Goal: Task Accomplishment & Management: Complete application form

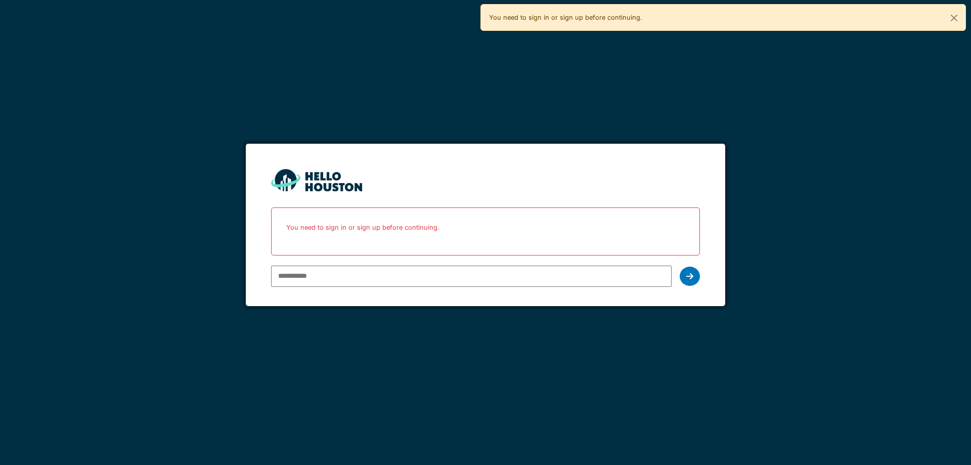
type input "**********"
click at [689, 274] on icon at bounding box center [689, 276] width 7 height 8
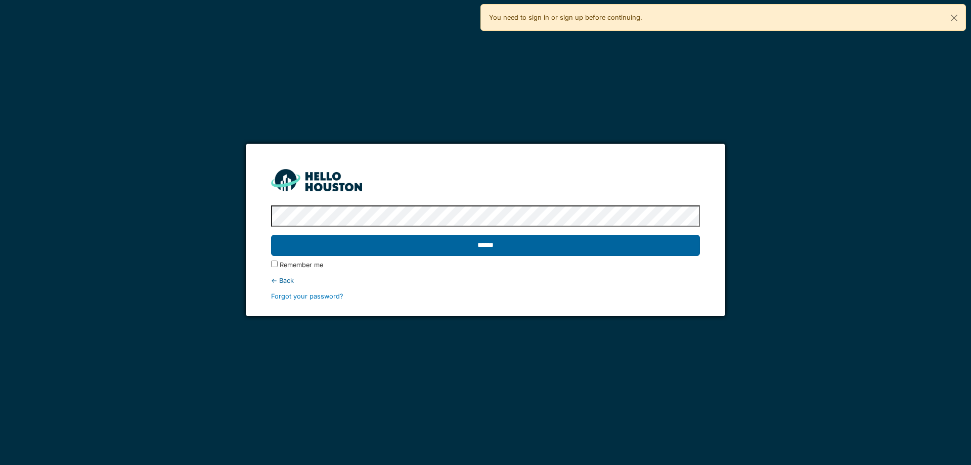
click at [271, 235] on input "******" at bounding box center [485, 245] width 428 height 21
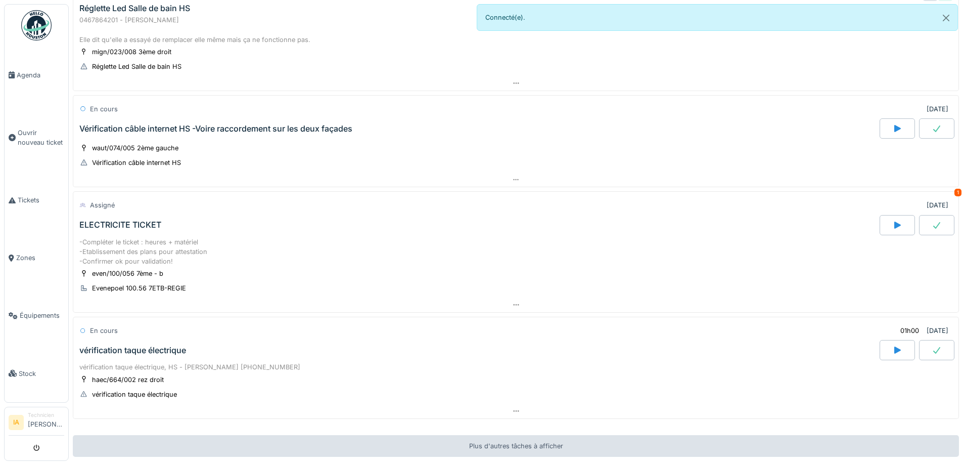
scroll to position [413, 0]
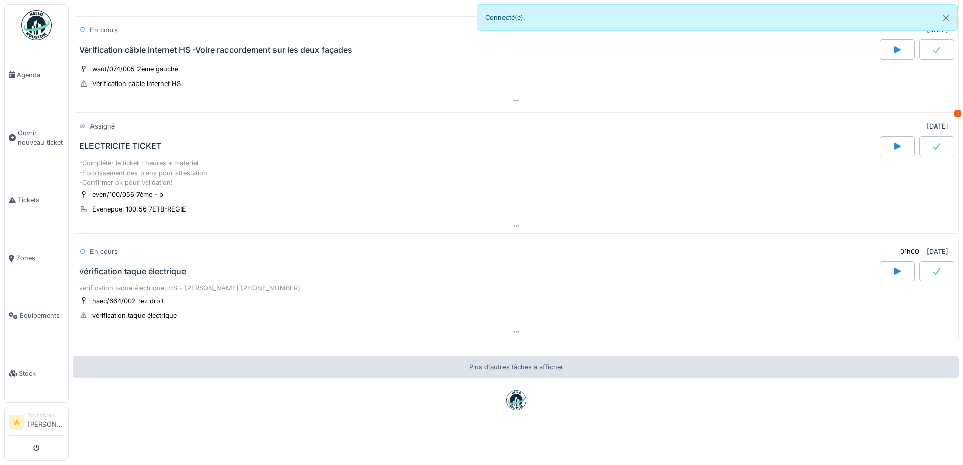
click at [190, 261] on div "vérification taque électrique" at bounding box center [478, 271] width 803 height 20
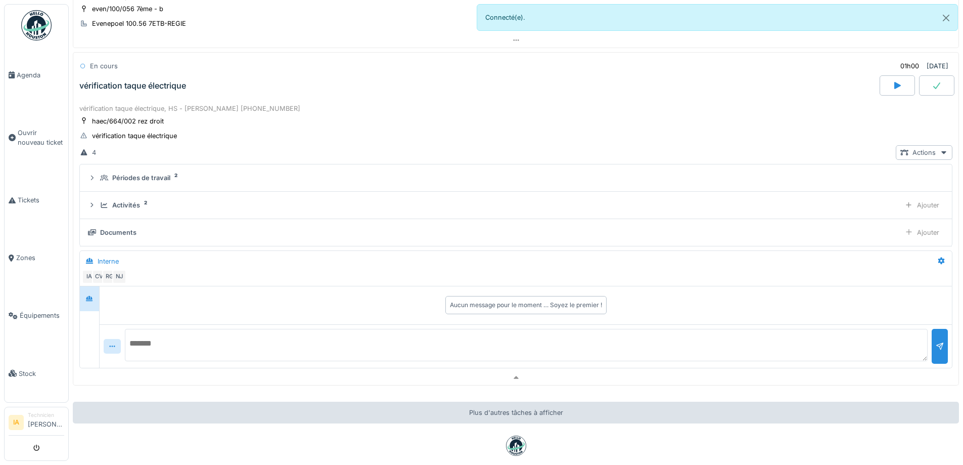
scroll to position [602, 0]
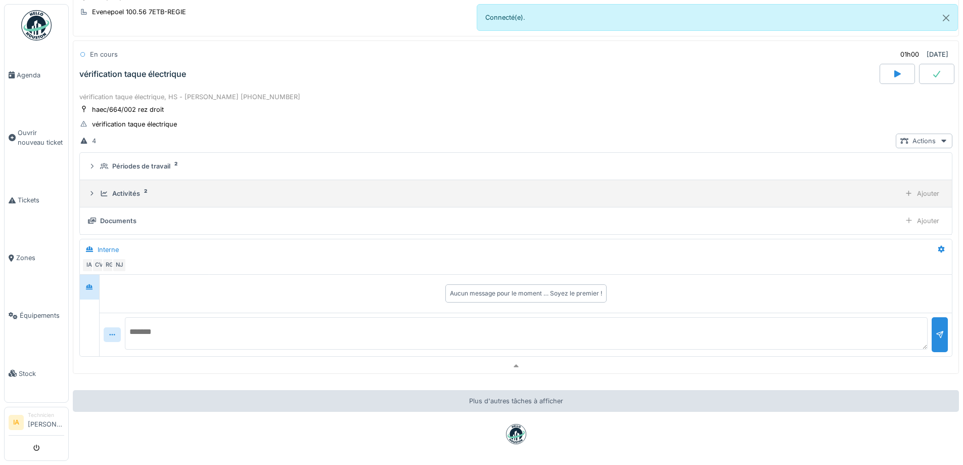
click at [138, 189] on div "Activités" at bounding box center [126, 194] width 28 height 10
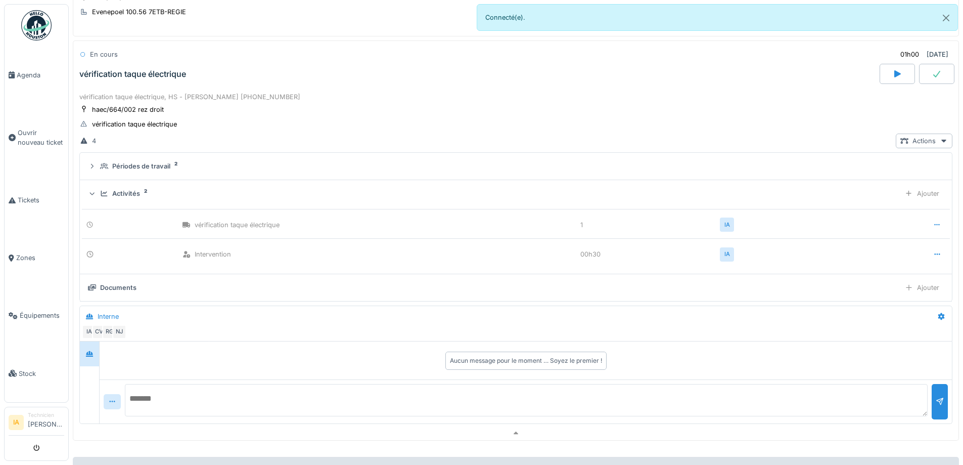
click at [139, 189] on div "Activités" at bounding box center [126, 194] width 28 height 10
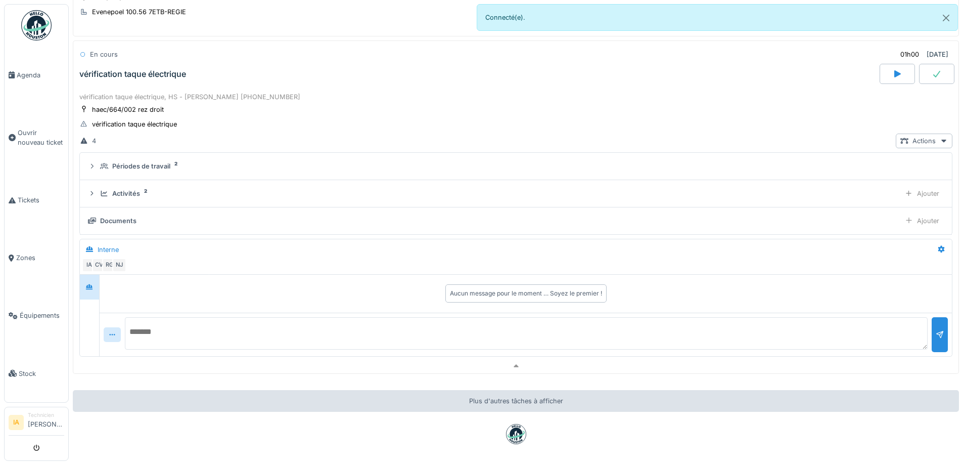
click at [186, 331] on textarea at bounding box center [526, 333] width 803 height 32
click at [179, 328] on textarea "**********" at bounding box center [526, 333] width 803 height 32
click at [290, 327] on textarea "**********" at bounding box center [526, 333] width 803 height 32
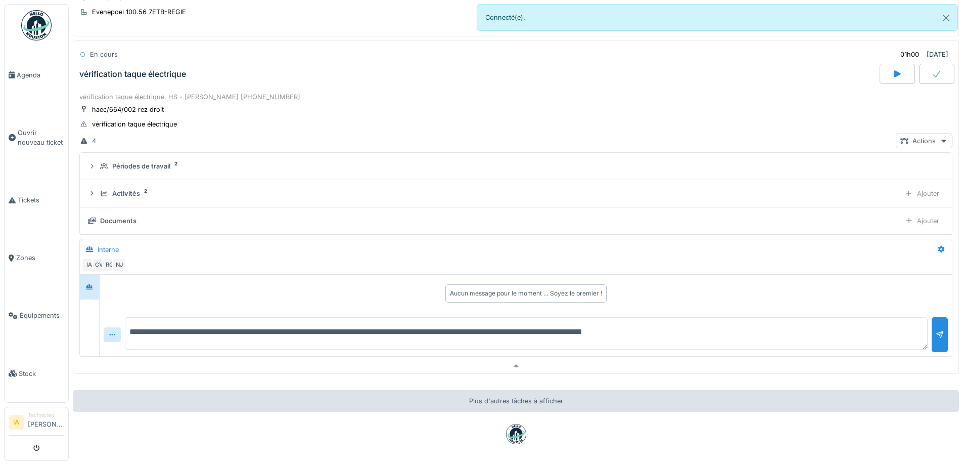
click at [579, 332] on textarea "**********" at bounding box center [526, 333] width 803 height 32
click at [576, 334] on textarea "**********" at bounding box center [526, 333] width 803 height 32
click at [619, 333] on textarea "**********" at bounding box center [526, 333] width 803 height 32
click at [703, 334] on textarea "**********" at bounding box center [526, 333] width 803 height 32
type textarea "**********"
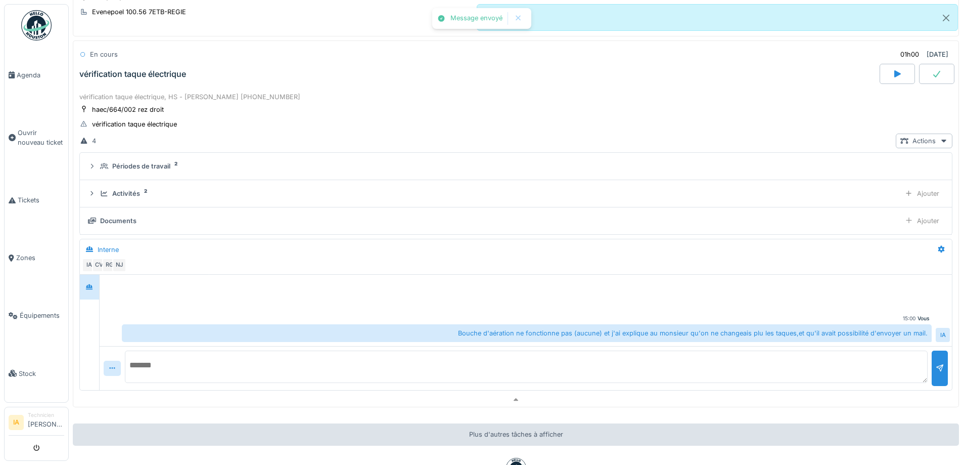
click at [852, 226] on div "Documents Ajouter" at bounding box center [516, 220] width 856 height 15
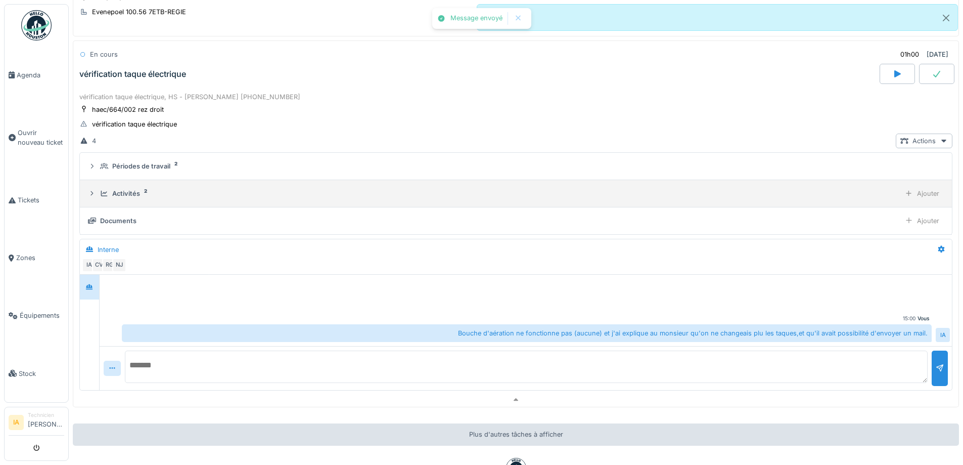
click at [161, 190] on div "Activités 2" at bounding box center [498, 194] width 796 height 10
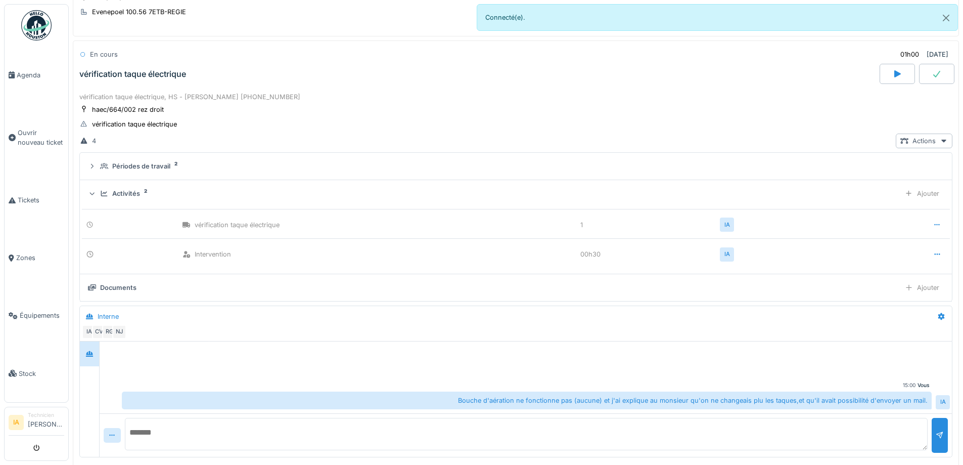
click at [162, 190] on div "Activités 2" at bounding box center [498, 194] width 796 height 10
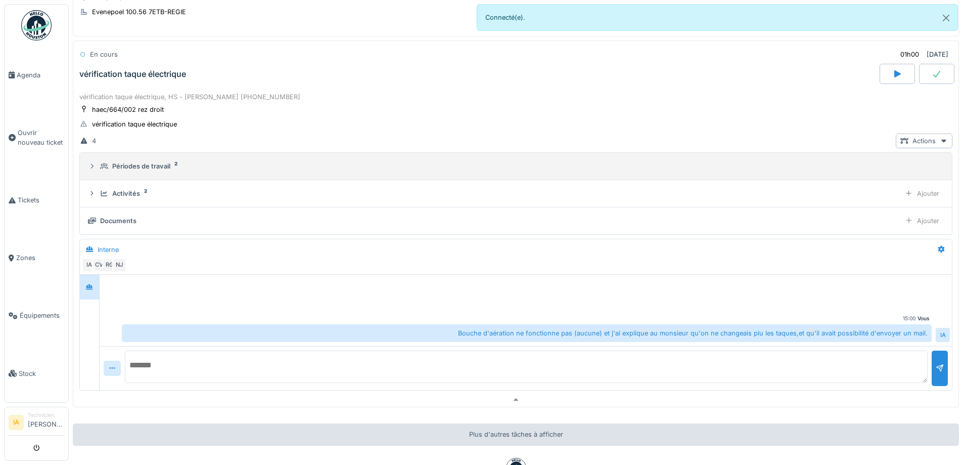
click at [163, 174] on summary "Périodes de travail 2" at bounding box center [516, 166] width 864 height 19
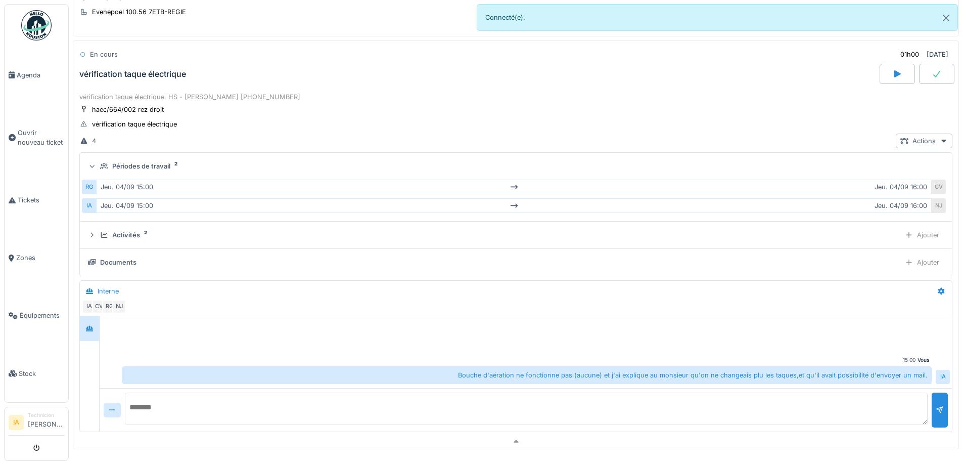
click at [163, 174] on summary "Périodes de travail 2" at bounding box center [516, 166] width 864 height 19
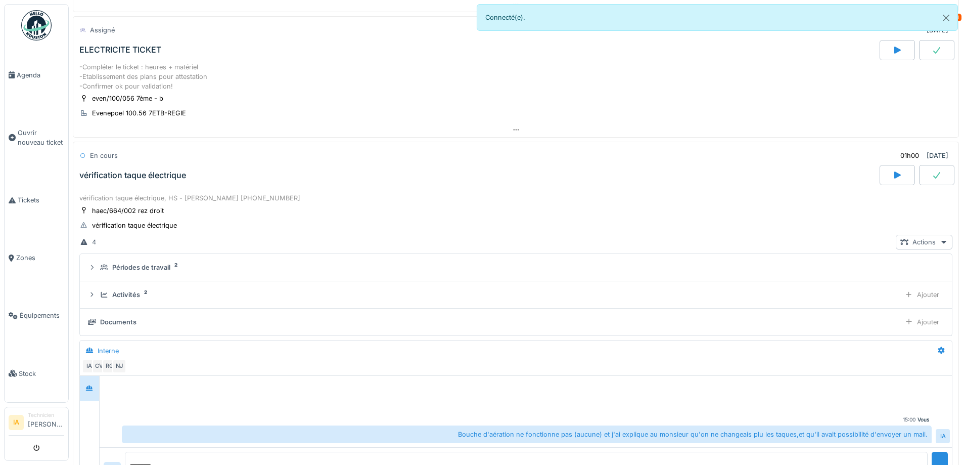
click at [177, 182] on div "vérification taque électrique" at bounding box center [478, 175] width 803 height 20
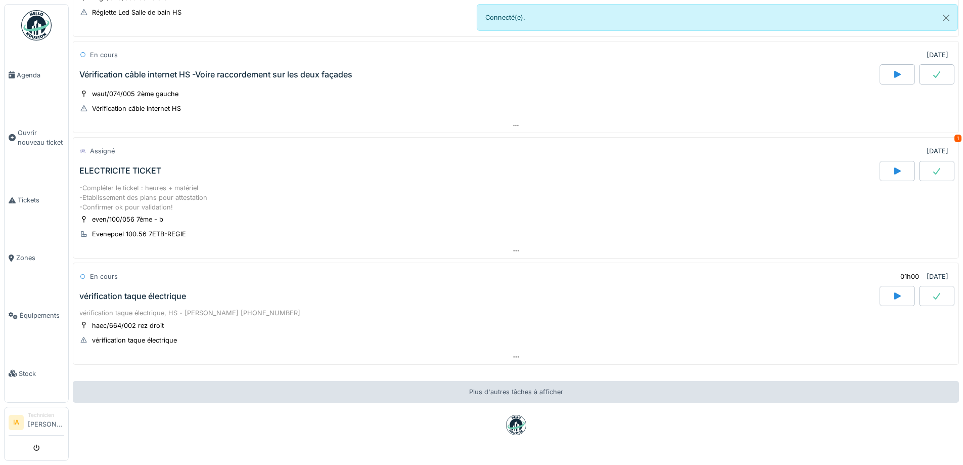
scroll to position [362, 0]
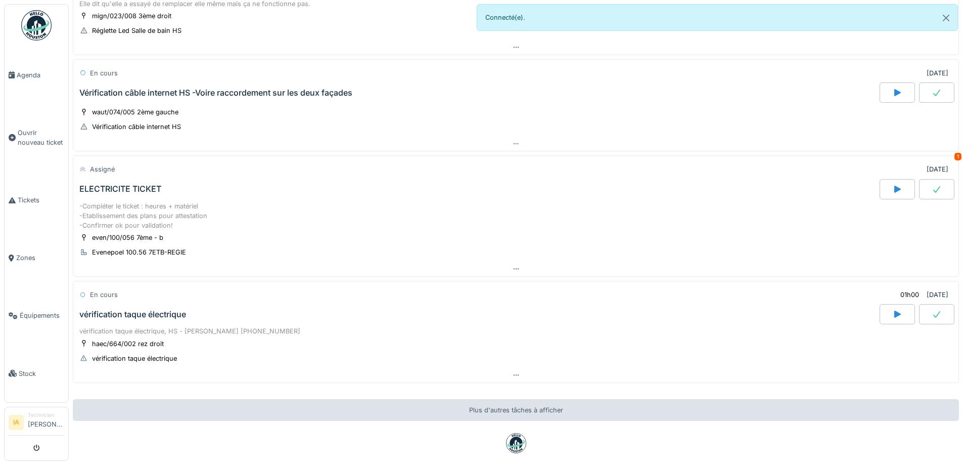
click at [174, 200] on div "-Compléter le ticket : heures + matériel -Etablissement des plans pour attestat…" at bounding box center [516, 230] width 886 height 63
click at [106, 204] on div "-Compléter le ticket : heures + matériel -Etablissement des plans pour attestat…" at bounding box center [515, 215] width 873 height 29
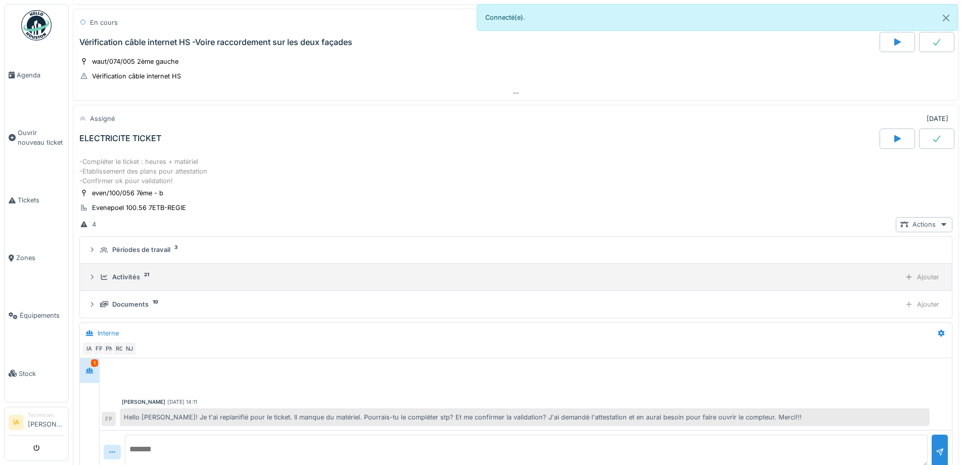
scroll to position [477, 0]
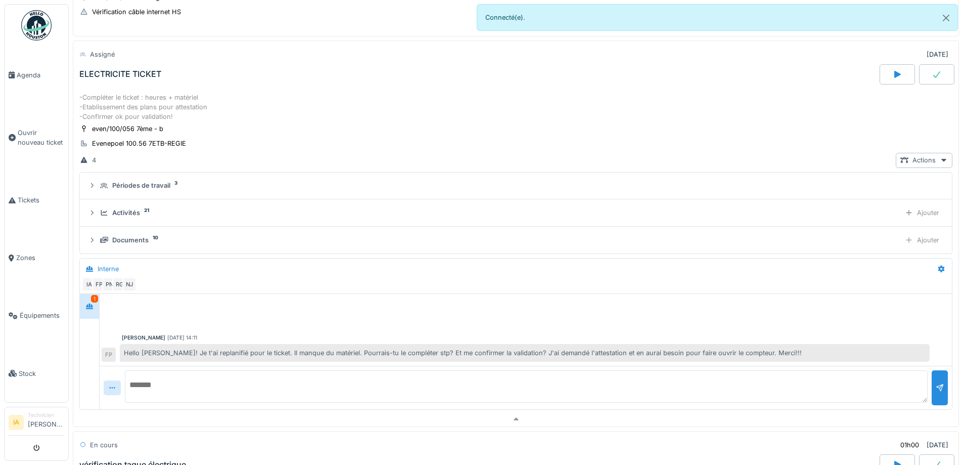
click at [882, 67] on div at bounding box center [897, 74] width 35 height 20
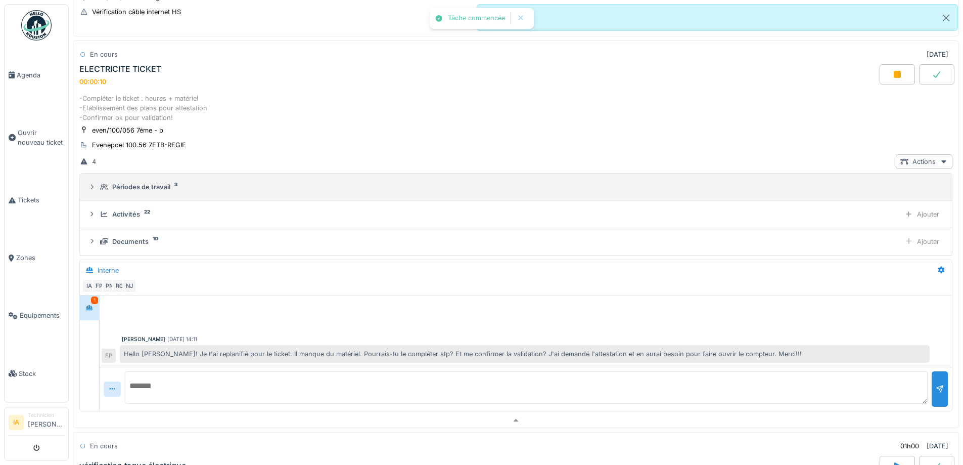
click at [127, 182] on div "Périodes de travail" at bounding box center [141, 187] width 58 height 10
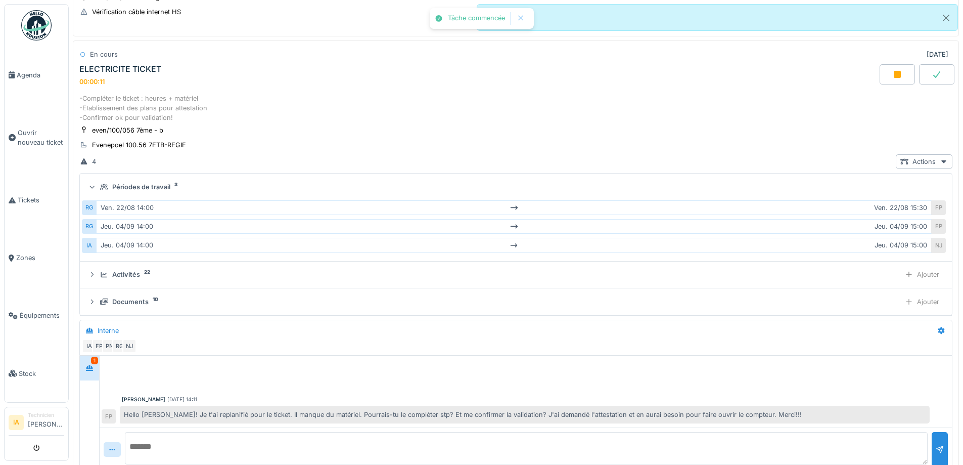
click at [127, 182] on div "Périodes de travail" at bounding box center [141, 187] width 58 height 10
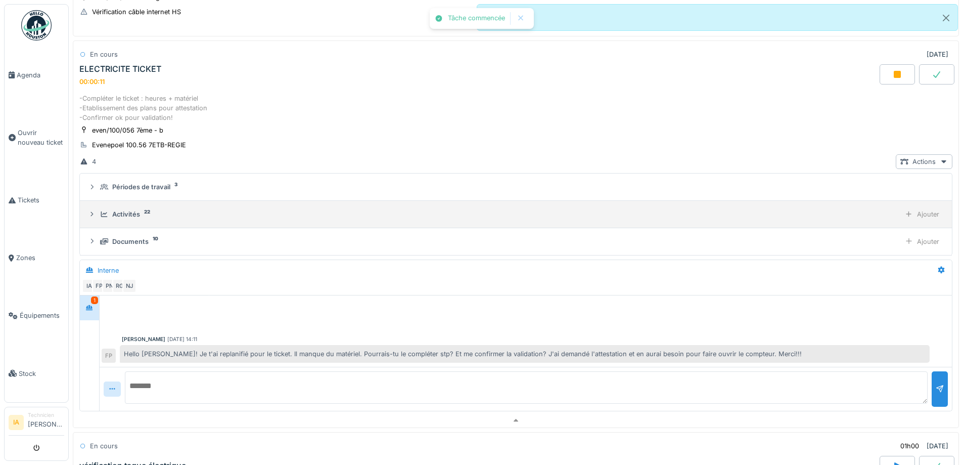
click at [113, 215] on div "Activités" at bounding box center [126, 214] width 28 height 10
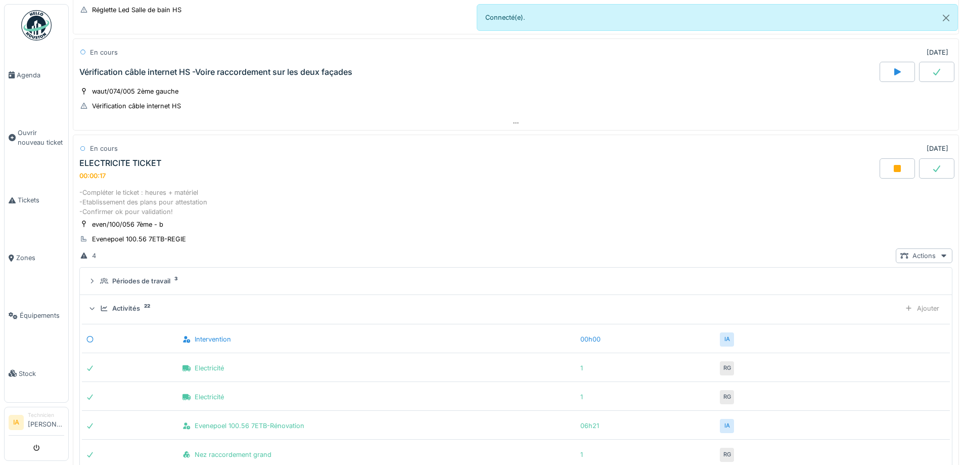
scroll to position [376, 0]
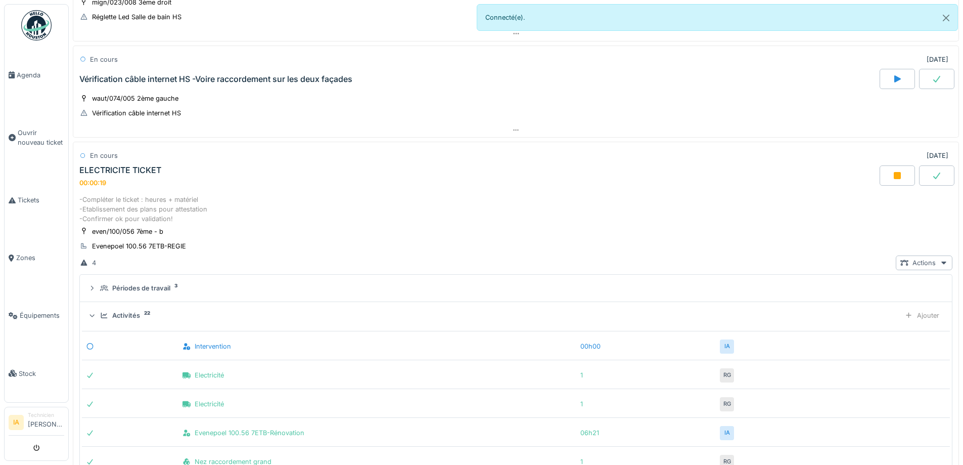
click at [110, 310] on div "Activités 22" at bounding box center [498, 315] width 796 height 10
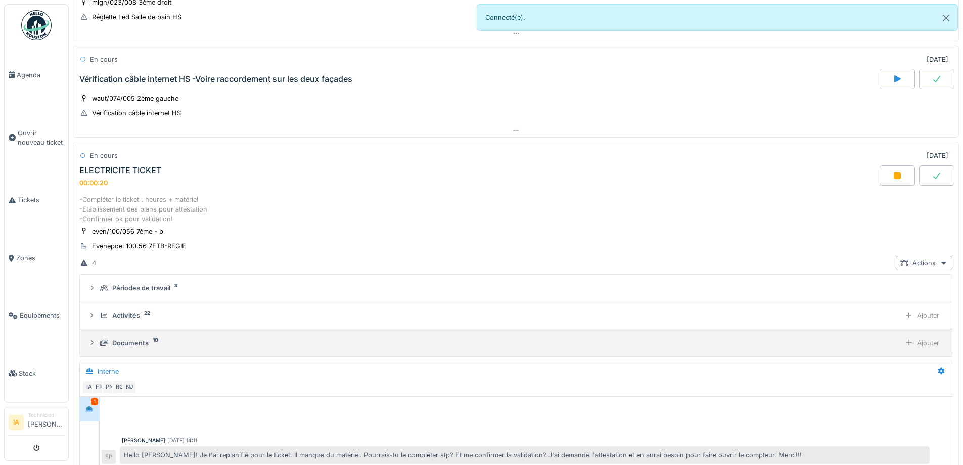
click at [116, 340] on div "Documents" at bounding box center [130, 343] width 36 height 10
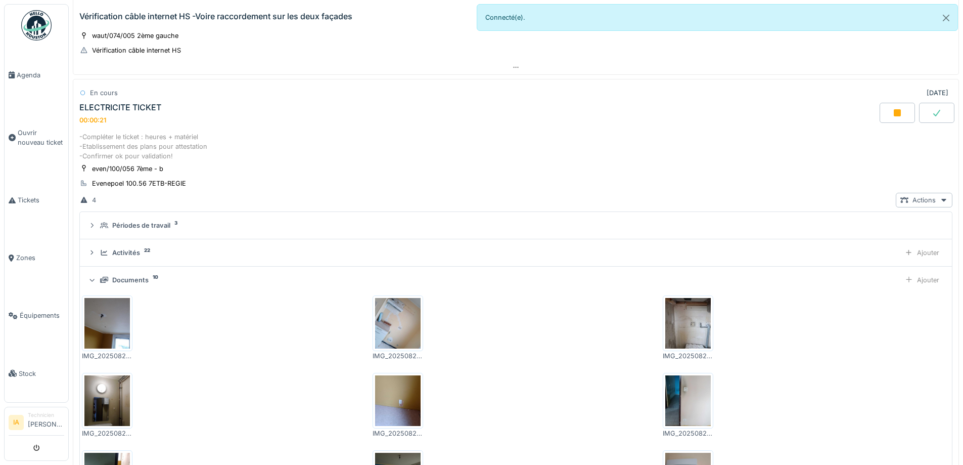
scroll to position [527, 0]
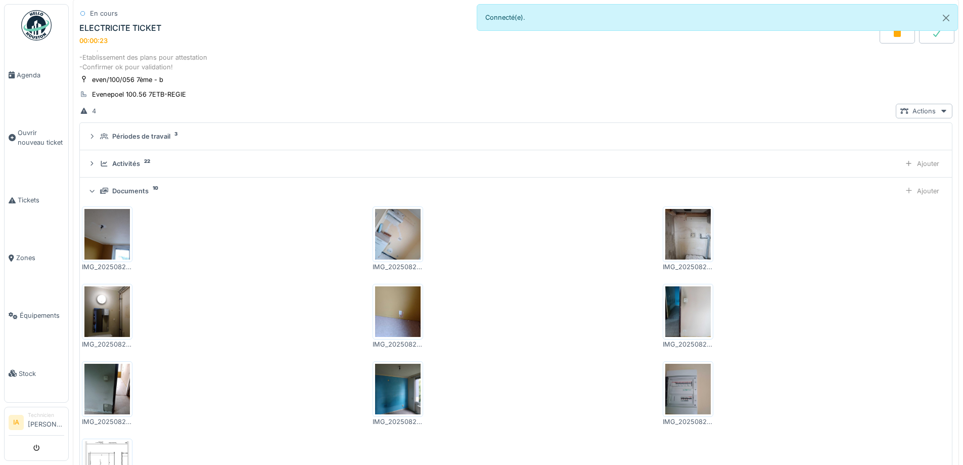
click at [127, 184] on div "Documents 10 Ajouter" at bounding box center [516, 191] width 856 height 15
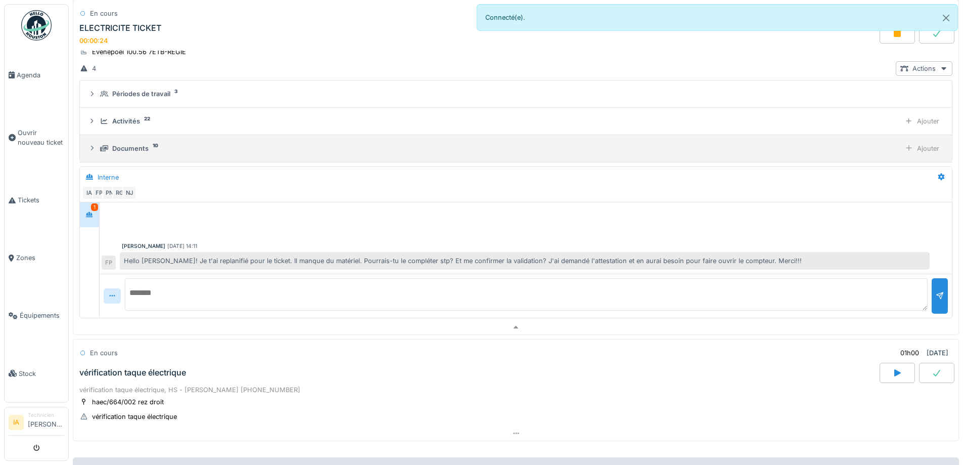
scroll to position [629, 0]
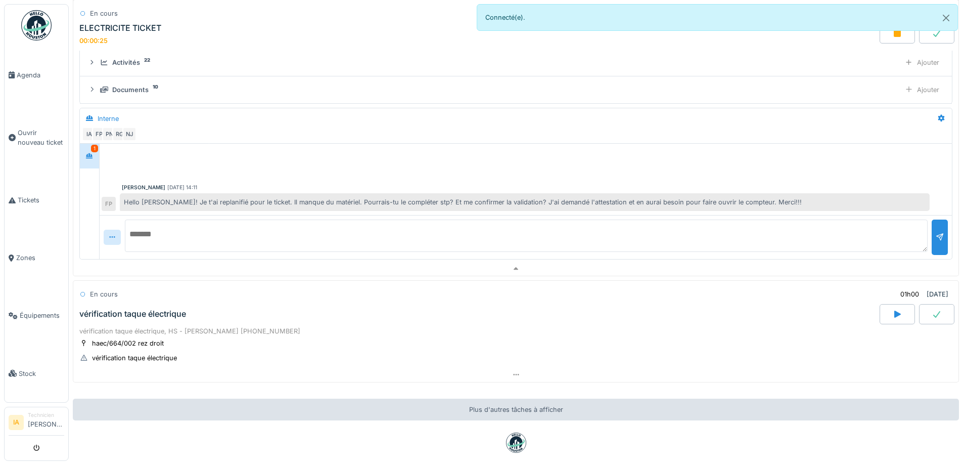
click at [258, 244] on textarea at bounding box center [526, 235] width 803 height 32
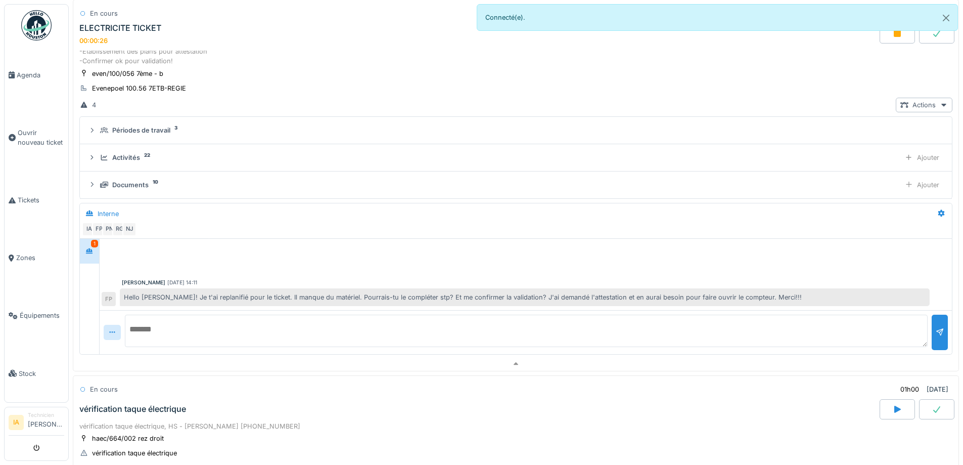
scroll to position [527, 0]
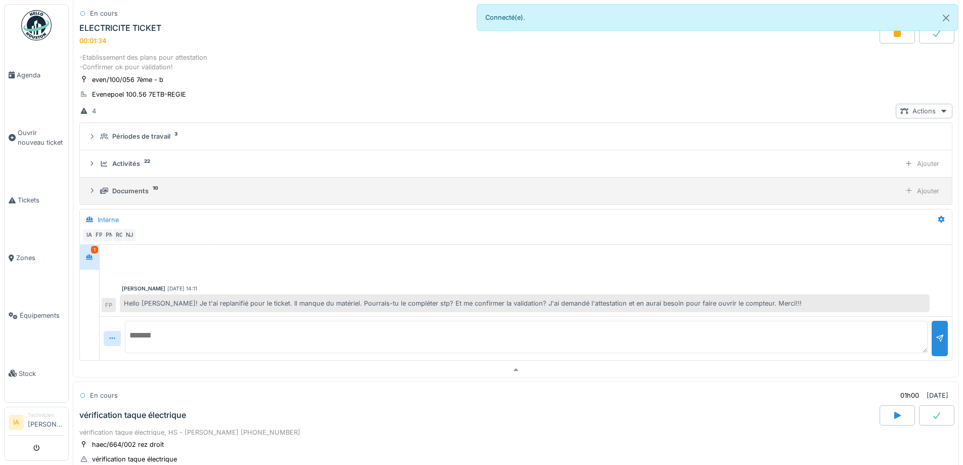
click at [126, 199] on summary "Documents 10 Ajouter" at bounding box center [516, 191] width 864 height 19
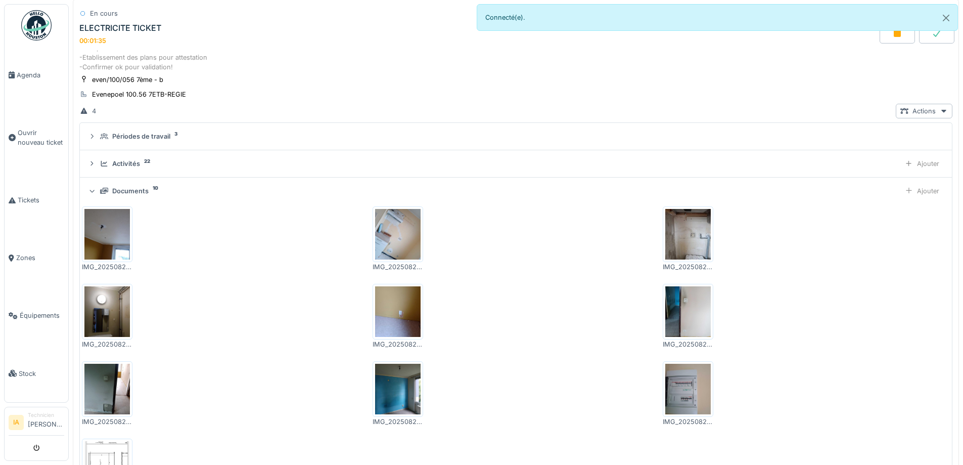
click at [134, 192] on div "Documents" at bounding box center [130, 191] width 36 height 10
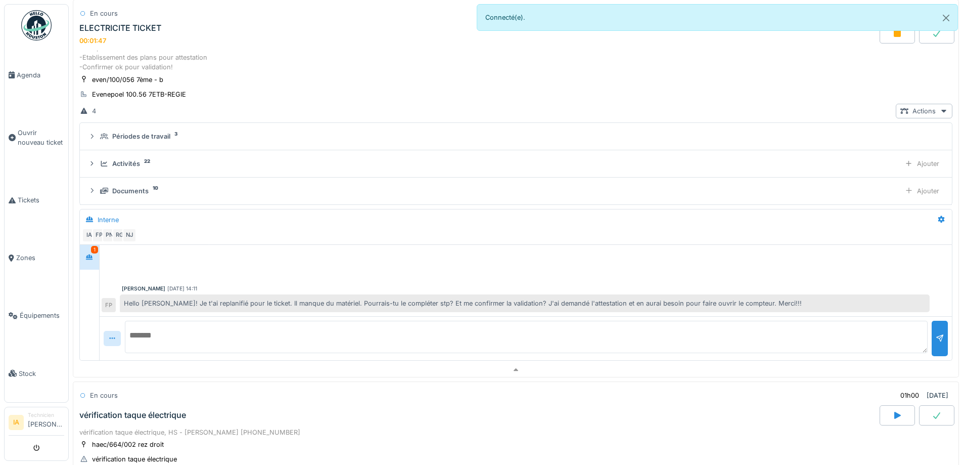
click at [175, 333] on textarea at bounding box center [526, 337] width 803 height 32
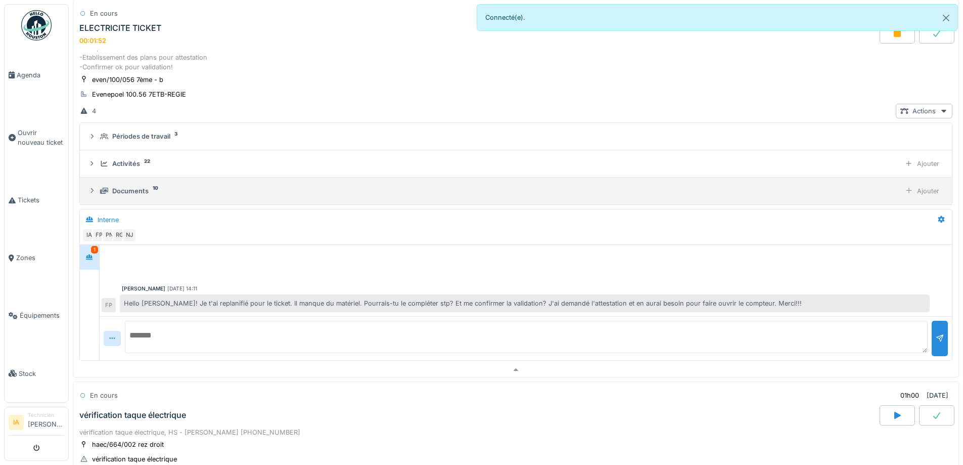
click at [143, 191] on div "Documents" at bounding box center [130, 191] width 36 height 10
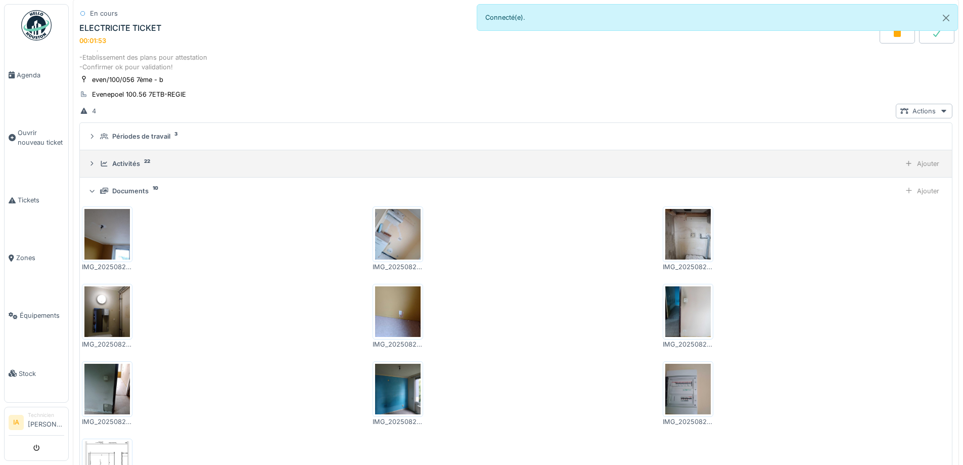
click at [147, 164] on div "Activités 22" at bounding box center [498, 164] width 796 height 10
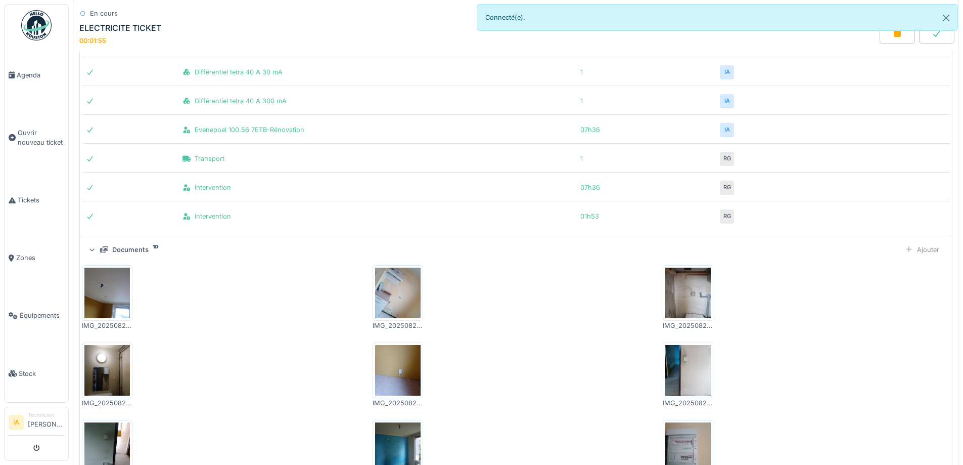
scroll to position [1185, 0]
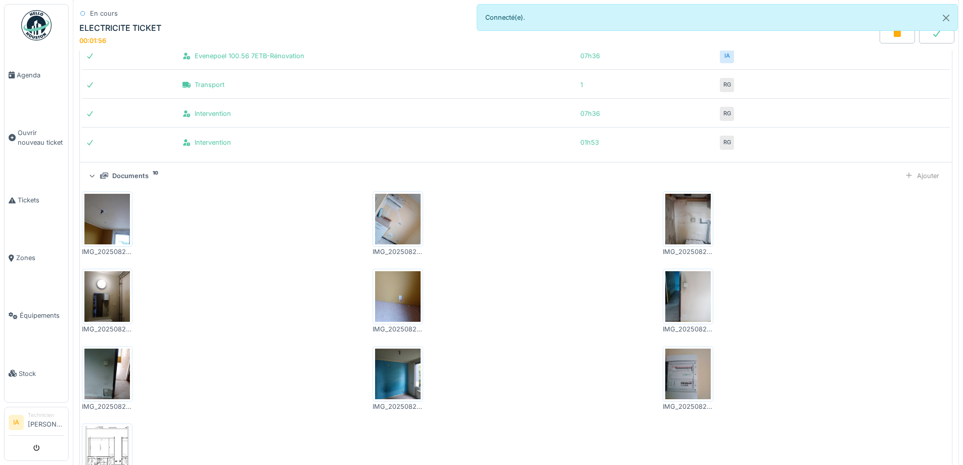
click at [132, 182] on div "Documents 10 Ajouter" at bounding box center [516, 175] width 856 height 15
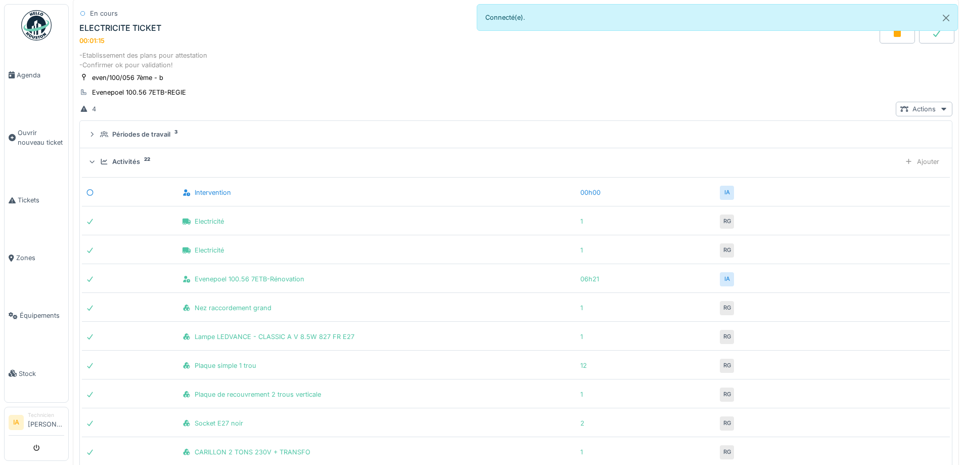
scroll to position [527, 0]
click at [903, 162] on div "Ajouter" at bounding box center [922, 163] width 43 height 15
click at [831, 203] on div "Ajouter un transport" at bounding box center [865, 201] width 108 height 15
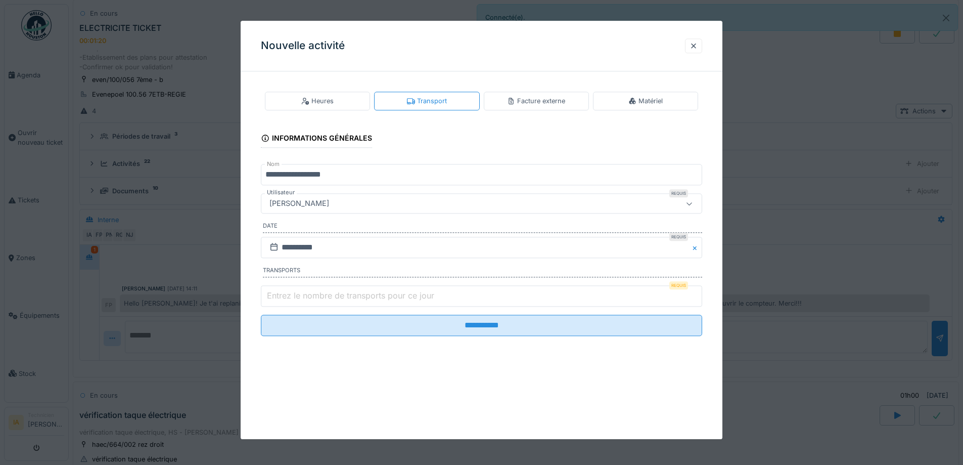
drag, startPoint x: 525, startPoint y: 100, endPoint x: 669, endPoint y: 108, distance: 144.3
click at [529, 102] on div "Facture externe" at bounding box center [536, 101] width 58 height 10
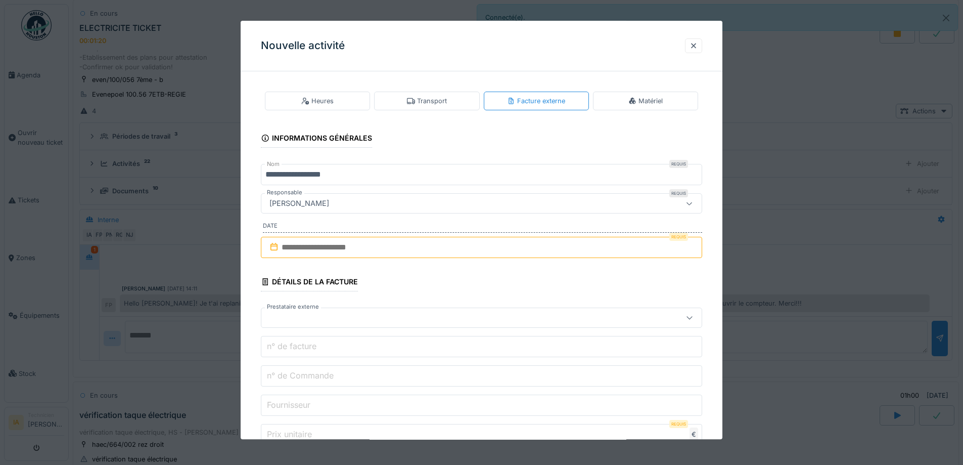
click at [669, 108] on div "Matériel" at bounding box center [645, 101] width 105 height 19
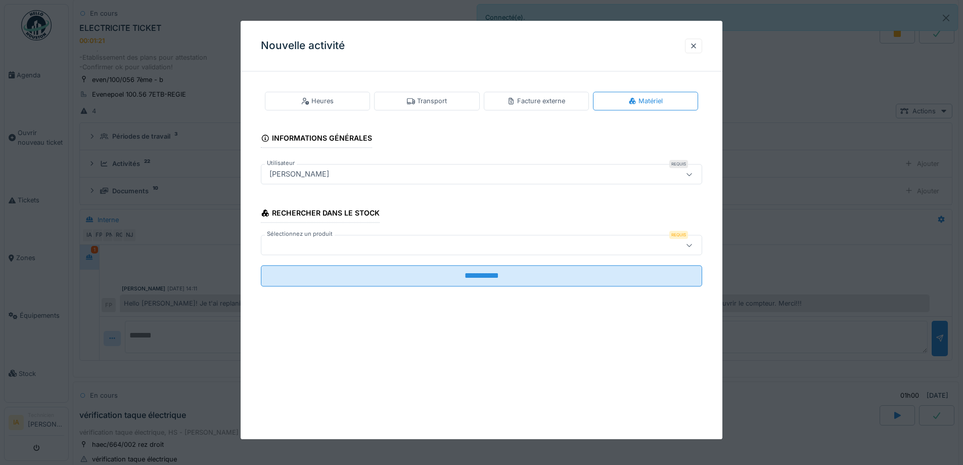
click at [373, 251] on div at bounding box center [481, 245] width 441 height 20
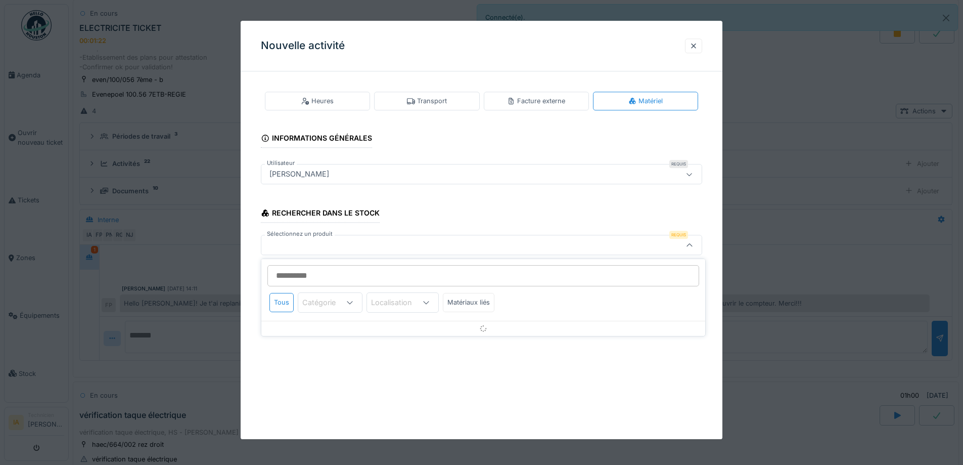
click at [374, 249] on div at bounding box center [455, 245] width 381 height 11
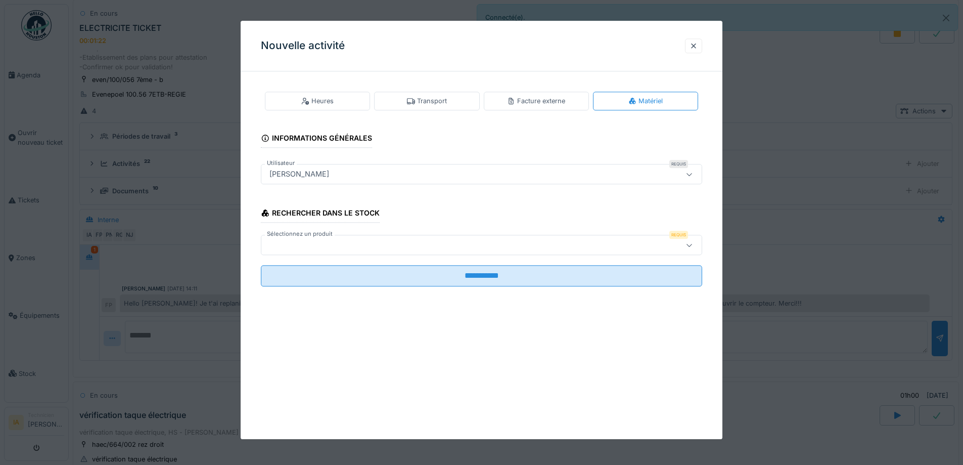
click at [374, 249] on div at bounding box center [455, 245] width 381 height 11
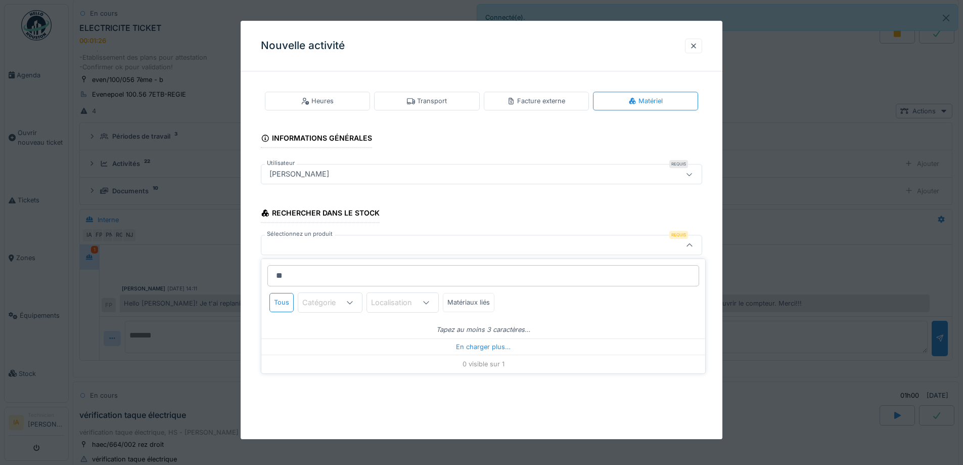
type input "*"
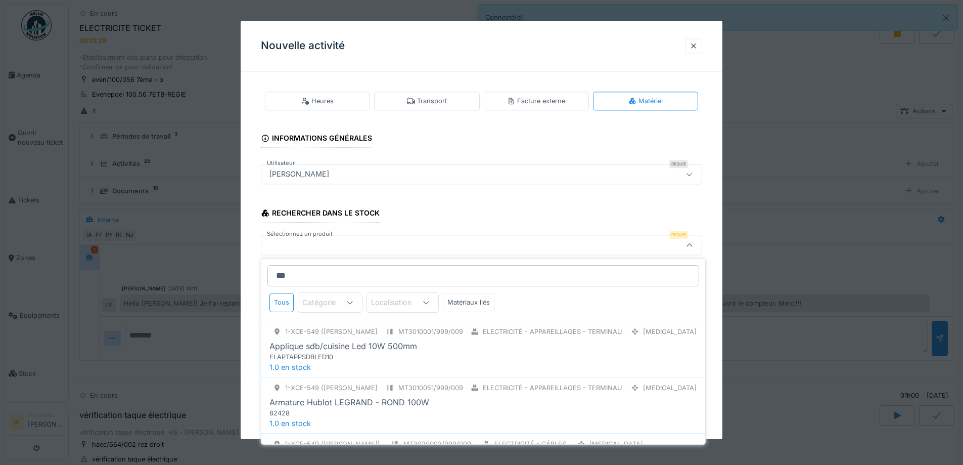
type input "***"
drag, startPoint x: 303, startPoint y: 262, endPoint x: 278, endPoint y: 265, distance: 25.5
click at [278, 265] on div "*** Tous Catégorie Localisation Matériaux liés" at bounding box center [483, 290] width 444 height 62
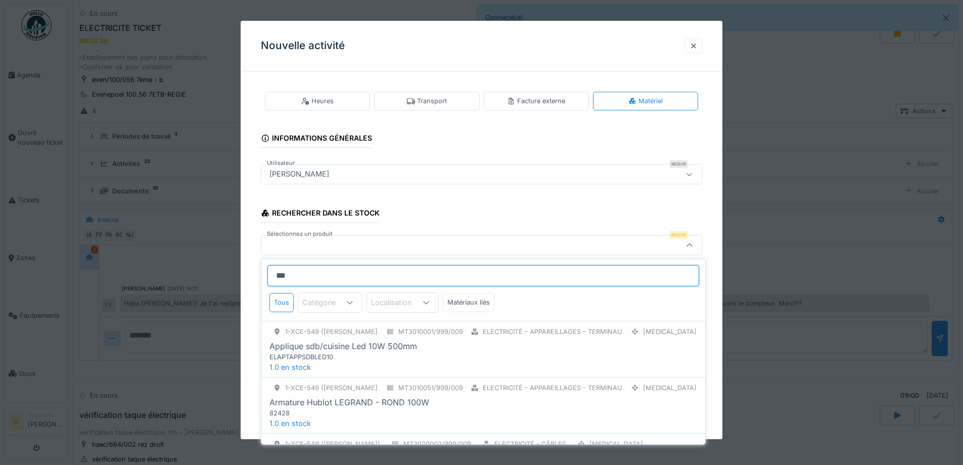
drag, startPoint x: 323, startPoint y: 276, endPoint x: 272, endPoint y: 276, distance: 51.1
click at [272, 276] on input "***" at bounding box center [484, 275] width 432 height 21
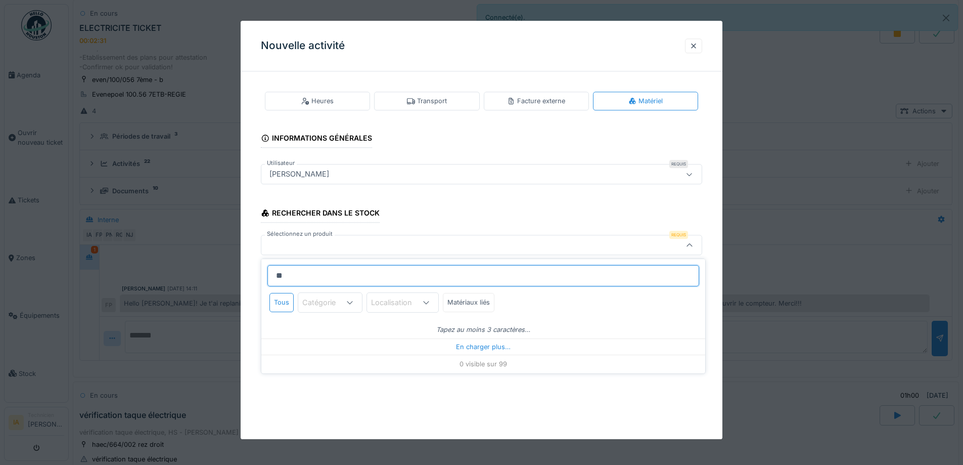
type input "***"
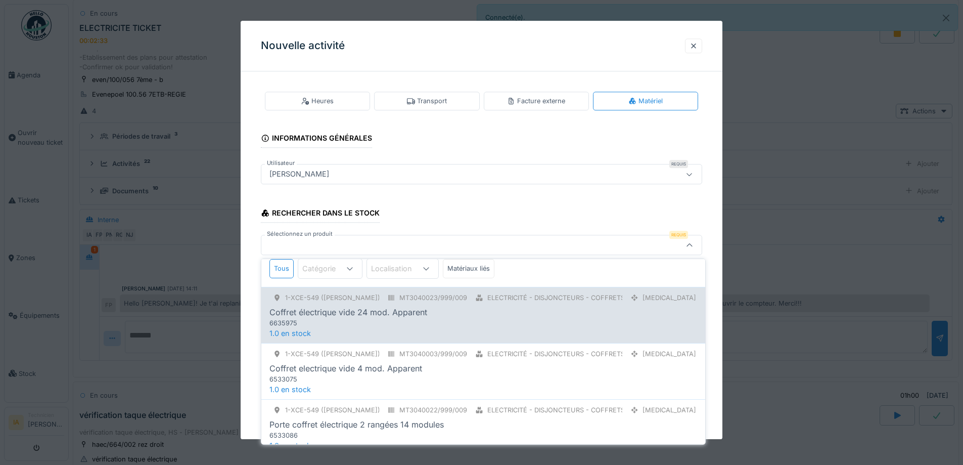
scroll to position [51, 0]
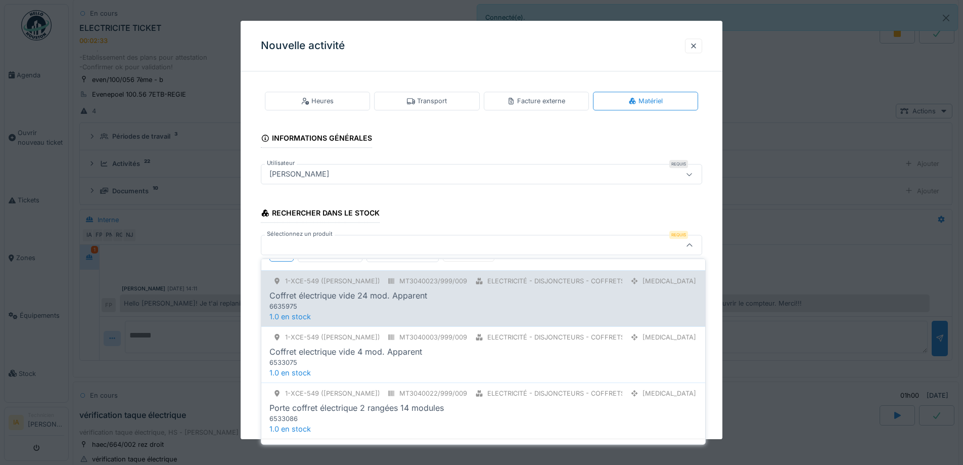
click at [385, 352] on div "Coffret electrique vide 4 mod. Apparent" at bounding box center [346, 351] width 153 height 12
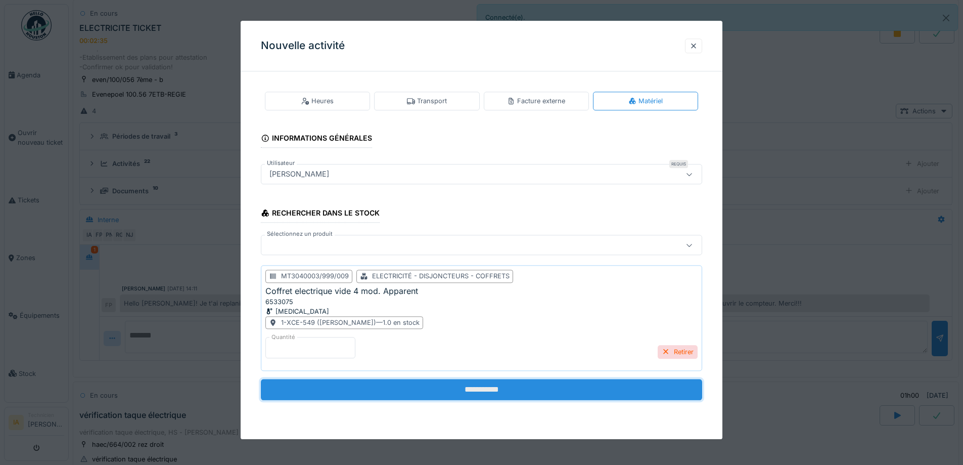
click at [393, 388] on input "**********" at bounding box center [481, 389] width 441 height 21
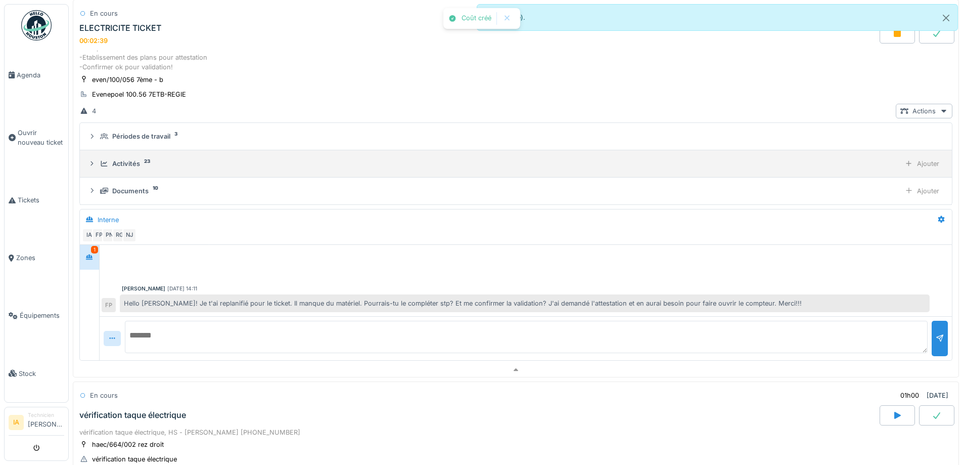
click at [111, 166] on div "Activités 23" at bounding box center [498, 164] width 796 height 10
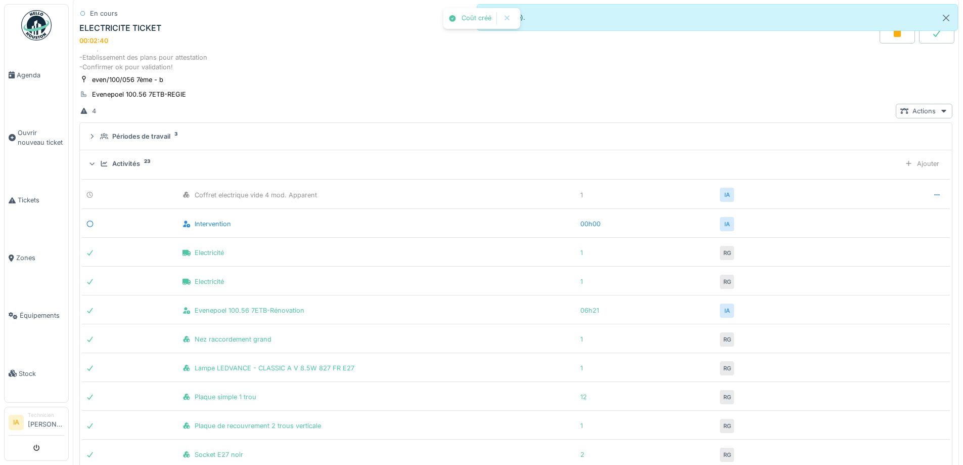
click at [111, 166] on div "Activités 23" at bounding box center [498, 164] width 796 height 10
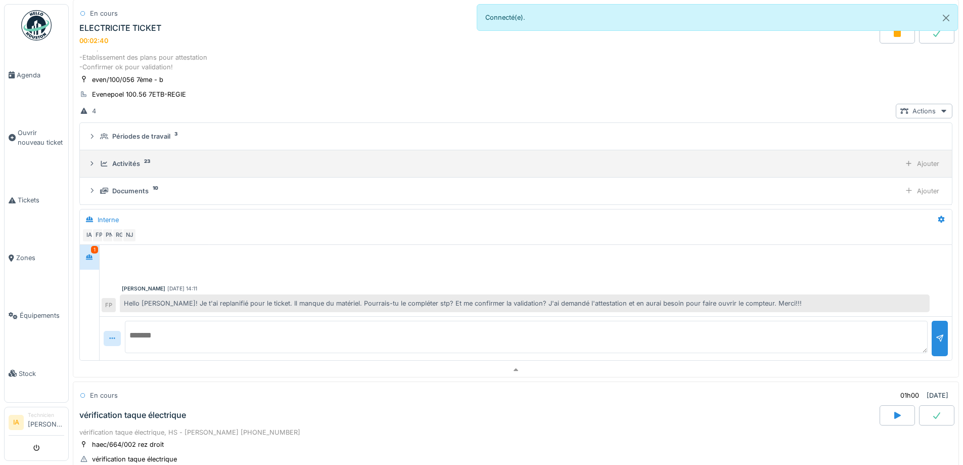
click at [111, 166] on div "Activités 23" at bounding box center [498, 164] width 796 height 10
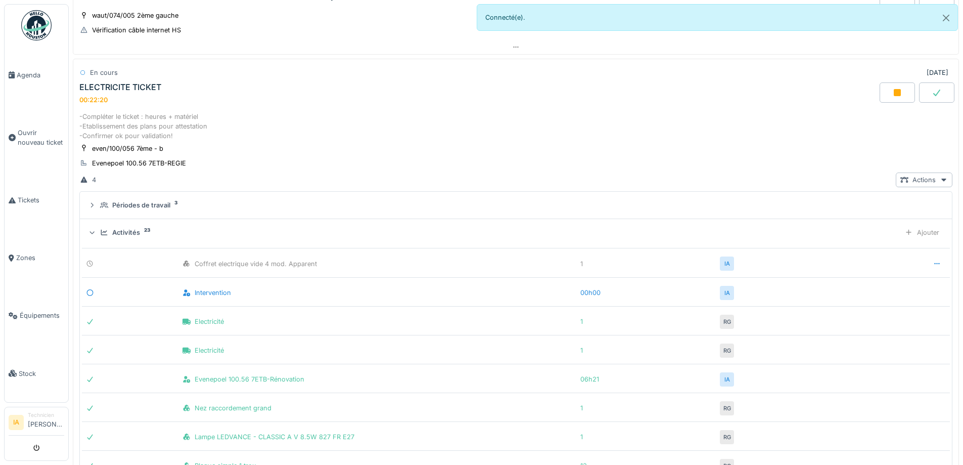
scroll to position [477, 0]
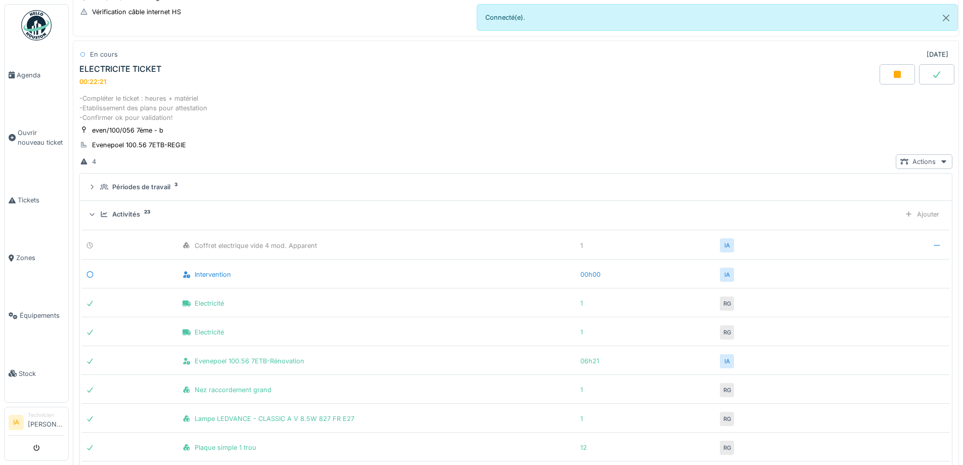
click at [124, 208] on div "Activités 23 Ajouter" at bounding box center [516, 214] width 856 height 15
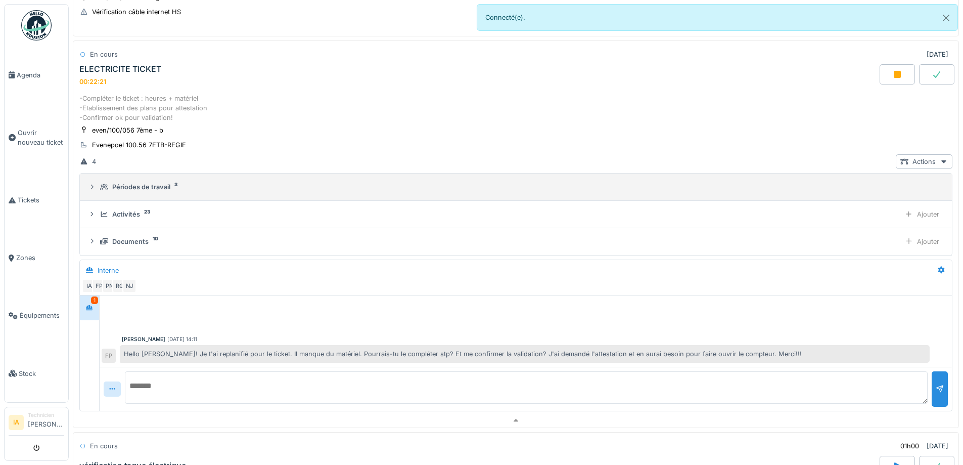
click at [137, 176] on details "Périodes de travail 3" at bounding box center [516, 186] width 872 height 27
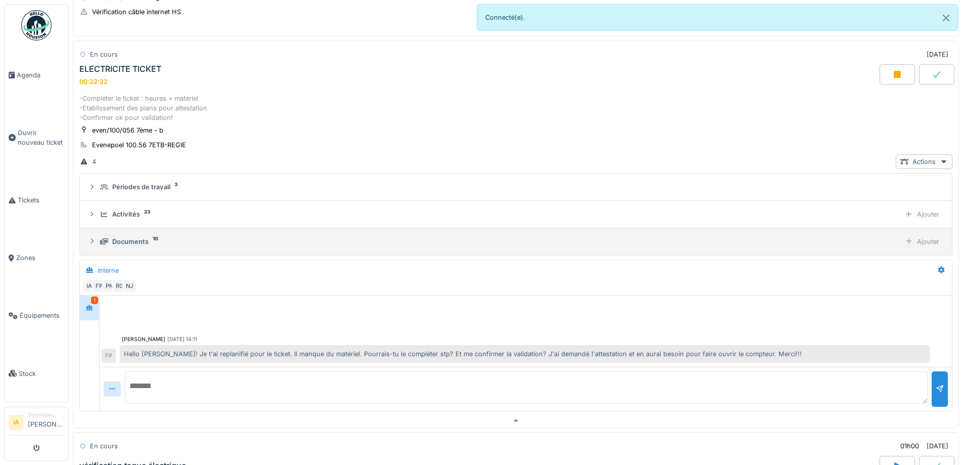
click at [114, 239] on div "Documents" at bounding box center [130, 242] width 36 height 10
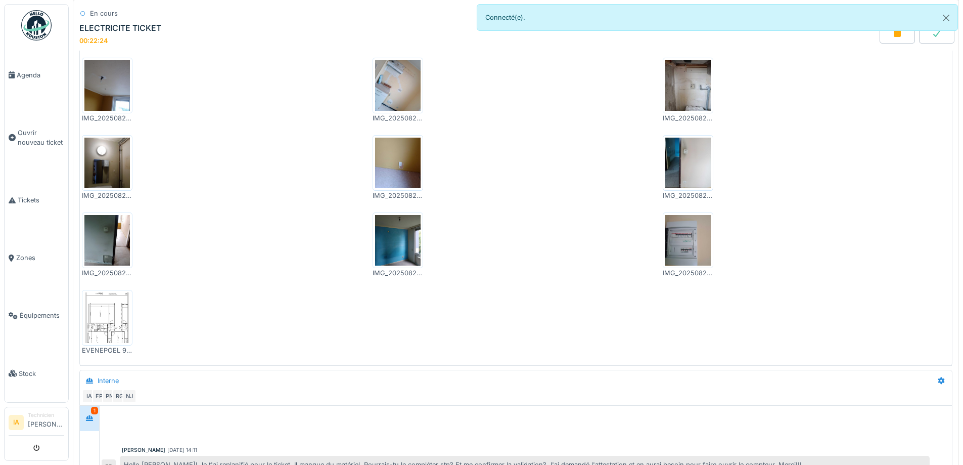
scroll to position [578, 0]
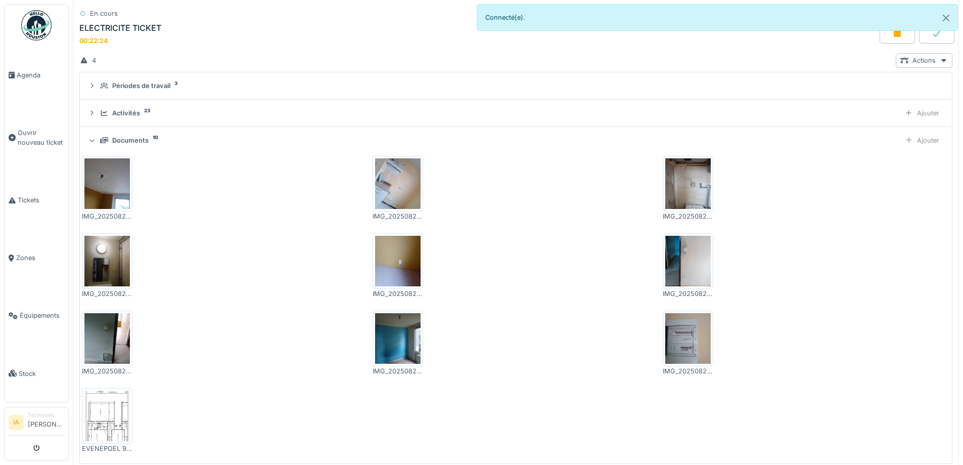
click at [408, 176] on img at bounding box center [398, 183] width 46 height 51
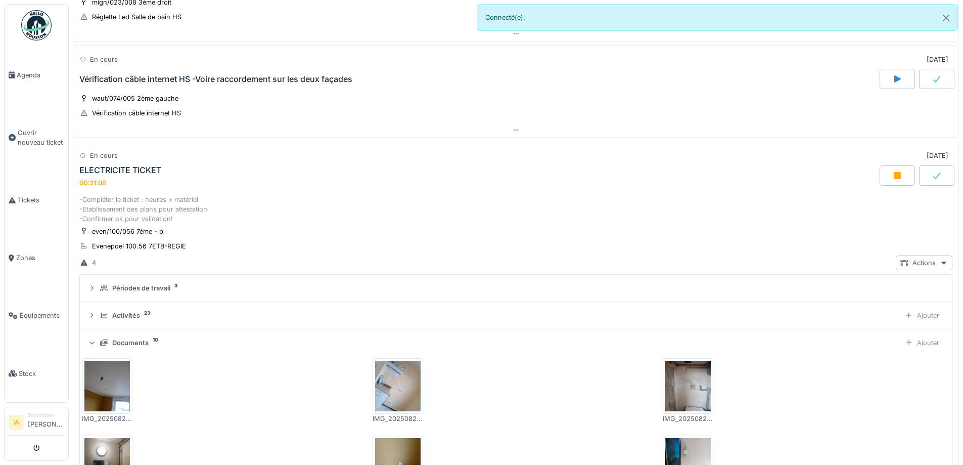
click at [119, 190] on div "En cours 04/09/2025 ELECTRICITE TICKET 00:31:08" at bounding box center [516, 167] width 886 height 51
click at [125, 179] on div "ELECTRICITE TICKET 00:31:09" at bounding box center [478, 176] width 803 height 22
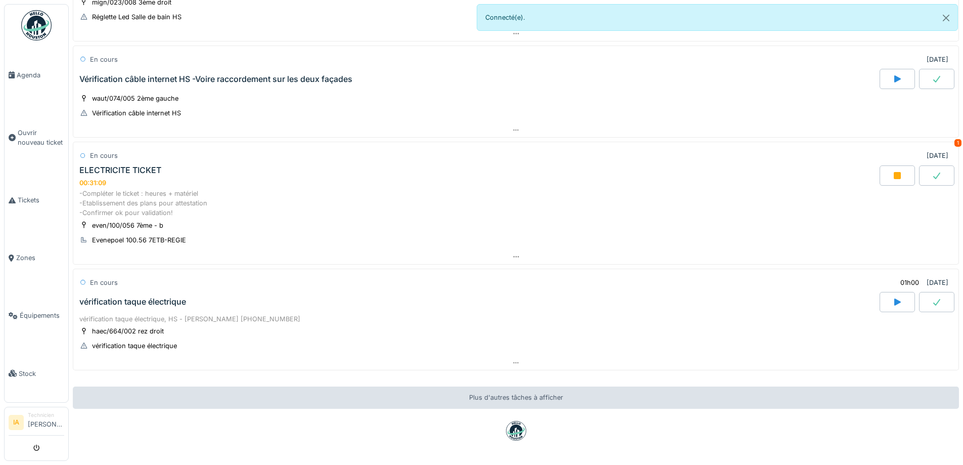
click at [125, 179] on div "ELECTRICITE TICKET 00:31:09" at bounding box center [478, 176] width 803 height 22
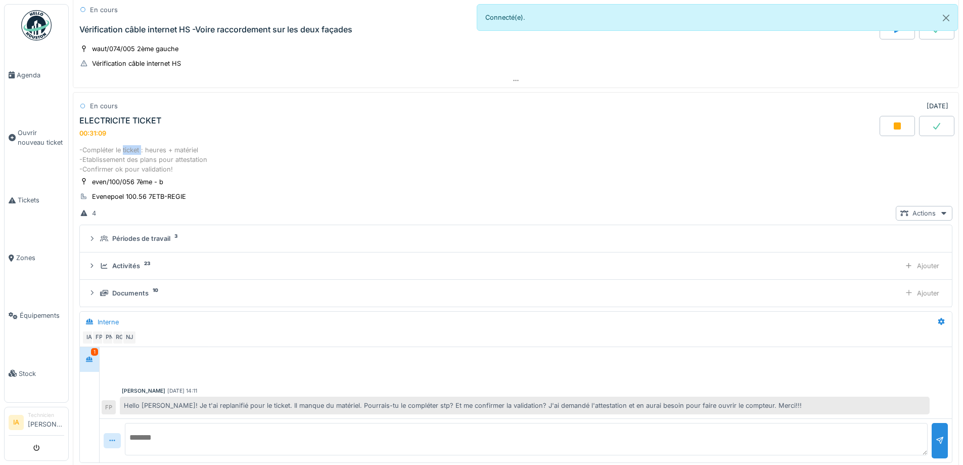
click at [125, 179] on div "-Compléter le ticket : heures + matériel -Etablissement des plans pour attestat…" at bounding box center [516, 304] width 886 height 322
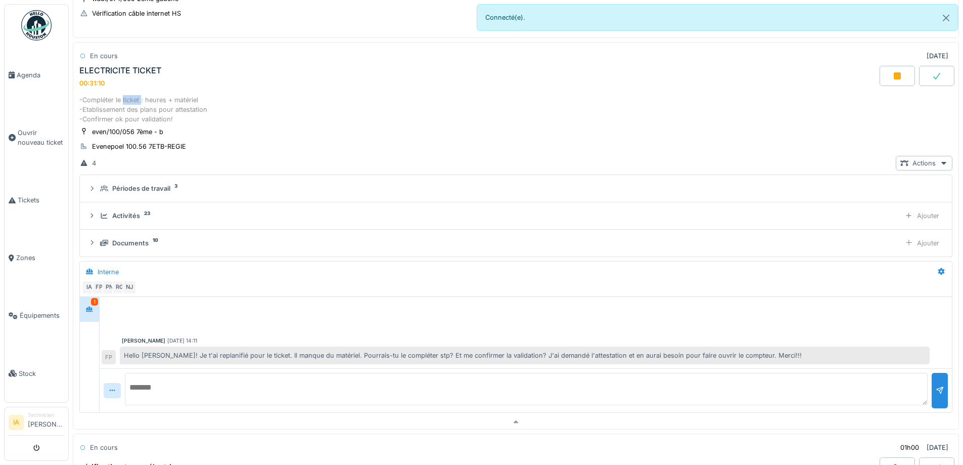
scroll to position [477, 0]
click at [154, 66] on div "ELECTRICITE TICKET" at bounding box center [120, 69] width 82 height 10
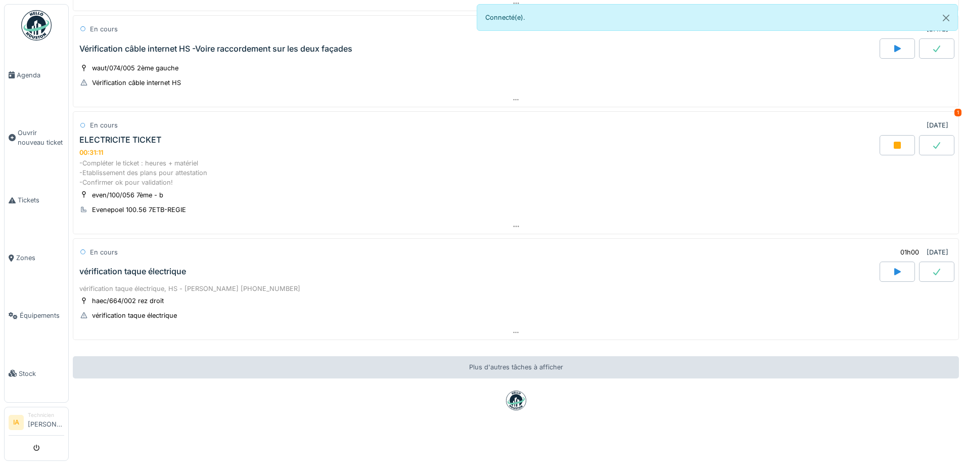
scroll to position [414, 0]
click at [147, 267] on div "vérification taque électrique" at bounding box center [132, 272] width 107 height 10
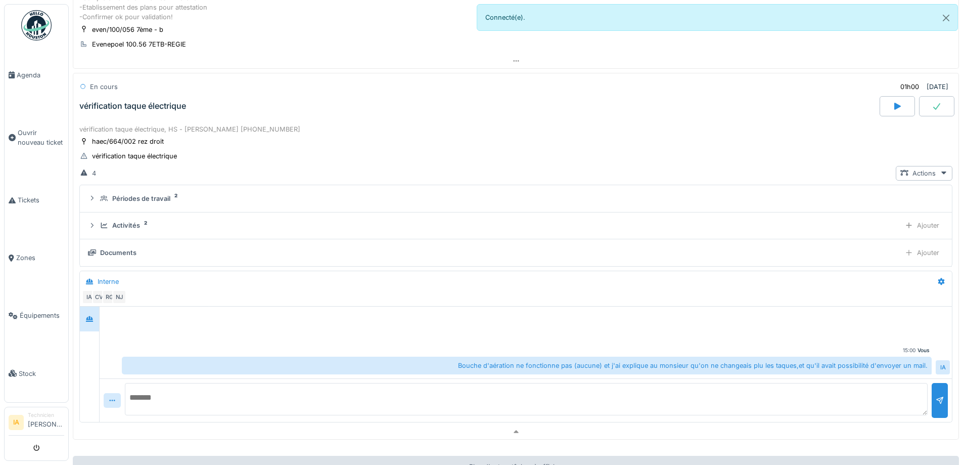
scroll to position [553, 0]
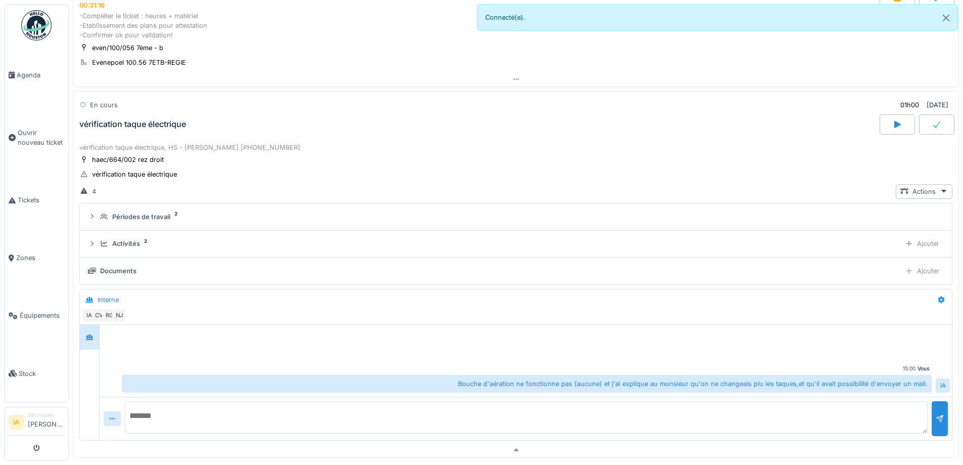
click at [153, 127] on div "En cours 01h00 [DATE] vérification taque électrique" at bounding box center [516, 116] width 886 height 50
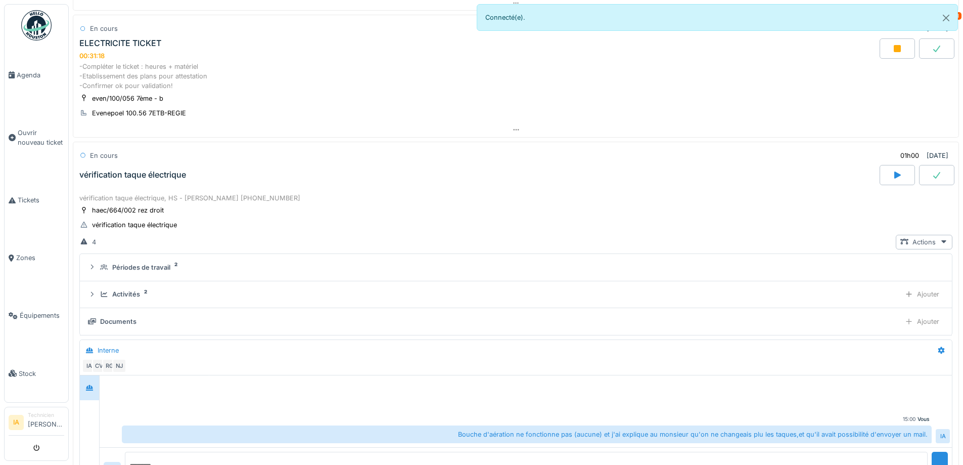
click at [152, 170] on div "vérification taque électrique" at bounding box center [132, 175] width 107 height 10
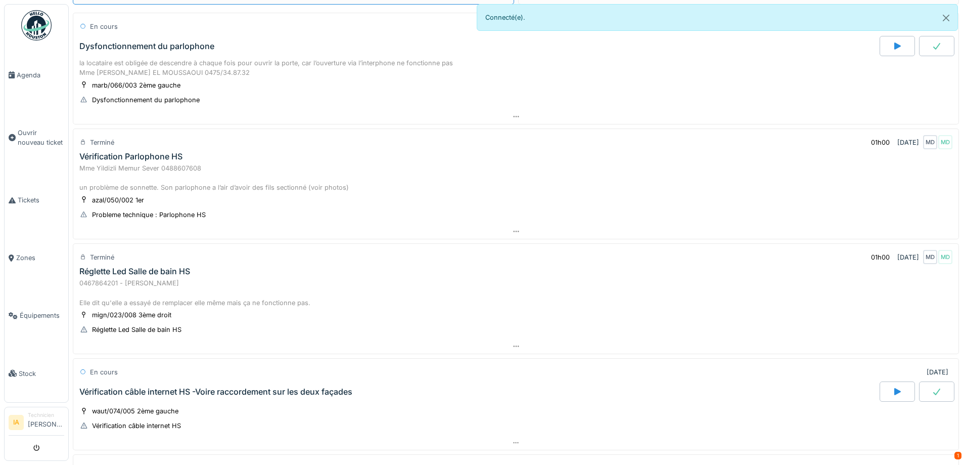
scroll to position [0, 0]
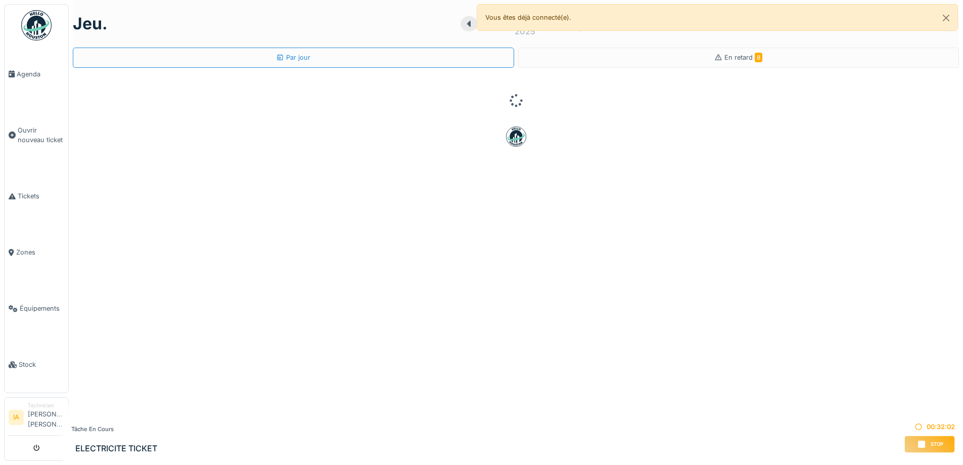
click at [39, 449] on icon "submit" at bounding box center [36, 448] width 7 height 7
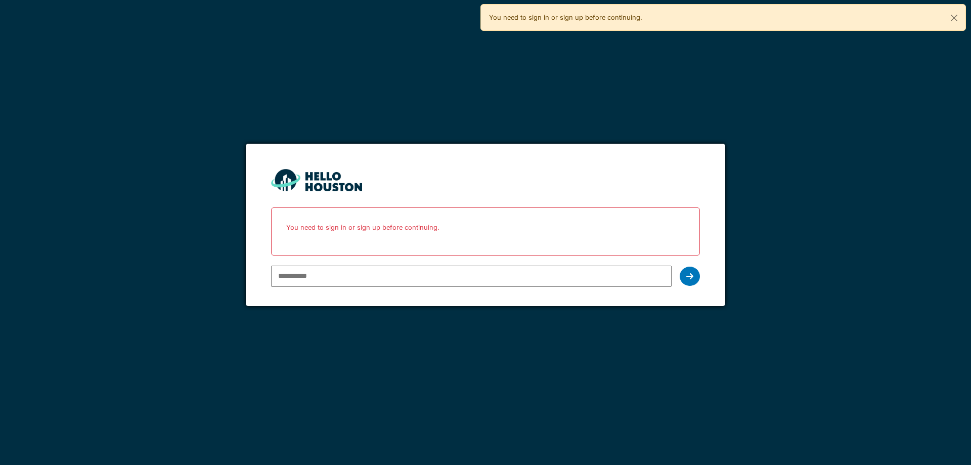
type input "**********"
click at [697, 279] on div at bounding box center [690, 276] width 20 height 19
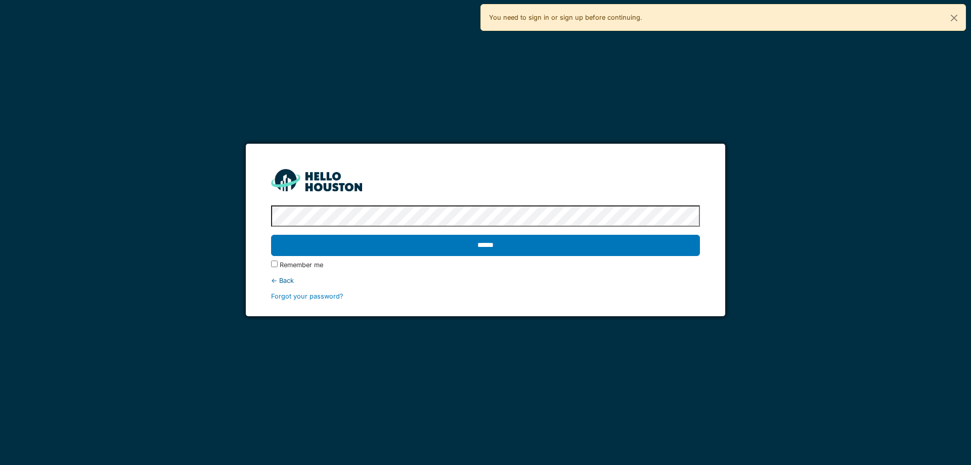
click at [271, 235] on input "******" at bounding box center [485, 245] width 428 height 21
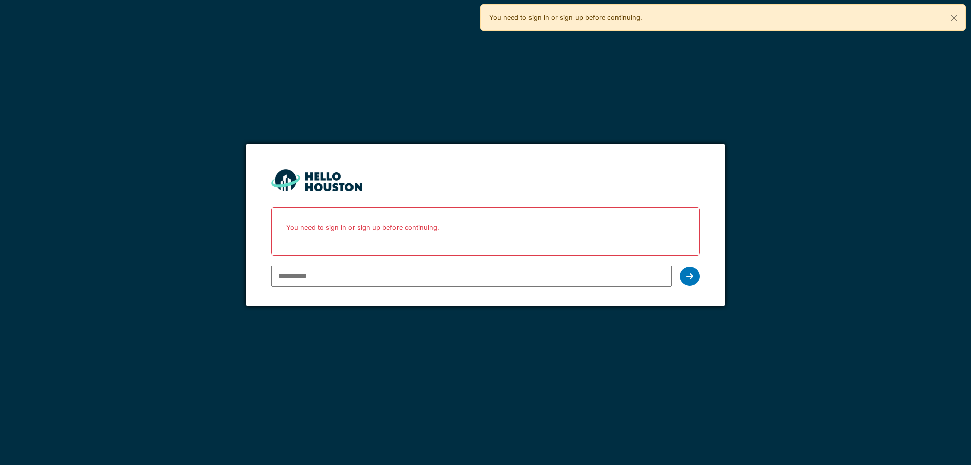
drag, startPoint x: 0, startPoint y: 0, endPoint x: 457, endPoint y: 279, distance: 534.9
click at [457, 279] on input "email" at bounding box center [471, 275] width 400 height 21
type input "**********"
click at [690, 283] on div at bounding box center [690, 276] width 20 height 19
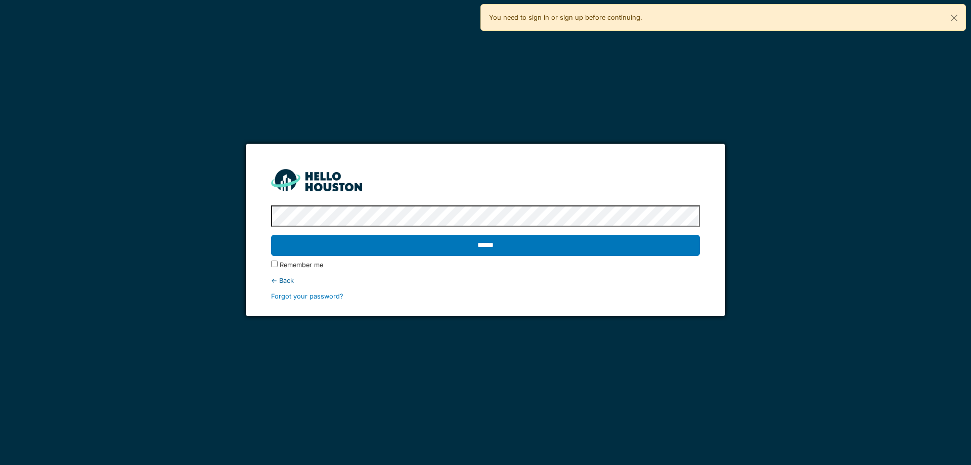
click at [271, 235] on input "******" at bounding box center [485, 245] width 428 height 21
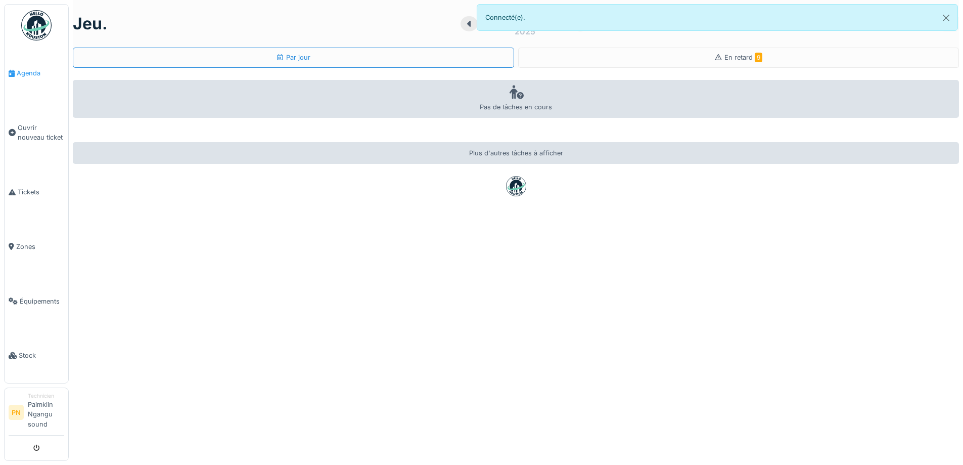
click at [27, 65] on link "Agenda" at bounding box center [37, 73] width 64 height 55
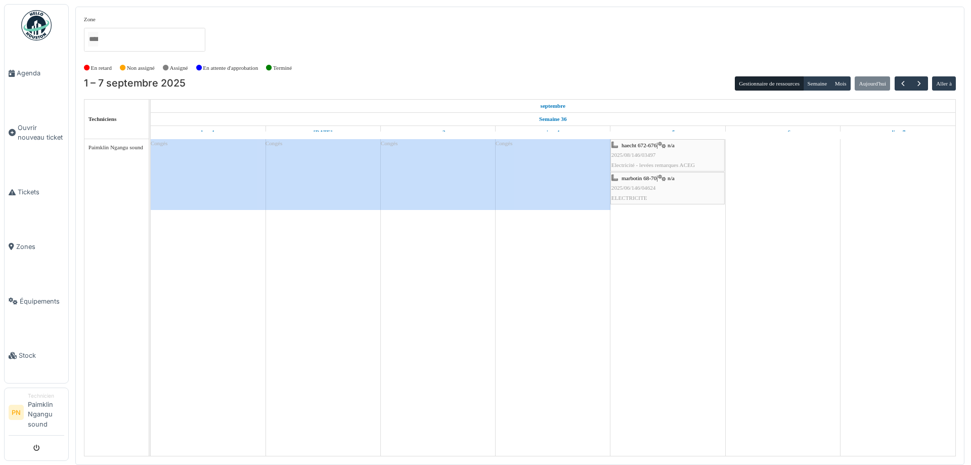
click at [682, 157] on div "haecht 672-676 | n/a 2025/08/146/03497 Electricité - levées remarques ACEG" at bounding box center [667, 155] width 112 height 29
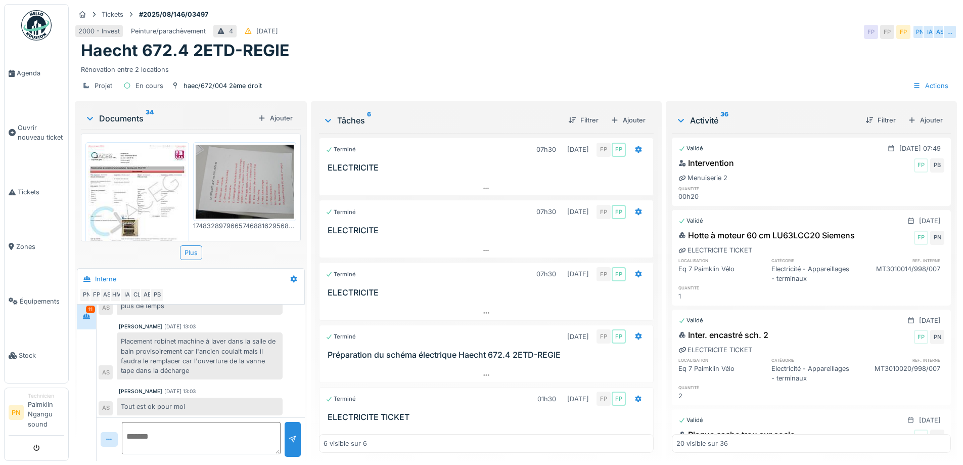
scroll to position [60, 0]
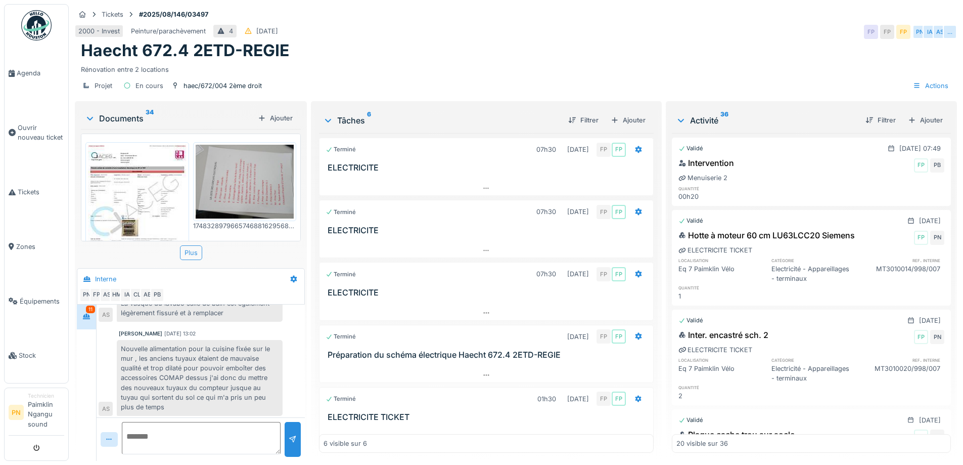
click at [194, 258] on div "Plus" at bounding box center [191, 252] width 22 height 15
click at [131, 172] on img at bounding box center [137, 208] width 99 height 127
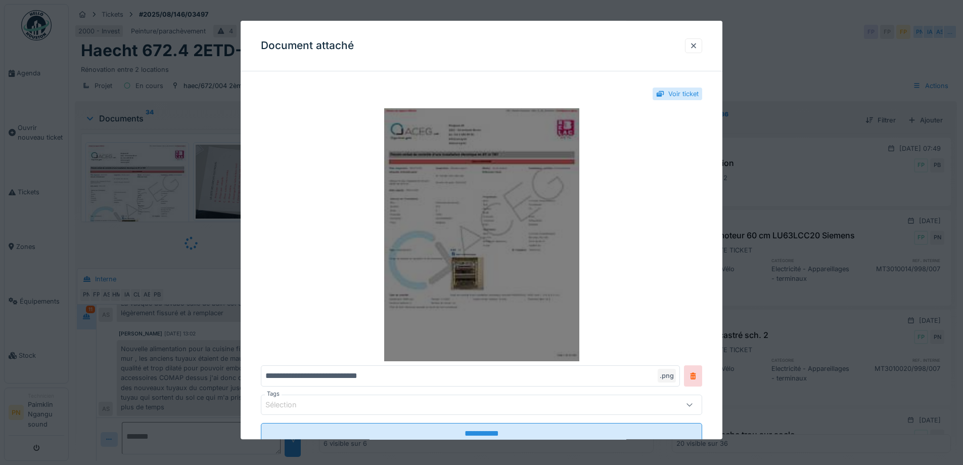
click at [470, 184] on img at bounding box center [481, 235] width 441 height 253
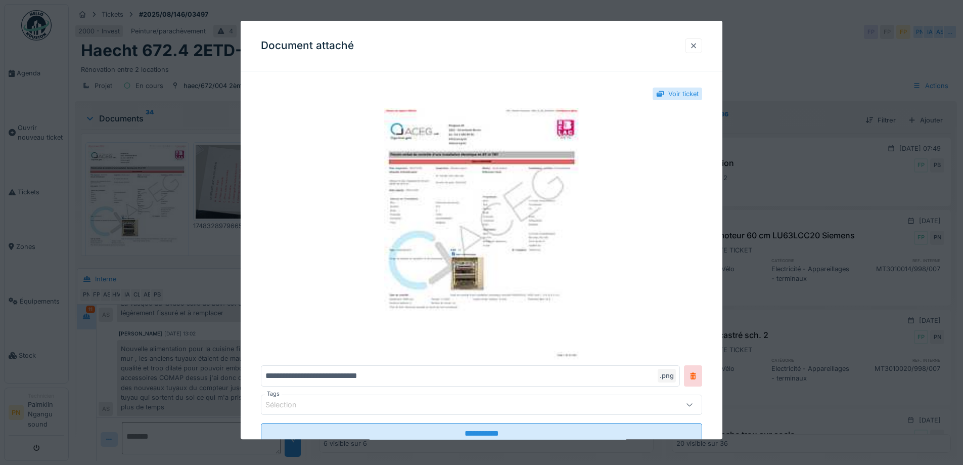
click at [698, 44] on div at bounding box center [694, 46] width 8 height 10
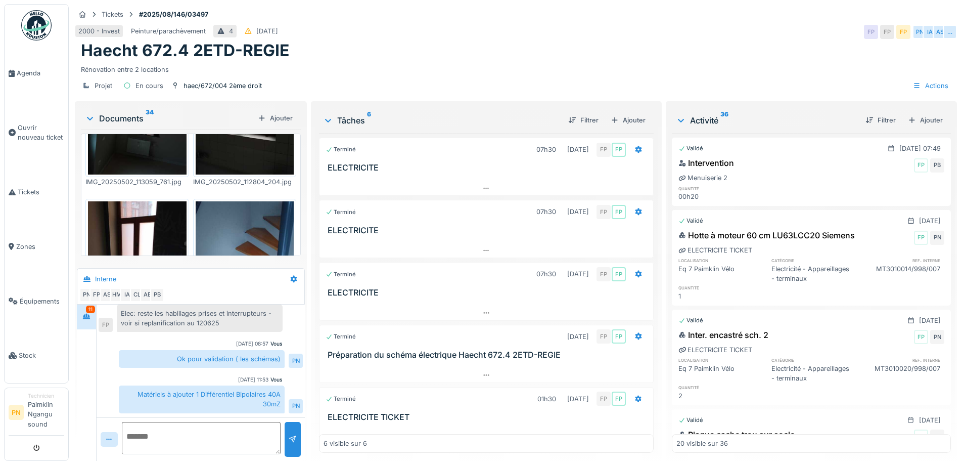
scroll to position [0, 0]
click at [48, 74] on span "Agenda" at bounding box center [41, 73] width 48 height 10
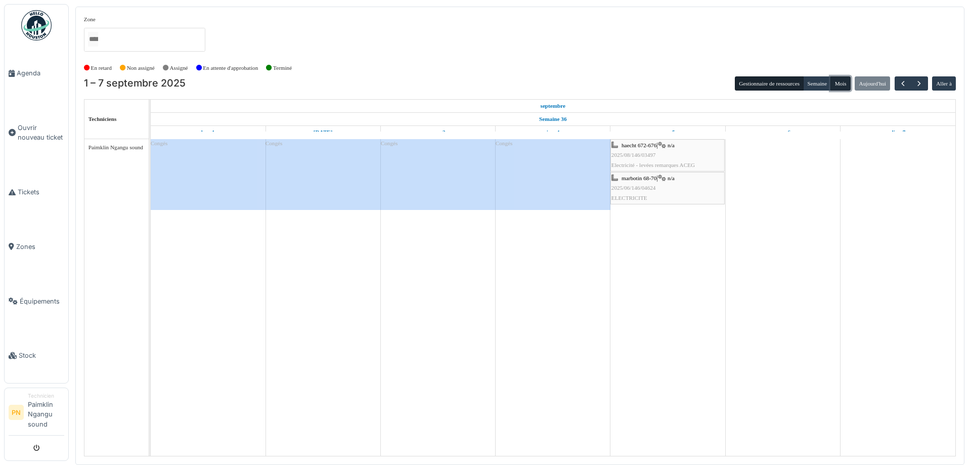
click at [836, 84] on button "Mois" at bounding box center [840, 83] width 20 height 14
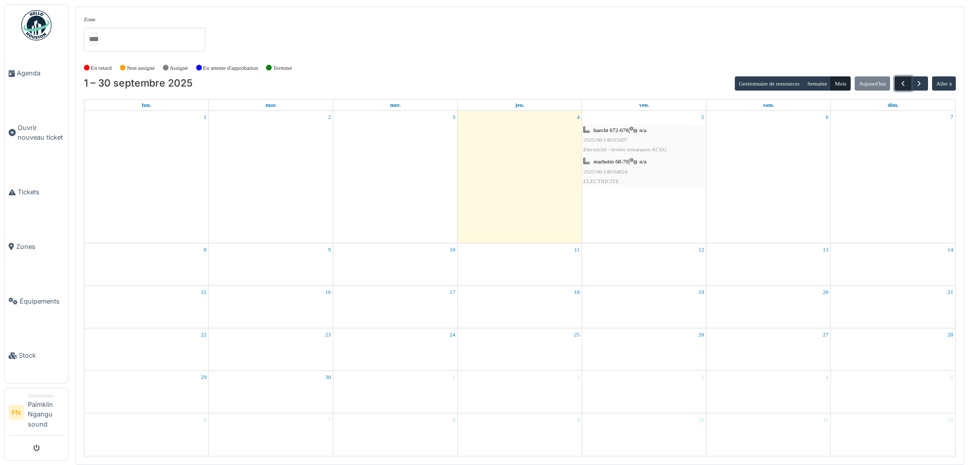
click at [902, 83] on span "button" at bounding box center [903, 83] width 9 height 9
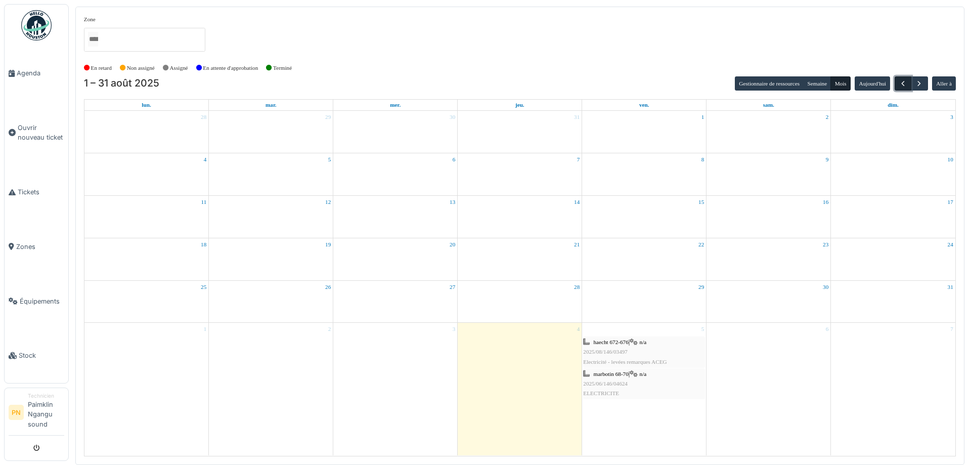
click at [902, 83] on span "button" at bounding box center [903, 83] width 9 height 9
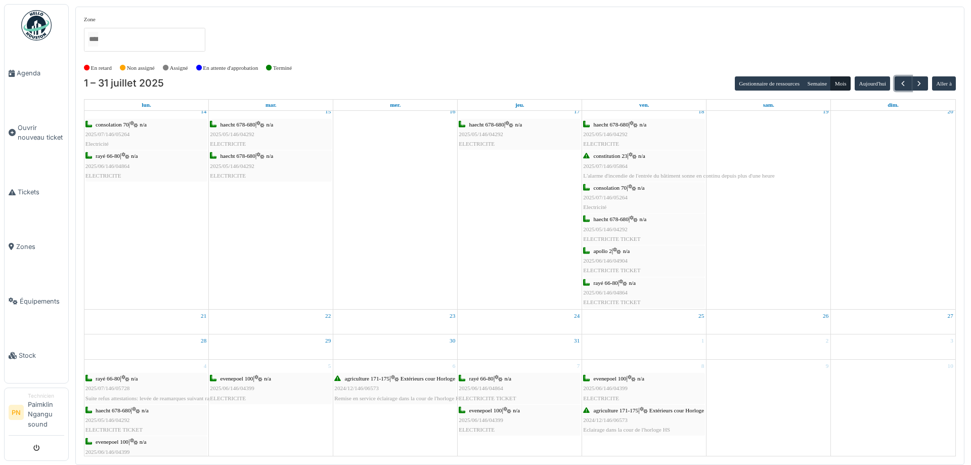
scroll to position [237, 0]
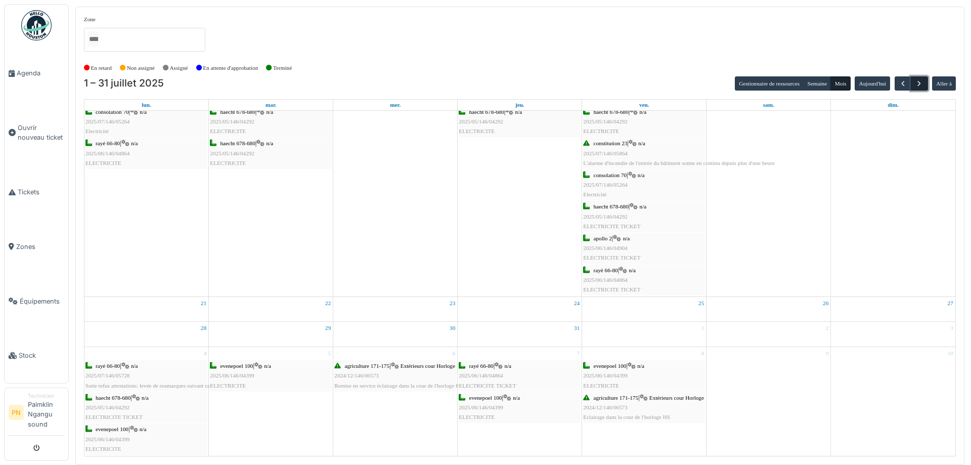
click at [918, 86] on span "button" at bounding box center [919, 83] width 9 height 9
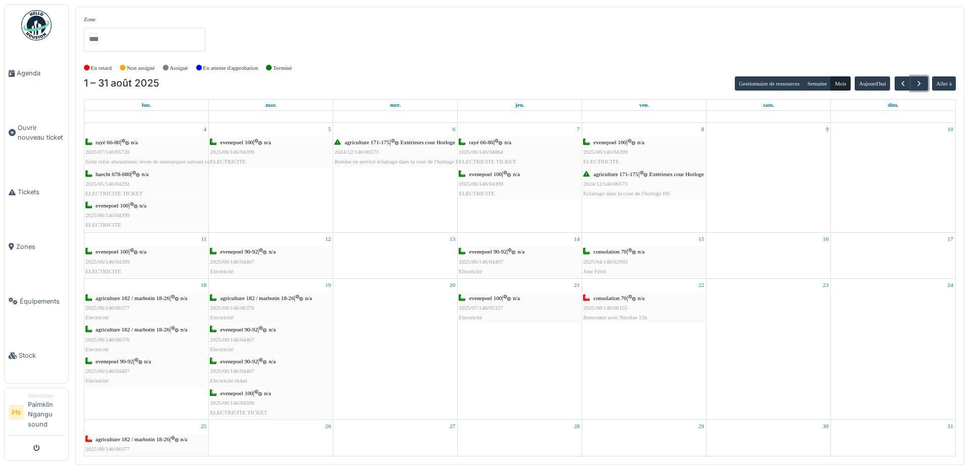
scroll to position [0, 0]
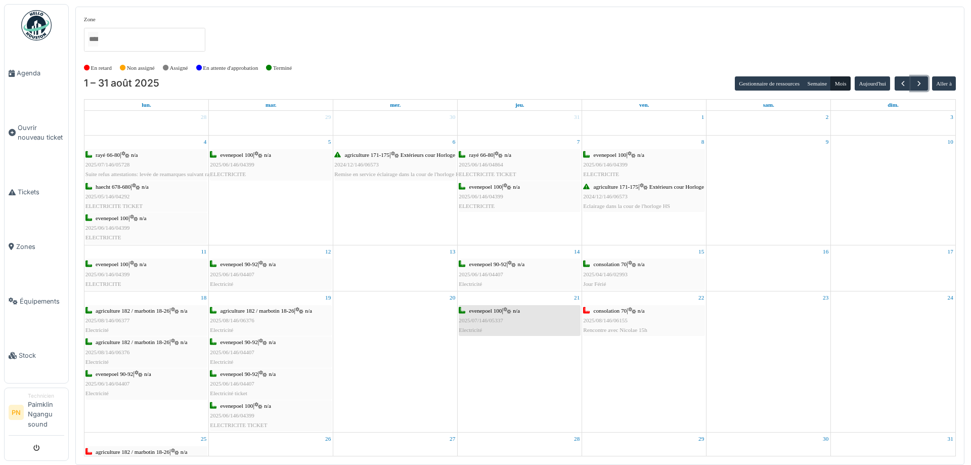
click at [507, 327] on div "evenepoel 100 | n/a 2025/07/146/05337 Electricité" at bounding box center [489, 320] width 61 height 29
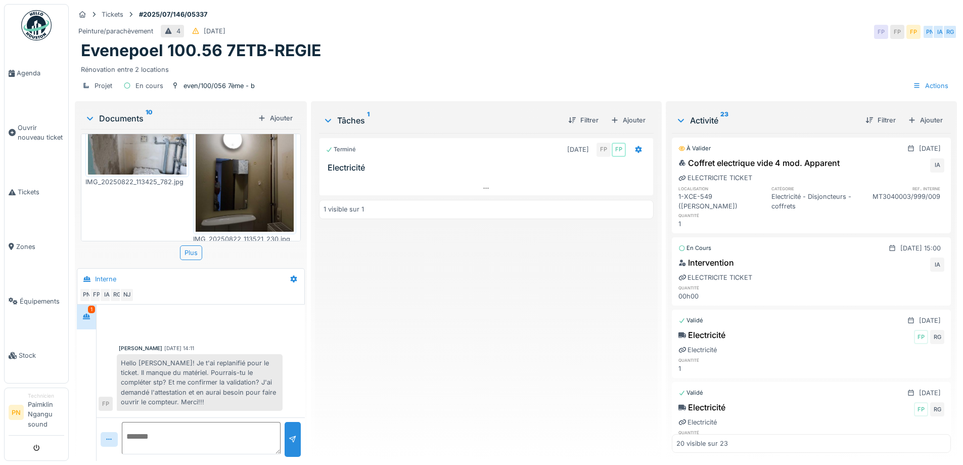
scroll to position [354, 0]
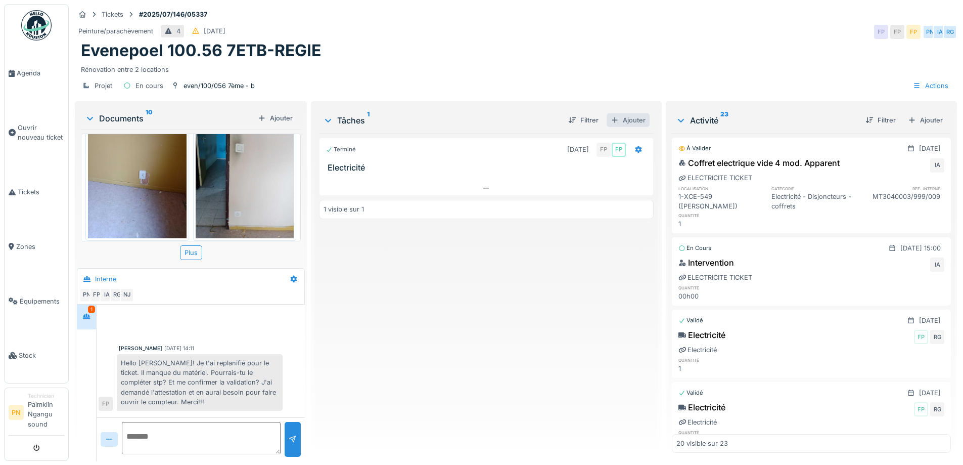
click at [627, 125] on div "Ajouter" at bounding box center [628, 120] width 43 height 14
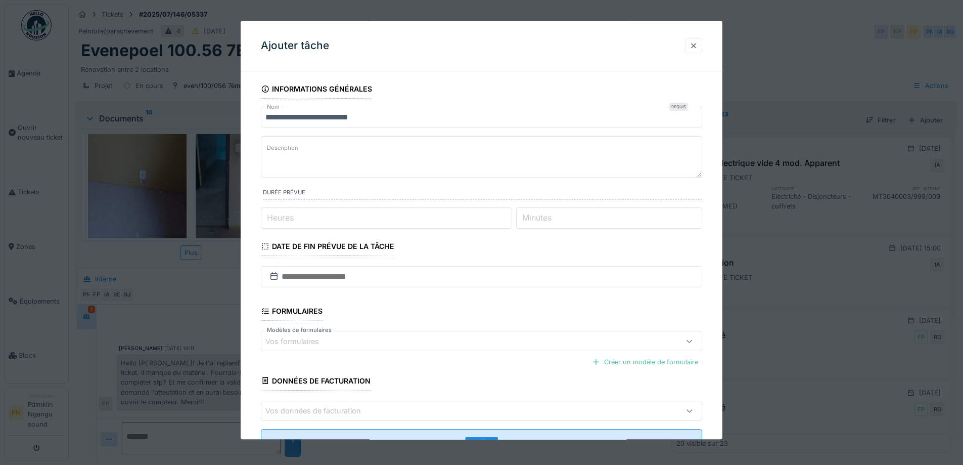
click at [690, 43] on div at bounding box center [693, 45] width 17 height 15
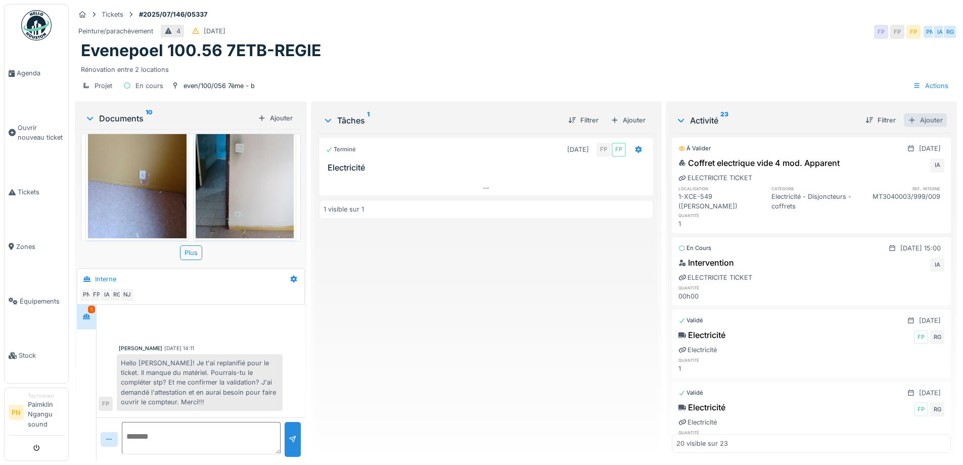
click at [914, 120] on div "Ajouter" at bounding box center [925, 120] width 43 height 14
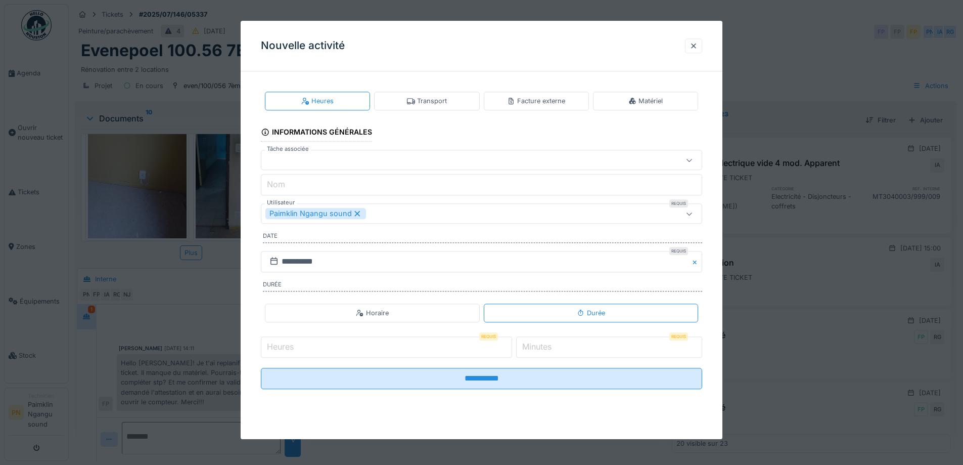
click at [646, 104] on div "Matériel" at bounding box center [646, 101] width 34 height 10
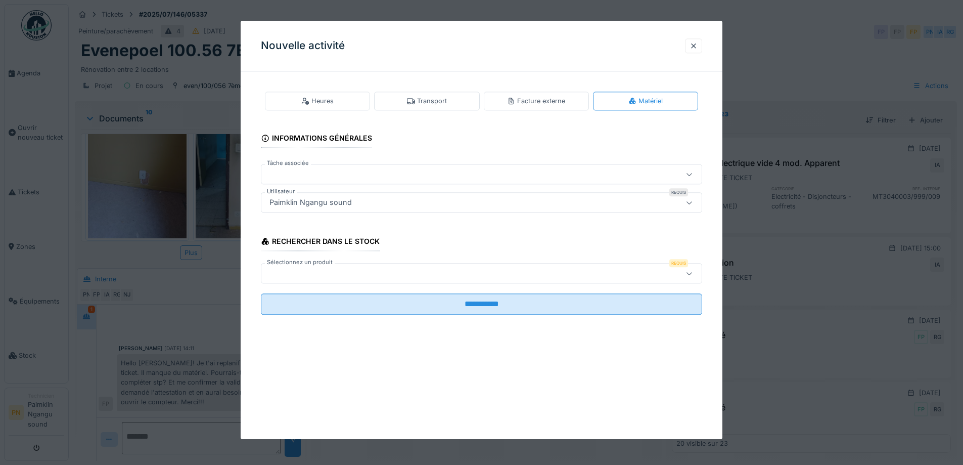
click at [383, 271] on div at bounding box center [455, 273] width 381 height 11
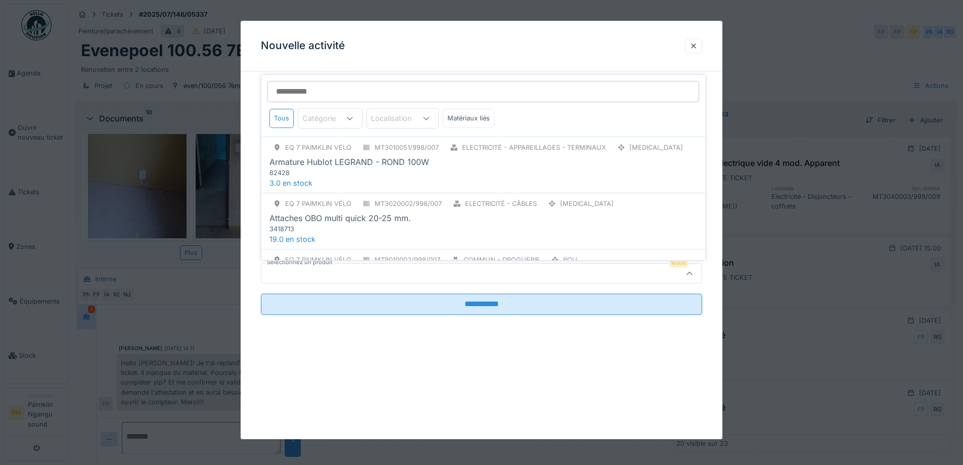
click at [383, 271] on div at bounding box center [455, 273] width 381 height 11
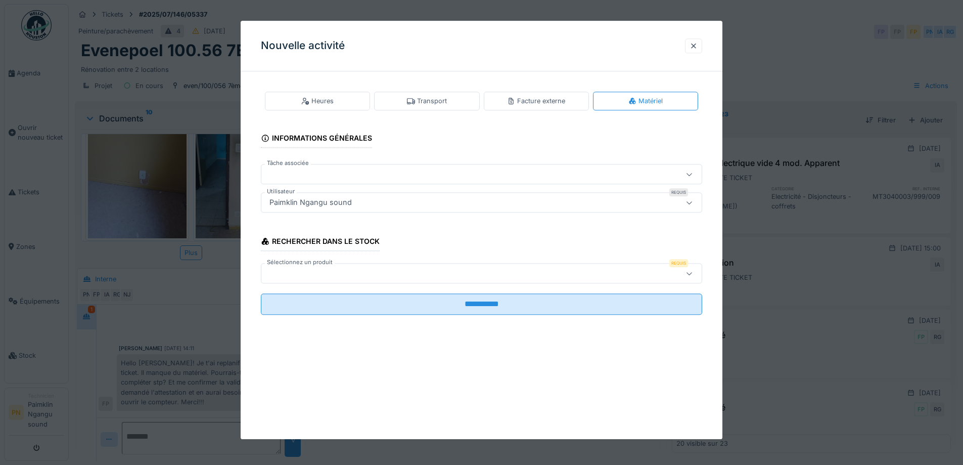
click at [351, 270] on div at bounding box center [455, 273] width 381 height 11
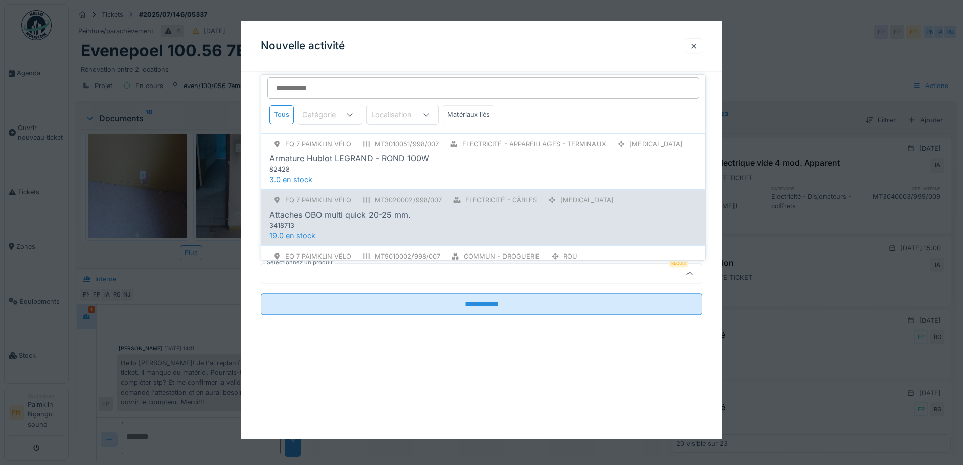
scroll to position [0, 0]
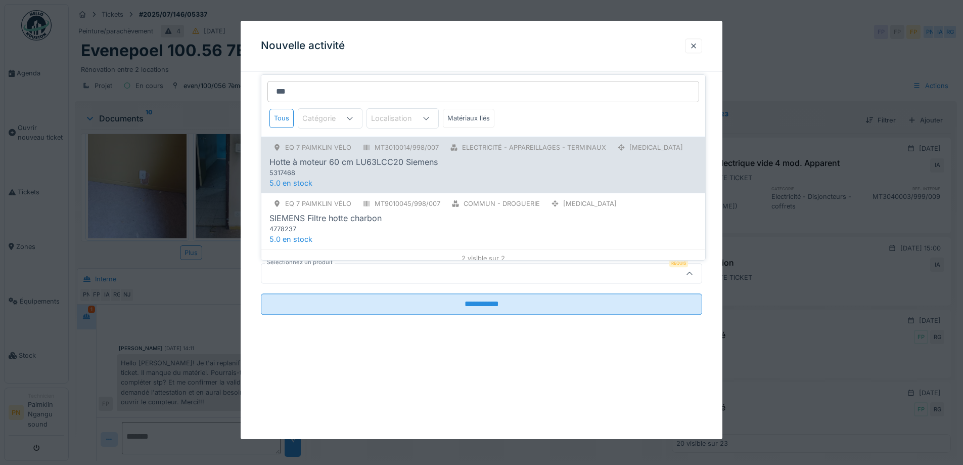
type input "***"
click at [415, 156] on div "Hotte à moteur 60 cm LU63LCC20 Siemens" at bounding box center [354, 162] width 168 height 12
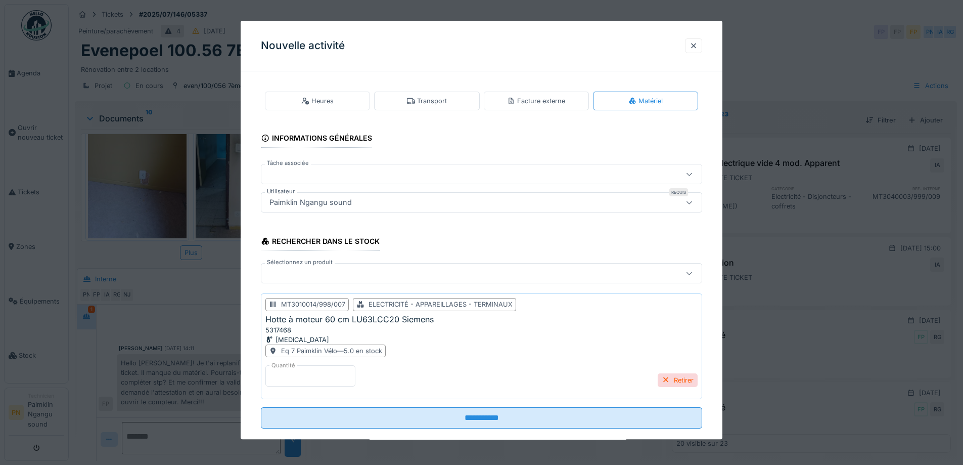
click at [303, 278] on div at bounding box center [455, 273] width 381 height 11
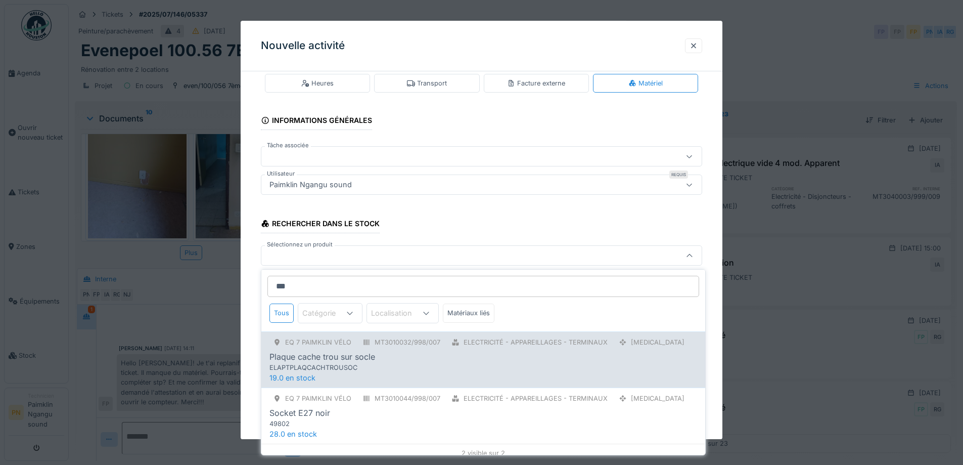
scroll to position [7, 0]
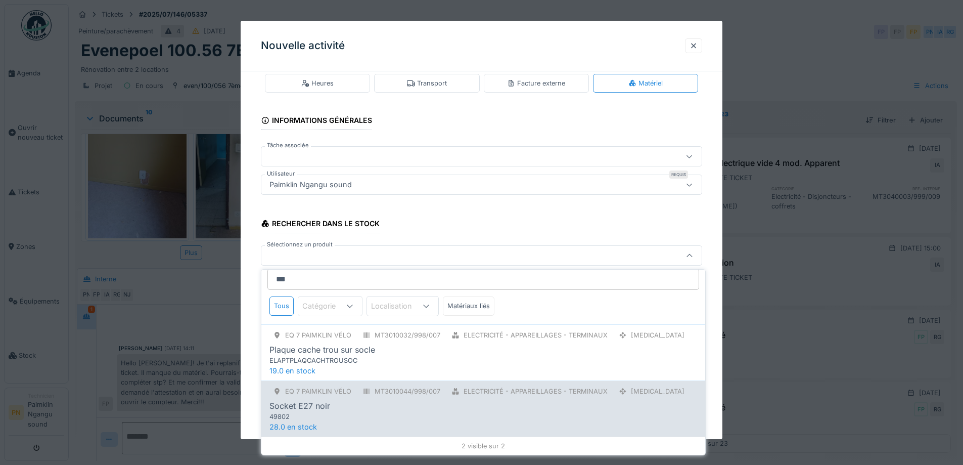
type input "***"
click at [308, 412] on div "49802" at bounding box center [462, 417] width 385 height 10
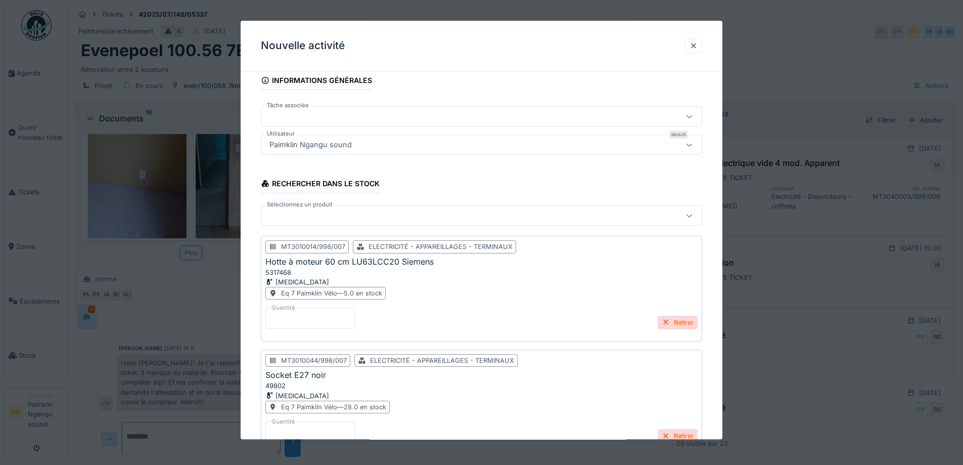
scroll to position [119, 0]
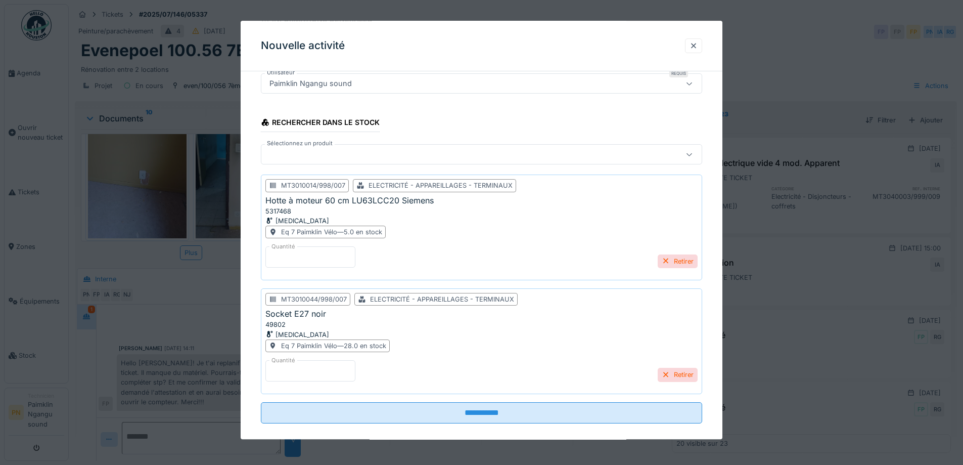
click at [296, 367] on input "*" at bounding box center [310, 370] width 90 height 21
type input "*"
click at [336, 157] on div at bounding box center [455, 154] width 381 height 11
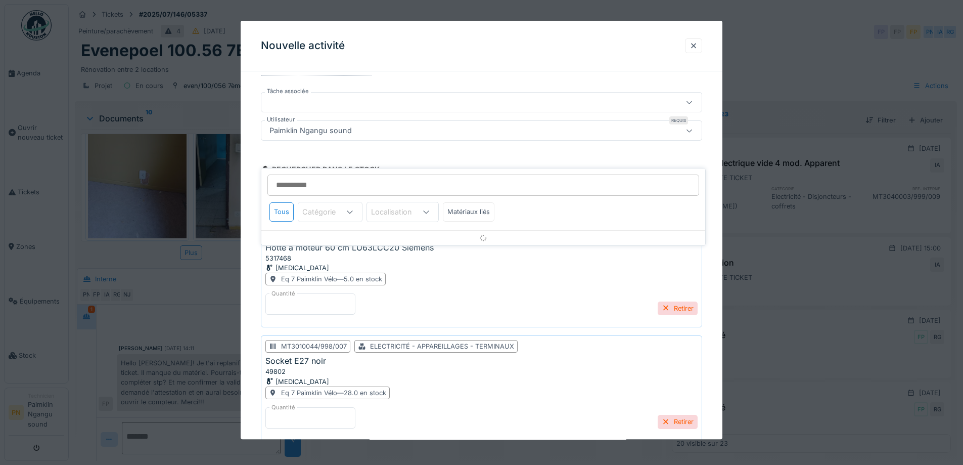
scroll to position [43, 0]
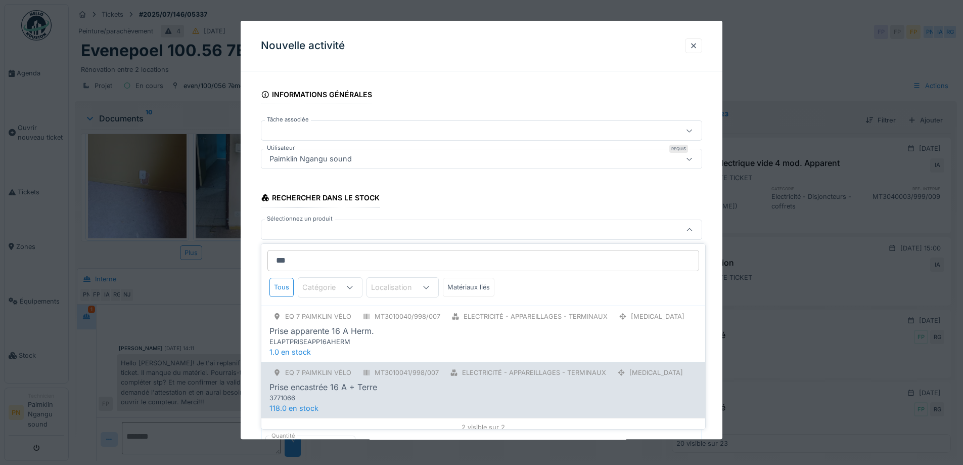
type input "***"
click at [348, 382] on div "Prise encastrée 16 A + Terre" at bounding box center [324, 387] width 108 height 12
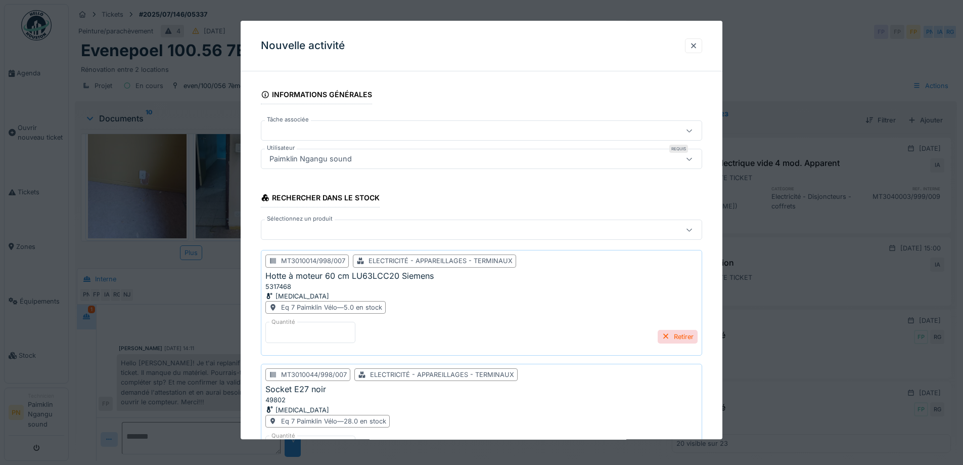
scroll to position [245, 0]
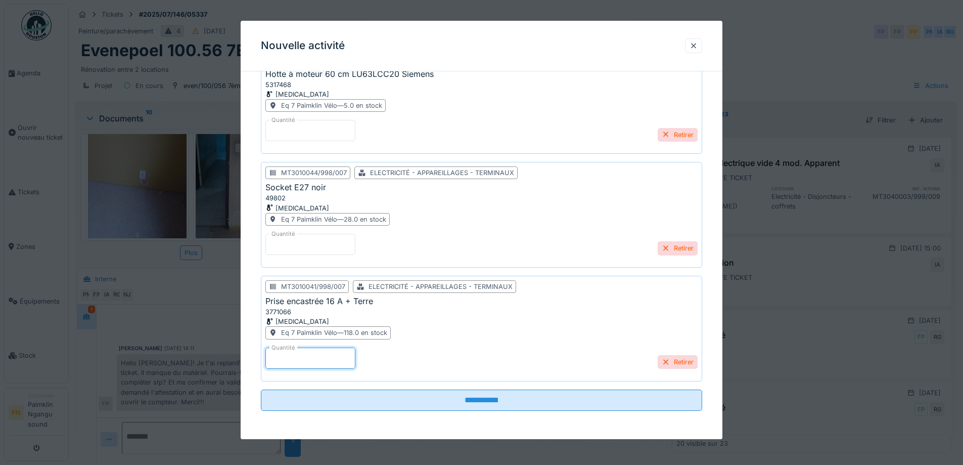
click at [297, 358] on input "*" at bounding box center [310, 357] width 90 height 21
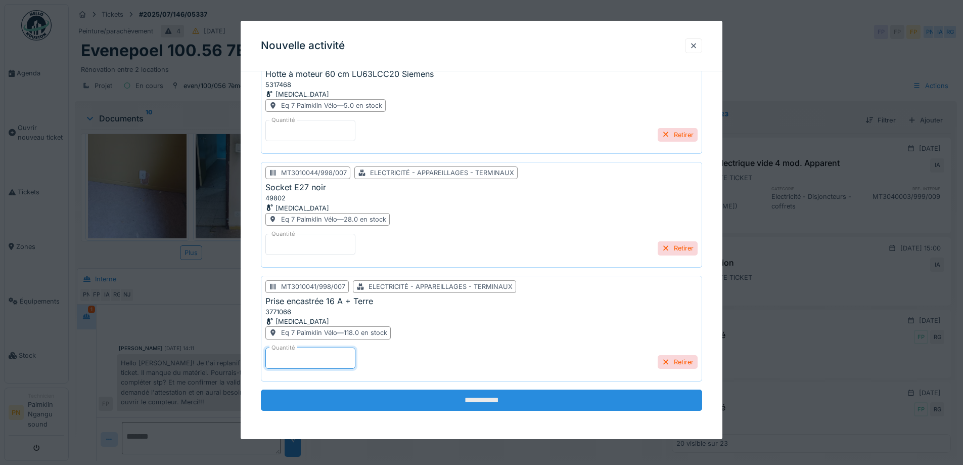
type input "**"
click at [309, 410] on input "**********" at bounding box center [481, 399] width 441 height 21
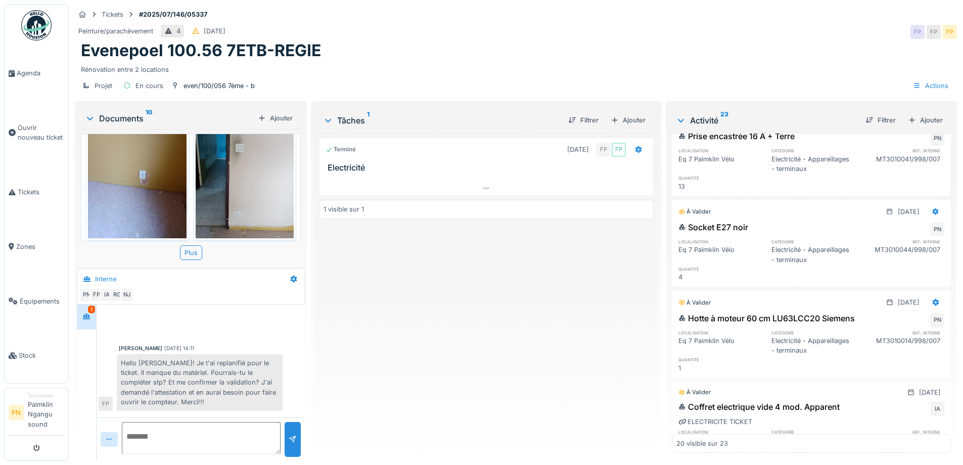
scroll to position [0, 0]
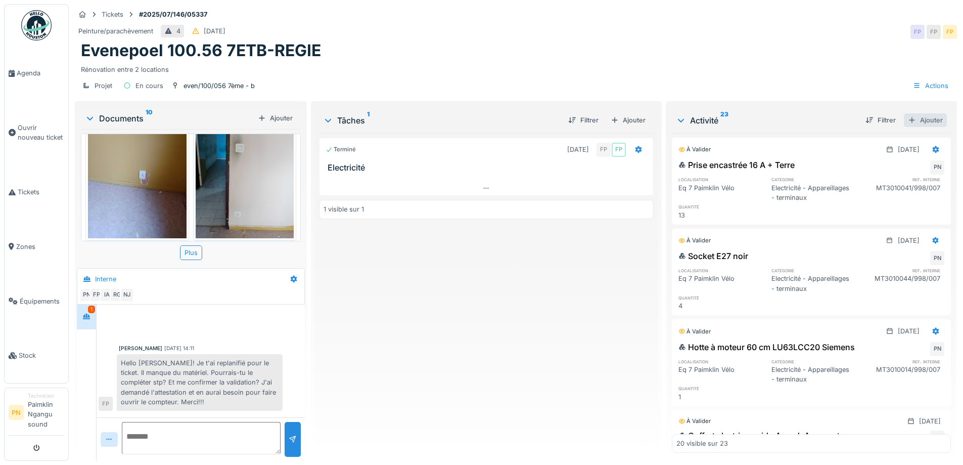
click at [924, 119] on div "Ajouter" at bounding box center [925, 120] width 43 height 14
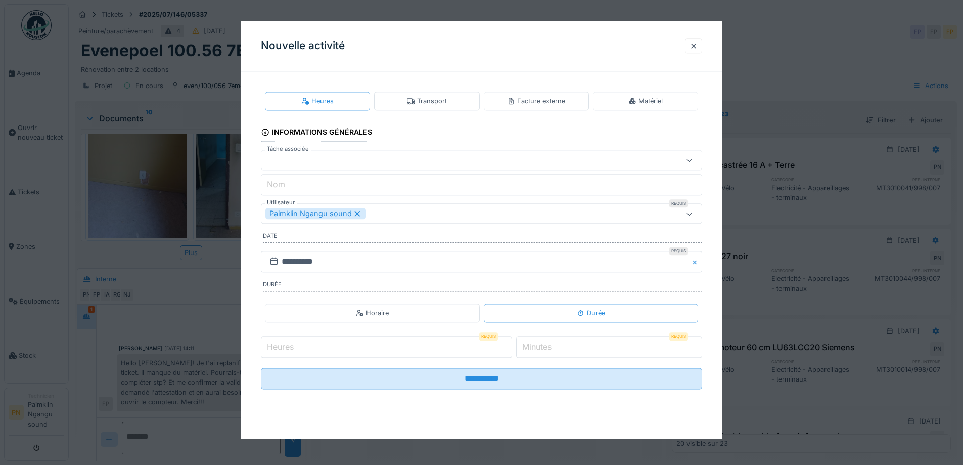
click at [628, 104] on div "Matériel" at bounding box center [645, 101] width 105 height 19
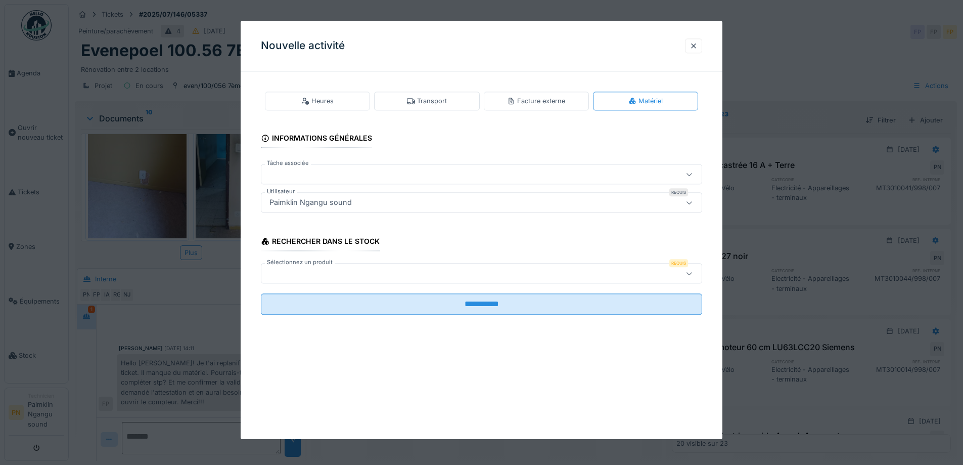
click at [369, 276] on div at bounding box center [455, 273] width 381 height 11
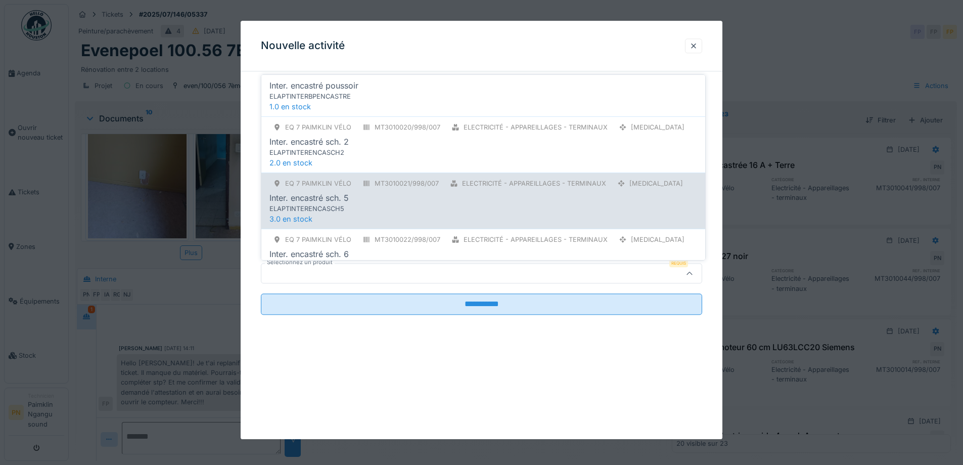
scroll to position [101, 0]
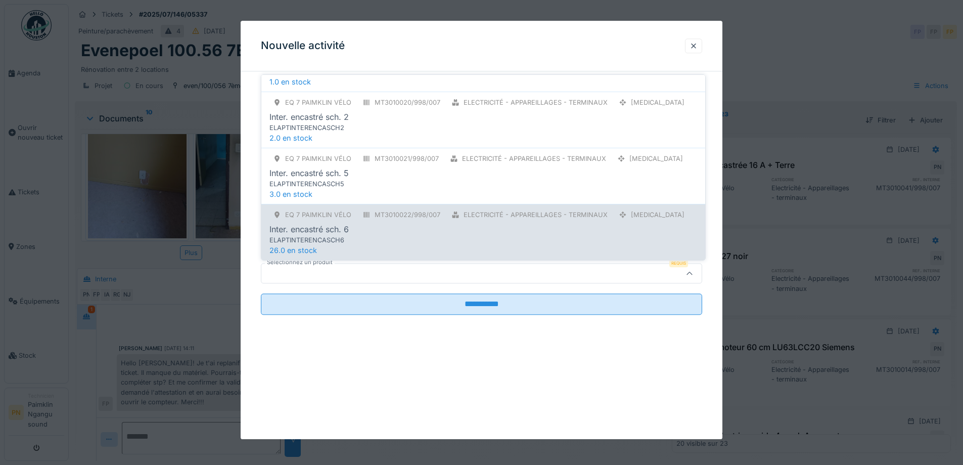
type input "***"
click at [372, 219] on div "MT3010022/998/007" at bounding box center [401, 214] width 85 height 13
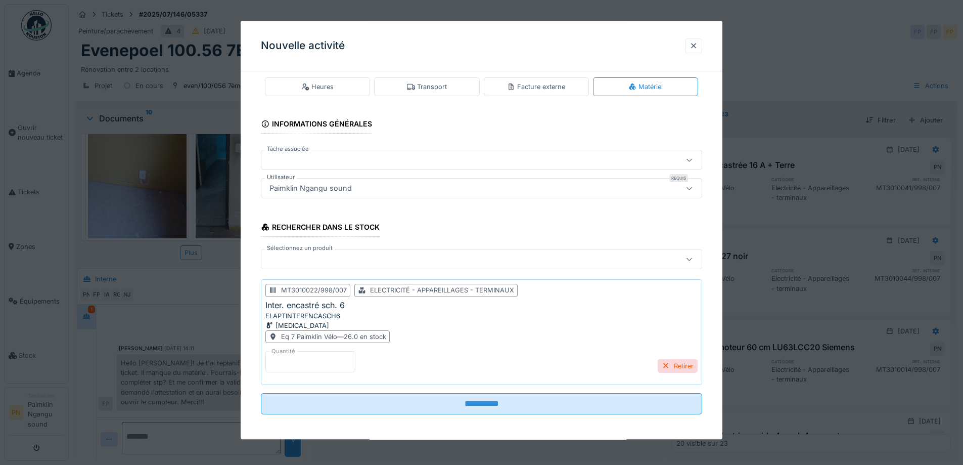
scroll to position [18, 0]
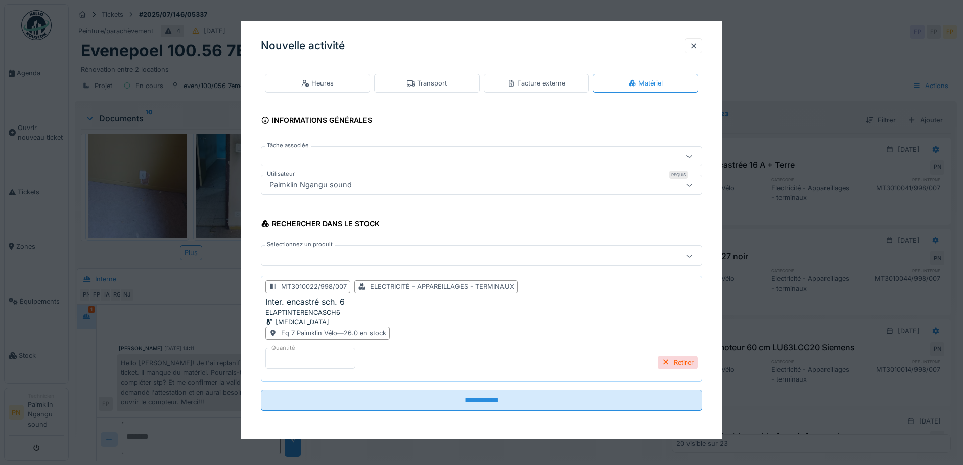
click at [349, 361] on input "*" at bounding box center [310, 358] width 90 height 21
type input "*"
click at [329, 248] on label "Sélectionnez un produit" at bounding box center [300, 245] width 70 height 9
click at [319, 251] on div at bounding box center [455, 255] width 381 height 11
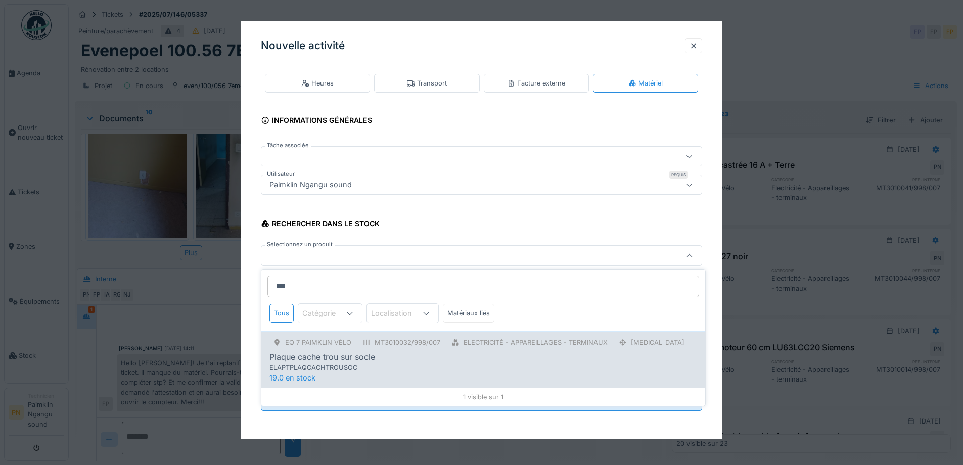
type input "***"
click at [323, 354] on div "Plaque cache trou sur socle" at bounding box center [323, 356] width 106 height 12
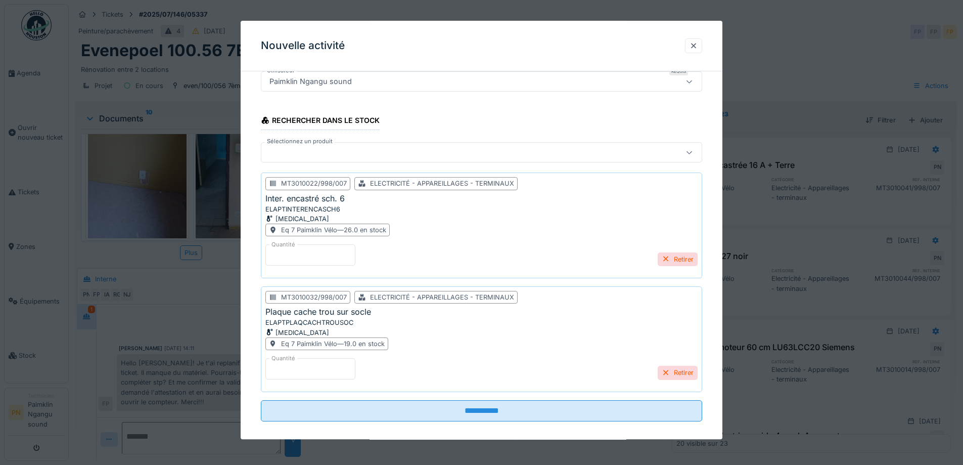
scroll to position [131, 0]
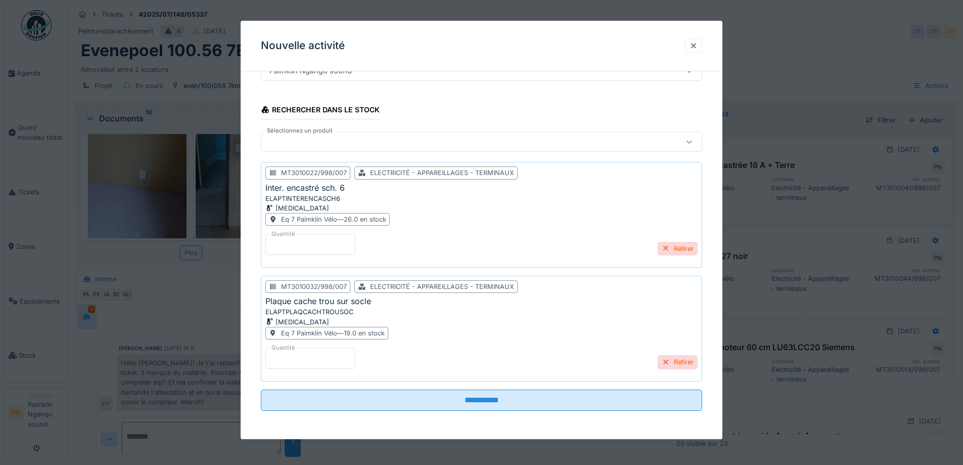
click at [300, 370] on div "Quantité * Retirer" at bounding box center [481, 361] width 432 height 29
click at [305, 352] on input "*" at bounding box center [310, 357] width 90 height 21
type input "*"
click at [304, 143] on div at bounding box center [455, 142] width 381 height 11
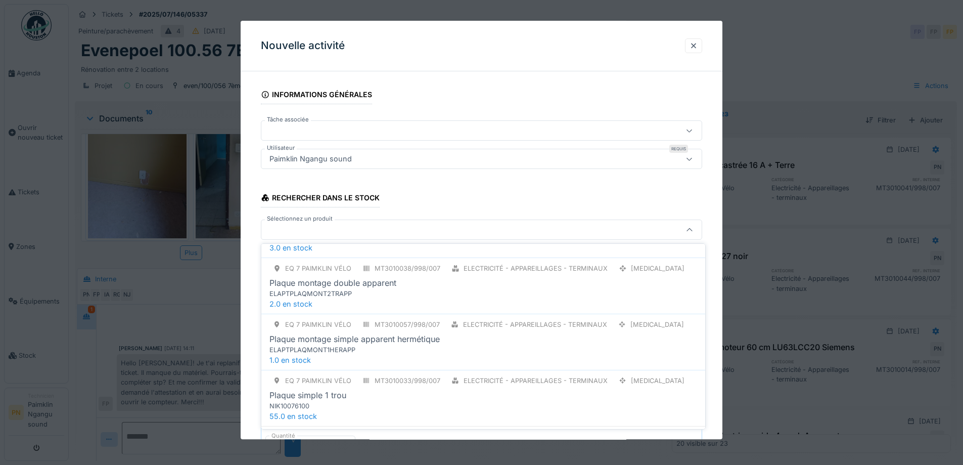
scroll to position [400, 0]
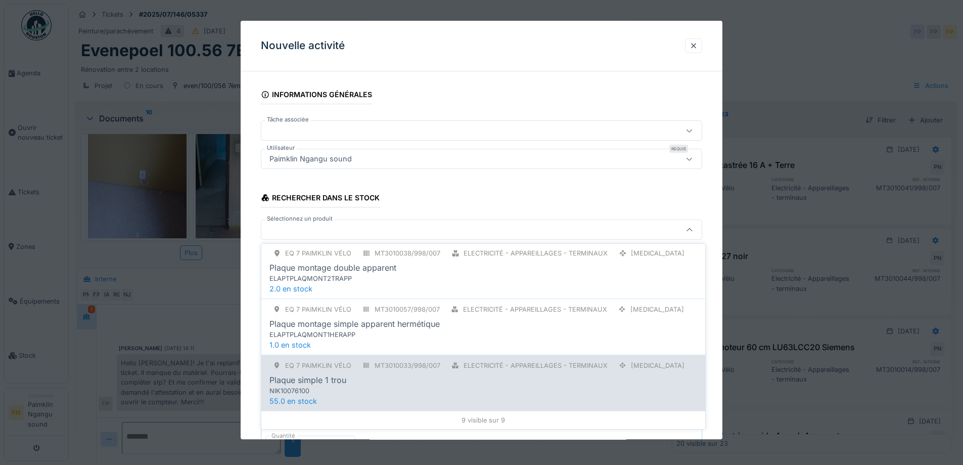
type input "***"
click at [362, 374] on div "Plaque simple 1 trou" at bounding box center [484, 380] width 428 height 12
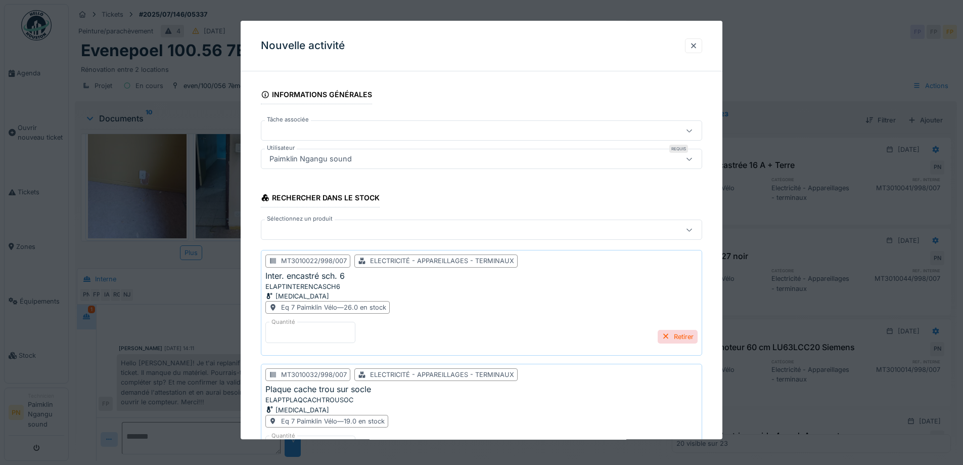
scroll to position [245, 0]
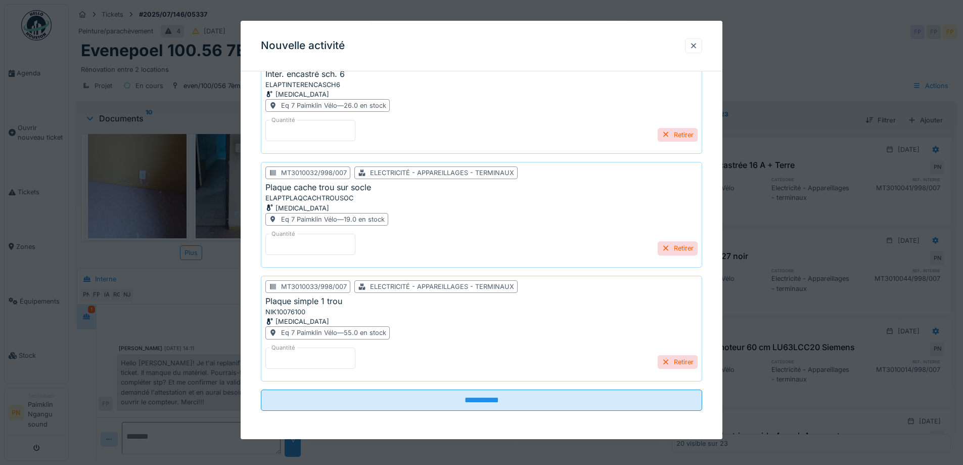
click at [326, 361] on input "*" at bounding box center [310, 357] width 90 height 21
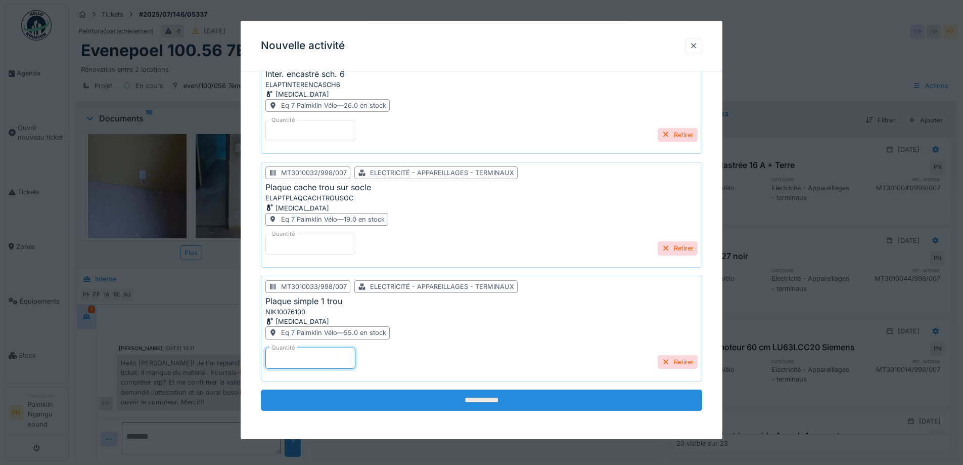
type input "*"
click at [332, 405] on input "**********" at bounding box center [481, 399] width 441 height 21
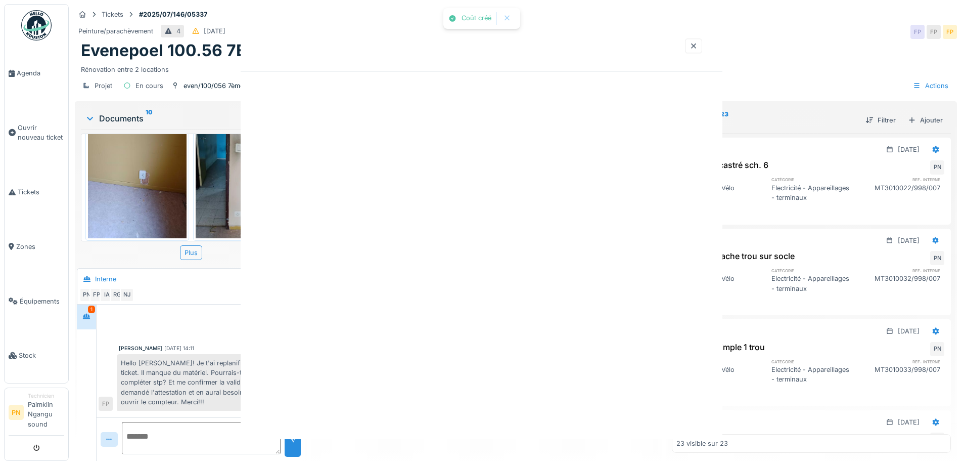
scroll to position [0, 0]
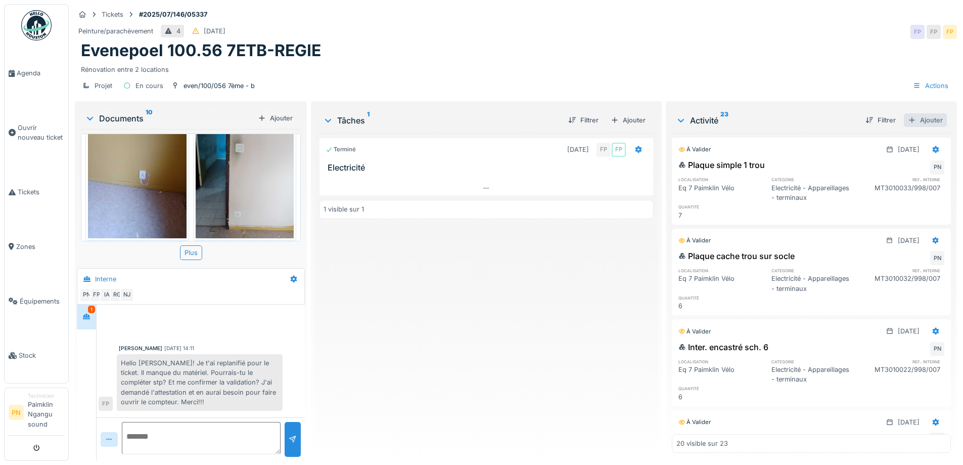
click at [912, 115] on div "Ajouter" at bounding box center [925, 120] width 43 height 14
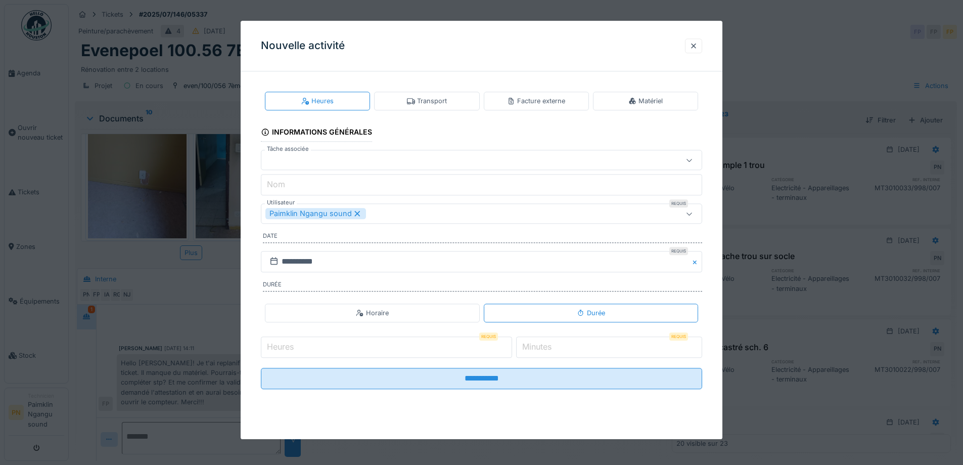
click at [627, 97] on div "Matériel" at bounding box center [645, 101] width 105 height 19
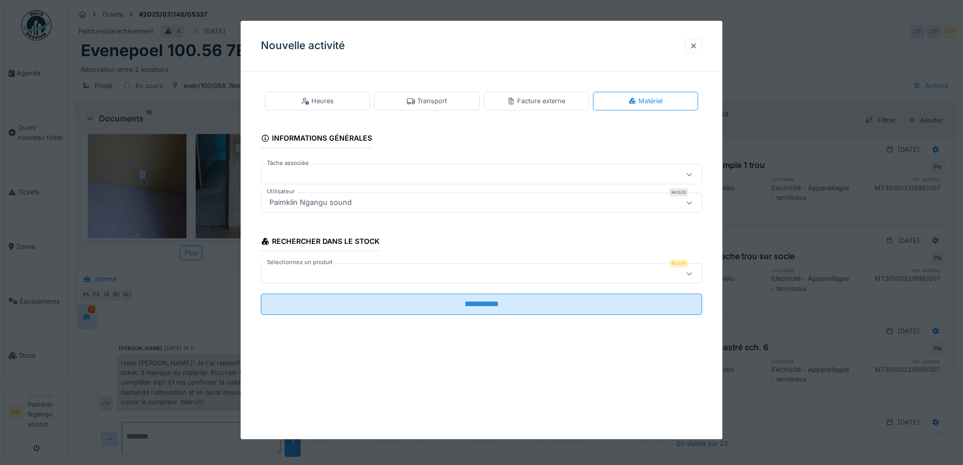
click at [373, 267] on div at bounding box center [481, 273] width 441 height 20
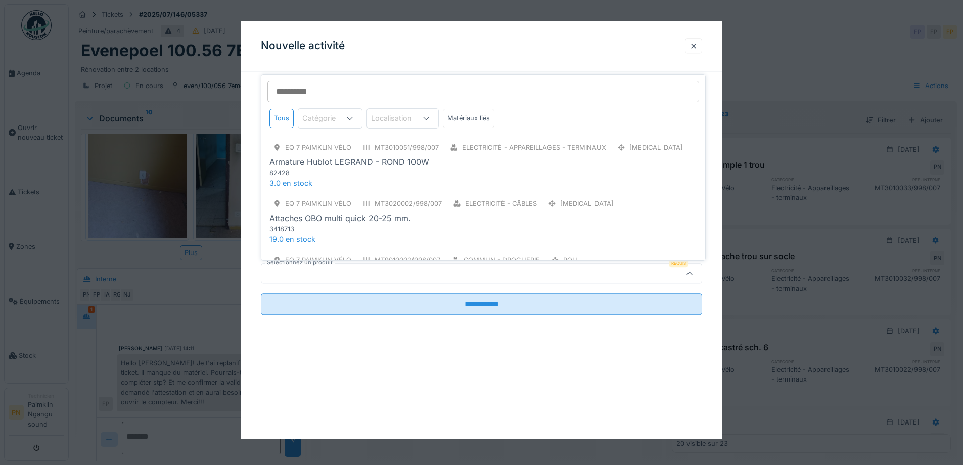
click at [373, 267] on div at bounding box center [481, 273] width 441 height 20
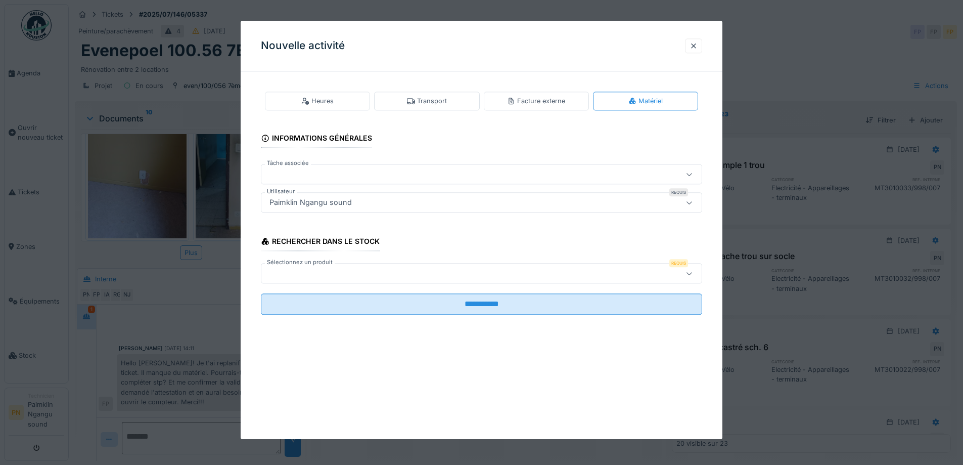
click at [373, 267] on div at bounding box center [481, 273] width 441 height 20
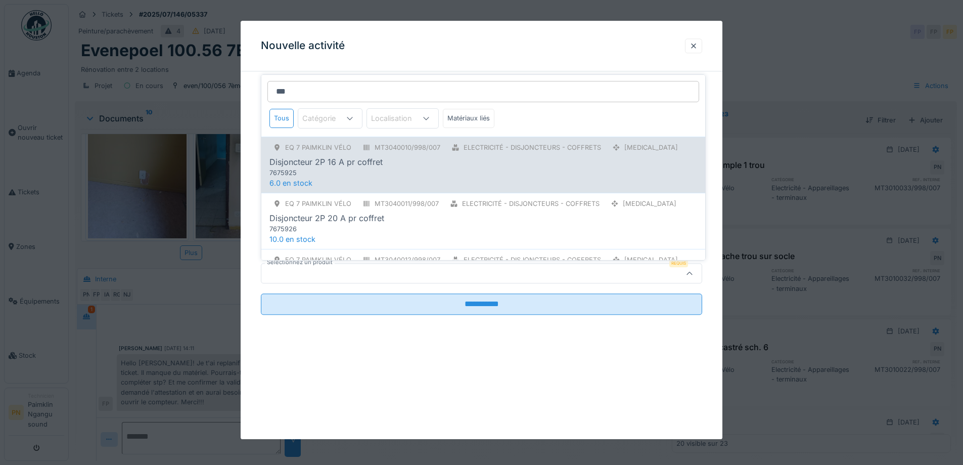
type input "***"
click at [366, 155] on div "Eq 7 Paimklin Vélo MT3040010/998/007 Electricité - Disjoncteurs - coffrets PCE …" at bounding box center [484, 159] width 428 height 36
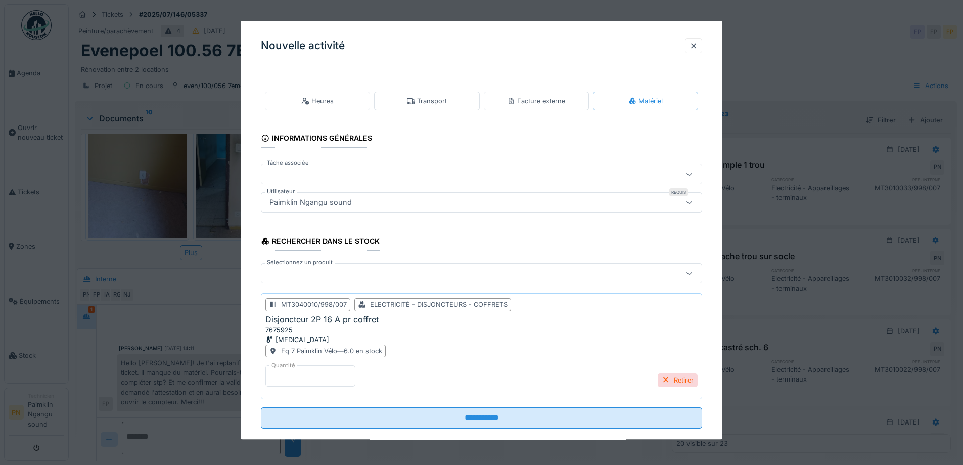
click at [322, 272] on div at bounding box center [455, 273] width 381 height 11
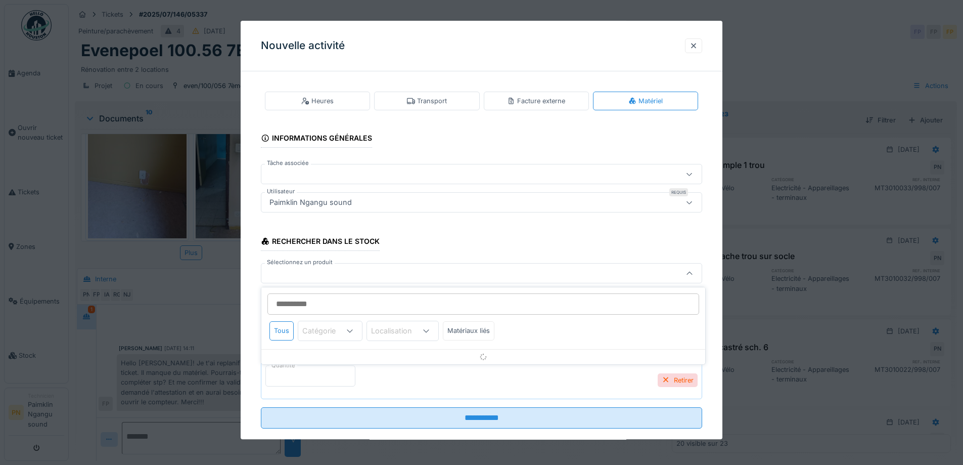
scroll to position [18, 0]
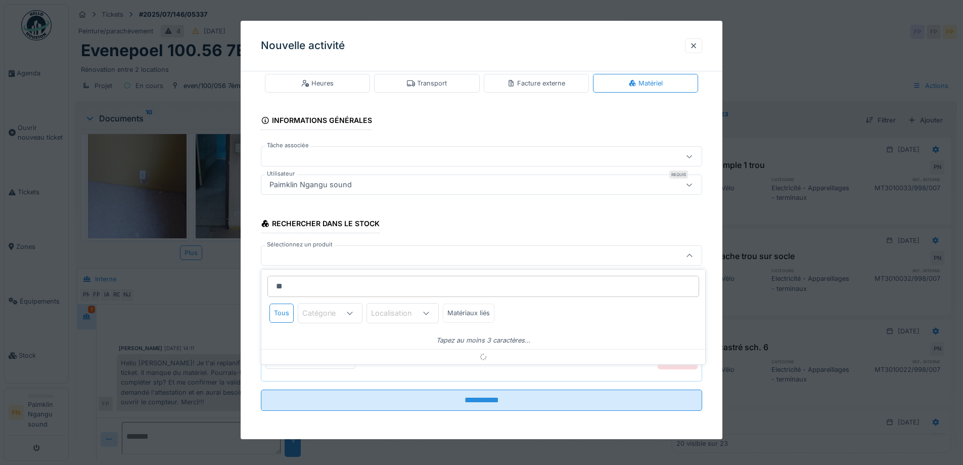
type input "***"
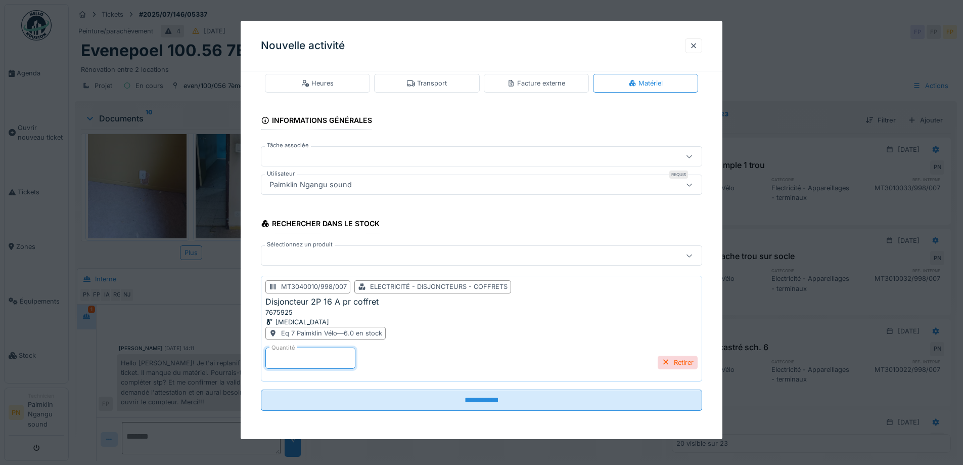
click at [322, 360] on input "*" at bounding box center [310, 358] width 90 height 21
type input "*"
click at [327, 249] on div at bounding box center [481, 256] width 441 height 20
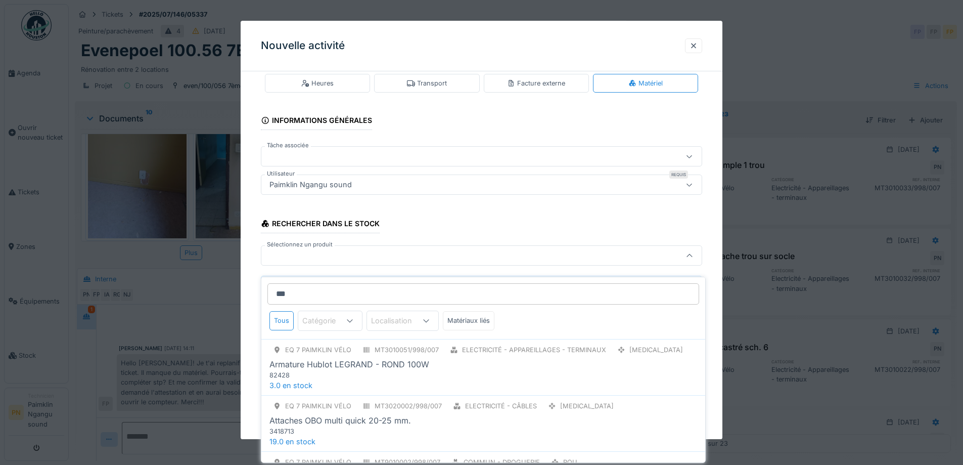
click at [307, 293] on input "***" at bounding box center [484, 293] width 432 height 21
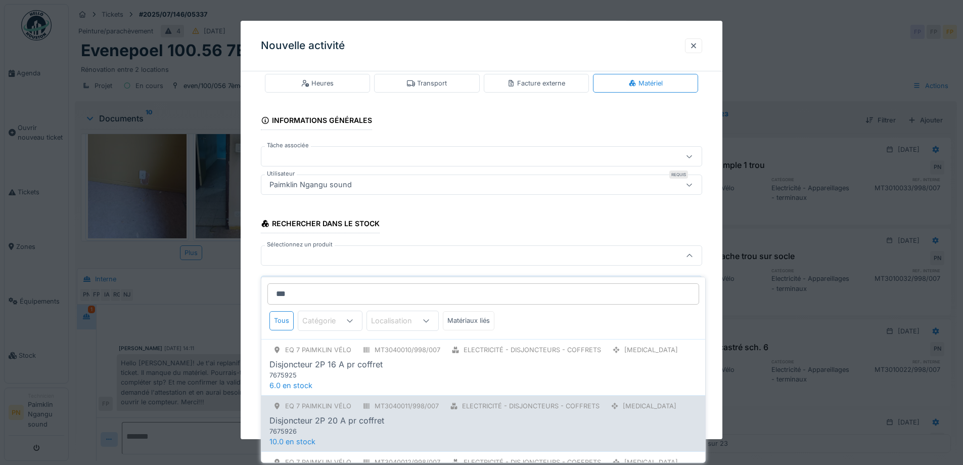
type input "***"
click at [389, 406] on div "Eq 7 Paimklin Vélo MT3040011/998/007 Electricité - Disjoncteurs - coffrets PCE …" at bounding box center [484, 417] width 428 height 36
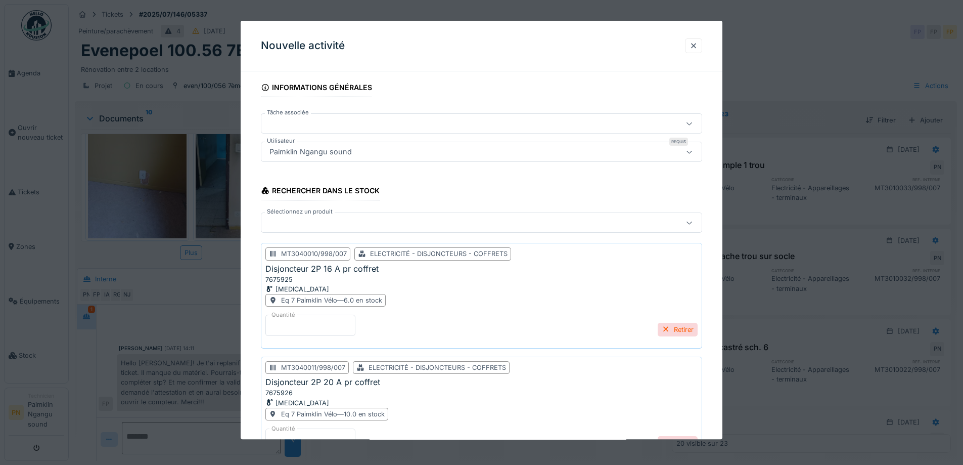
scroll to position [68, 0]
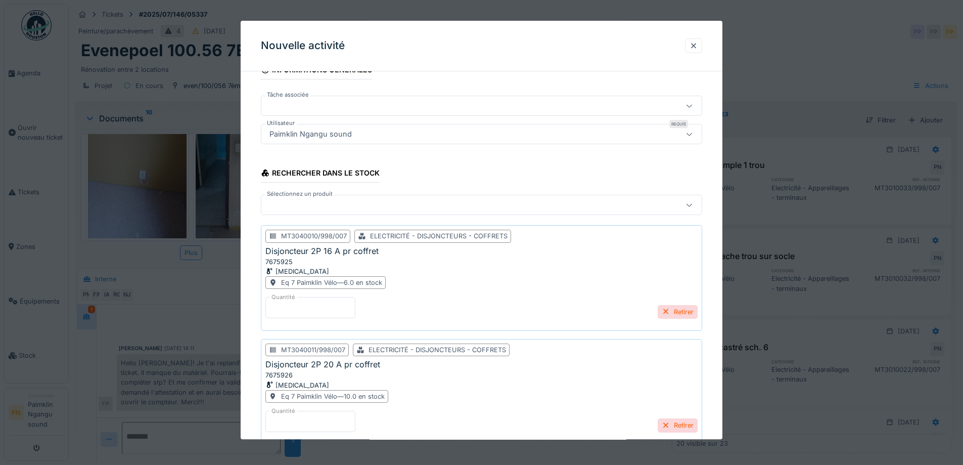
click at [356, 416] on input "****" at bounding box center [310, 421] width 90 height 21
type input "*"
click at [356, 423] on input "*" at bounding box center [310, 421] width 90 height 21
click at [341, 421] on input "*" at bounding box center [310, 421] width 90 height 21
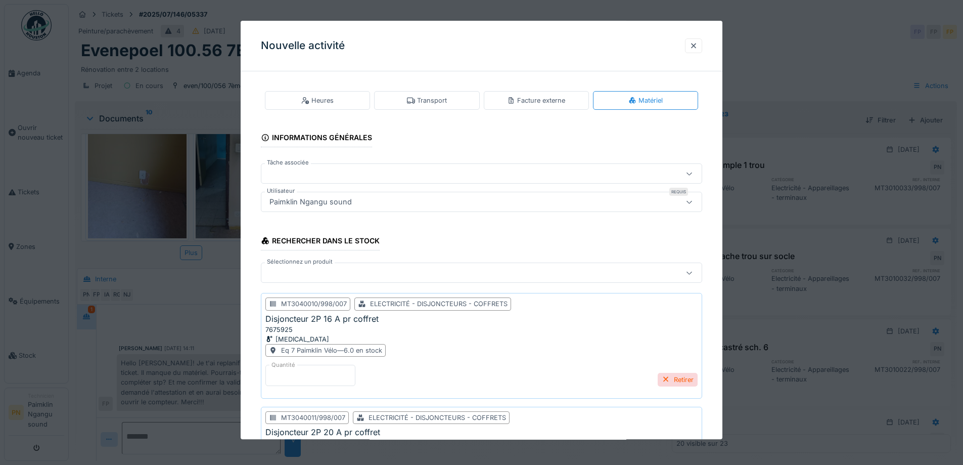
scroll to position [0, 0]
type input "*"
click at [318, 271] on div at bounding box center [455, 273] width 381 height 11
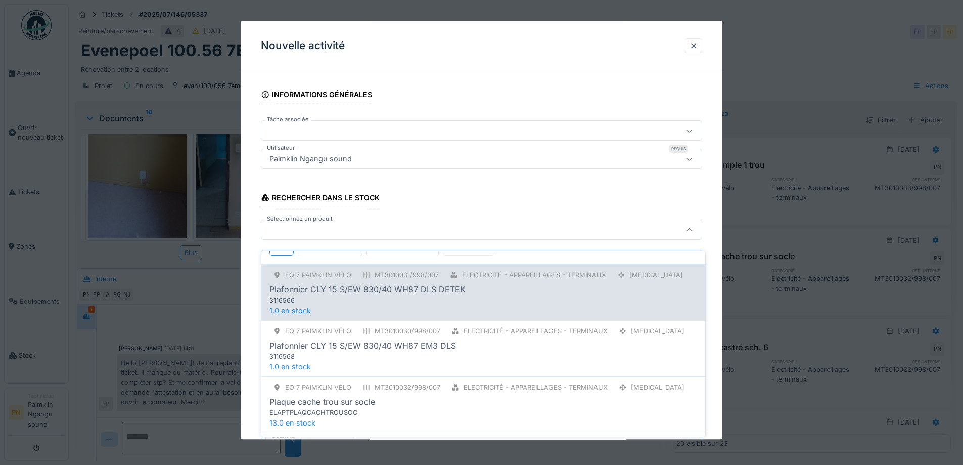
scroll to position [202, 0]
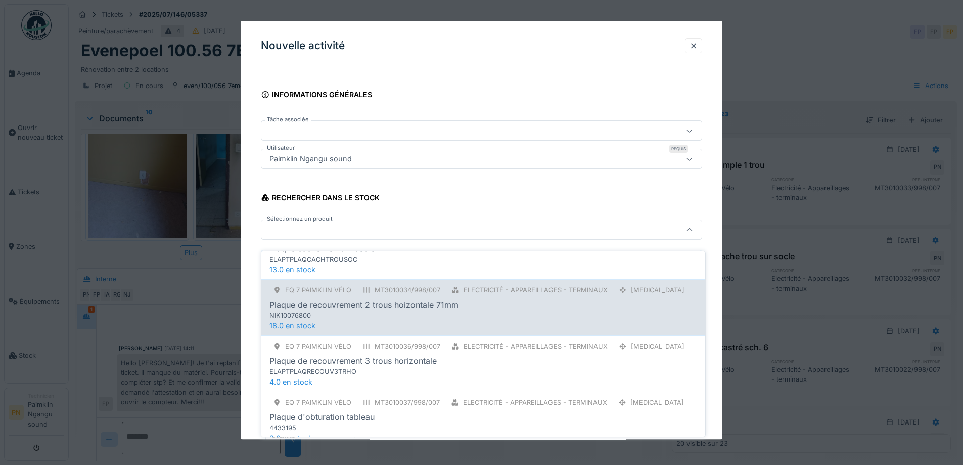
type input "***"
click at [388, 310] on div "NIK10076800" at bounding box center [462, 315] width 385 height 10
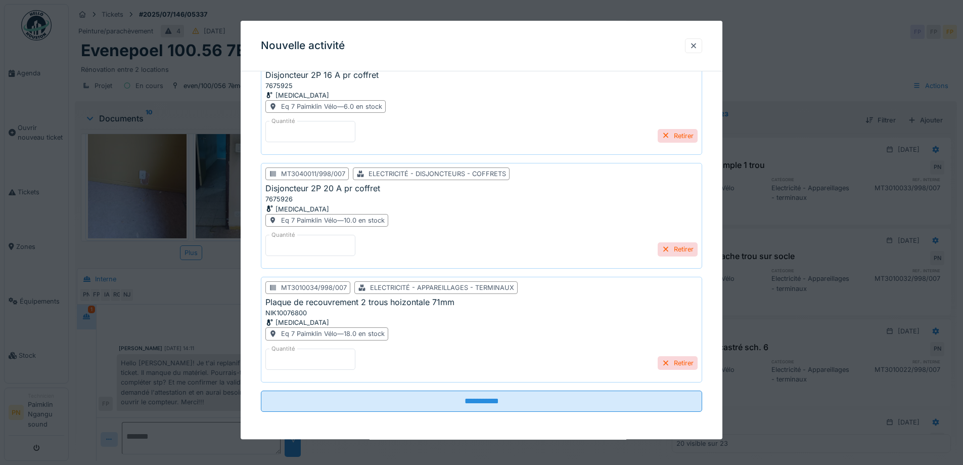
scroll to position [245, 0]
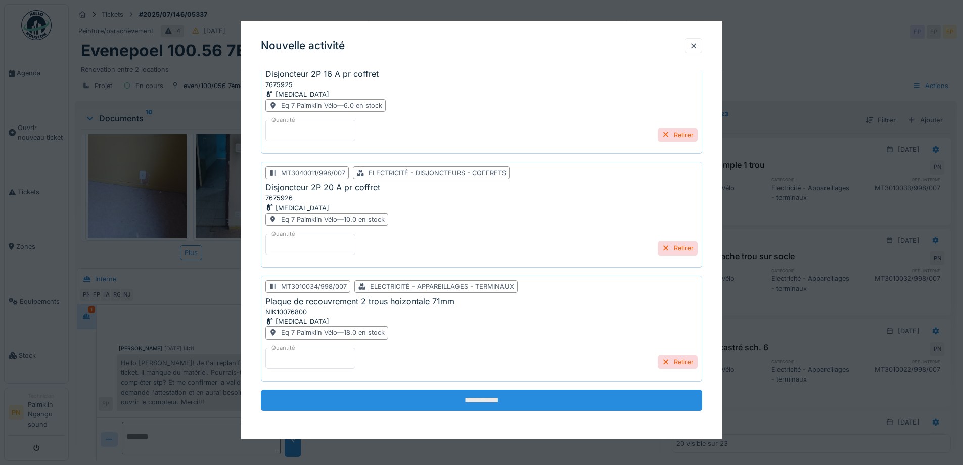
click at [382, 399] on input "**********" at bounding box center [481, 399] width 441 height 21
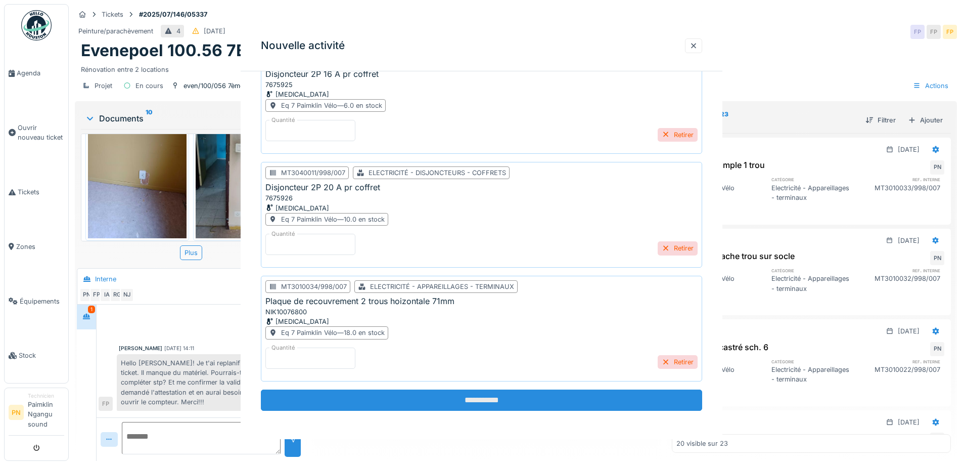
scroll to position [0, 0]
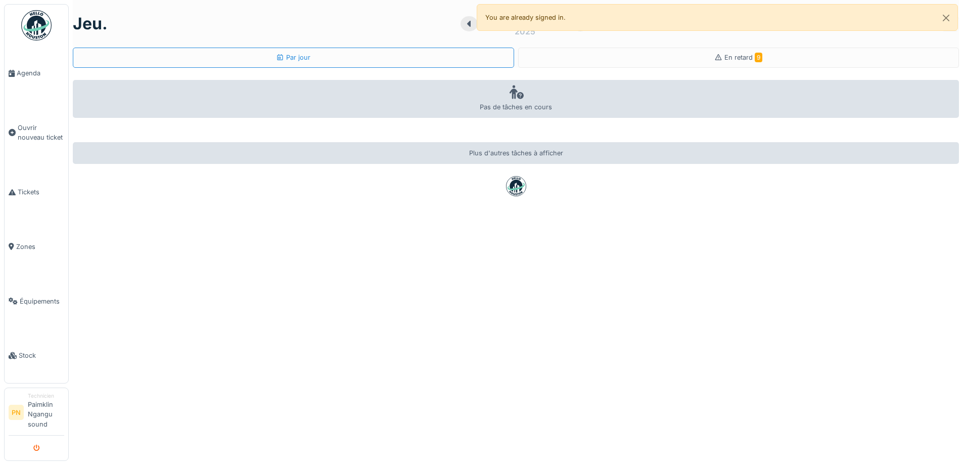
click at [37, 453] on button "submit" at bounding box center [37, 447] width 20 height 17
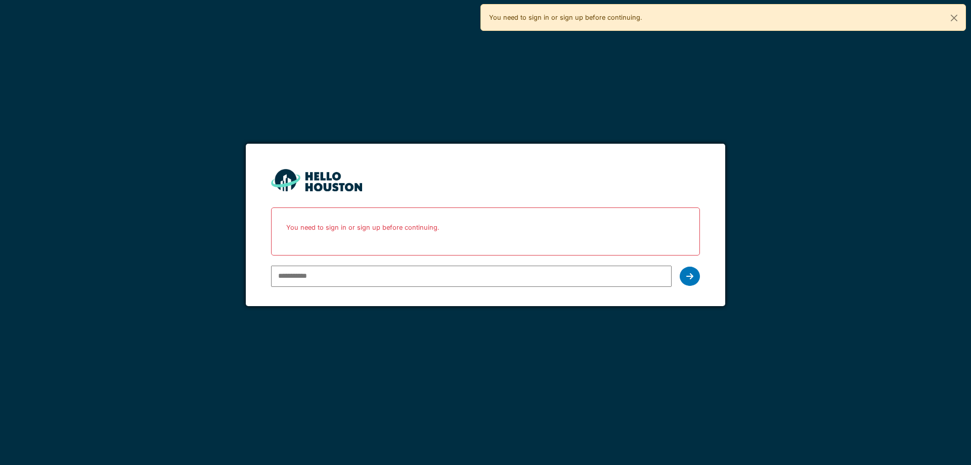
drag, startPoint x: 0, startPoint y: 0, endPoint x: 302, endPoint y: 283, distance: 413.6
click at [302, 283] on input "email" at bounding box center [471, 275] width 400 height 21
type input "**********"
click at [687, 279] on icon at bounding box center [689, 276] width 7 height 8
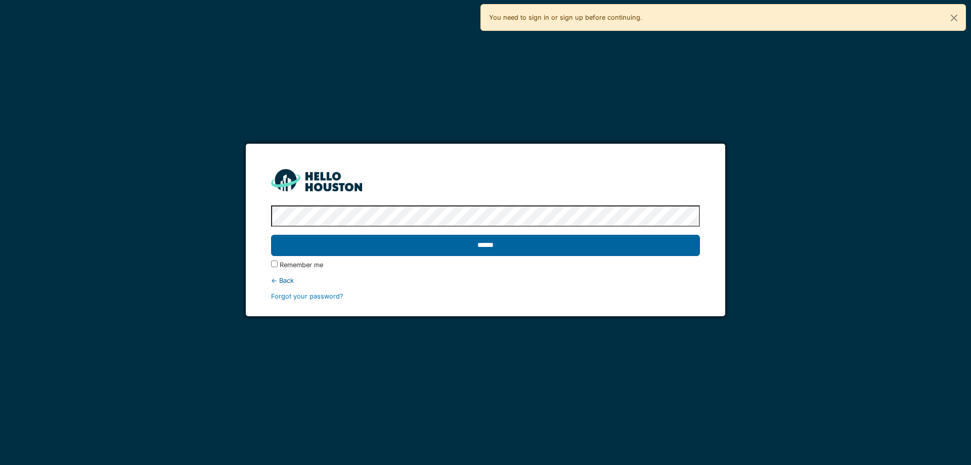
click at [271, 235] on input "******" at bounding box center [485, 245] width 428 height 21
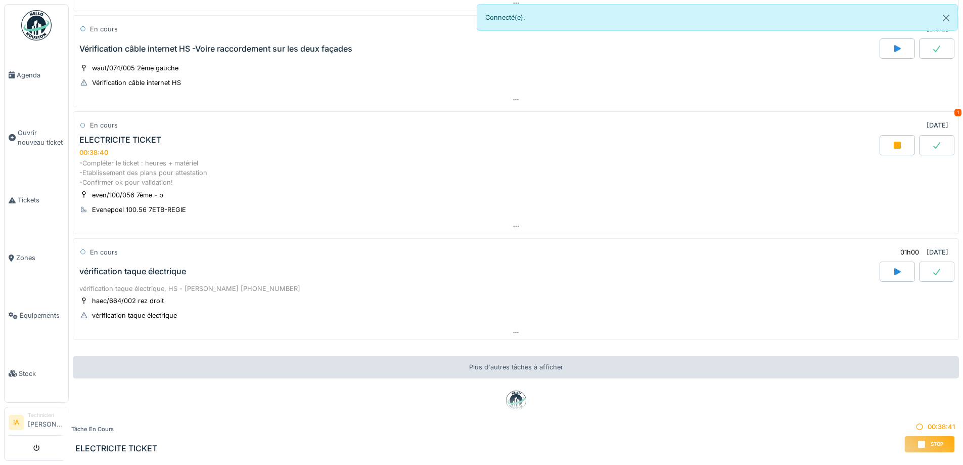
click at [193, 171] on div "-Compléter le ticket : heures + matériel -Etablissement des plans pour attestat…" at bounding box center [515, 172] width 873 height 29
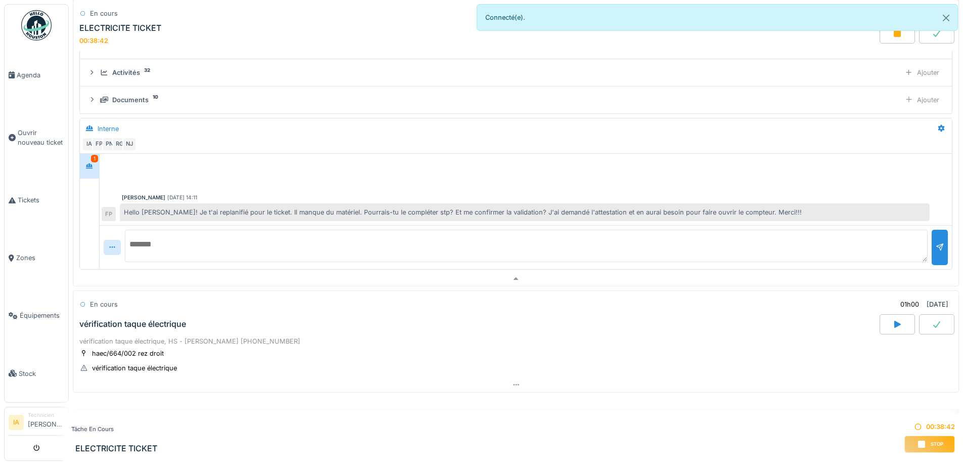
scroll to position [629, 0]
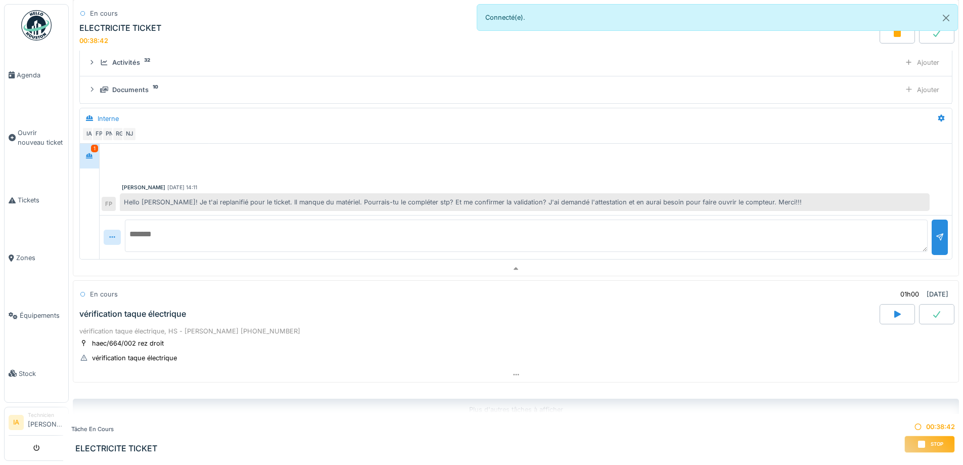
click at [230, 240] on textarea at bounding box center [526, 235] width 803 height 32
click at [464, 235] on textarea "**********" at bounding box center [526, 235] width 803 height 32
click at [348, 236] on textarea "**********" at bounding box center [526, 235] width 803 height 32
click at [134, 235] on textarea "**********" at bounding box center [526, 235] width 803 height 32
click at [520, 244] on textarea "**********" at bounding box center [526, 235] width 803 height 32
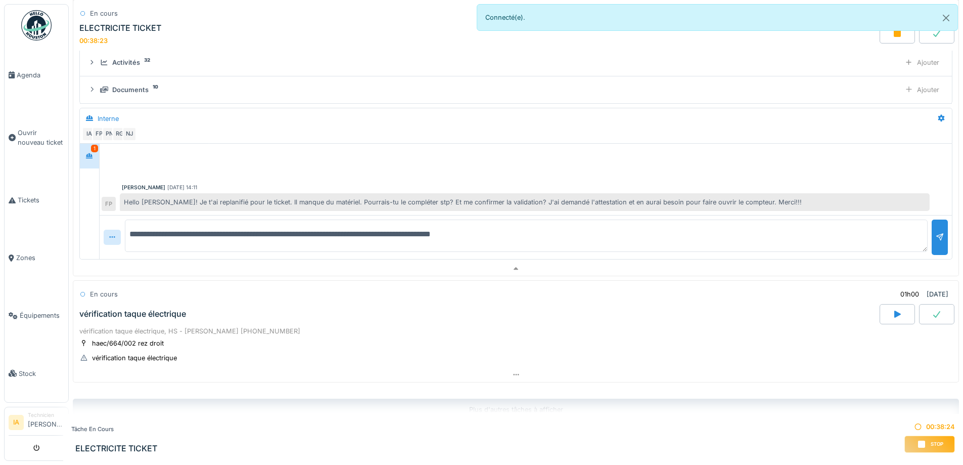
scroll to position [578, 0]
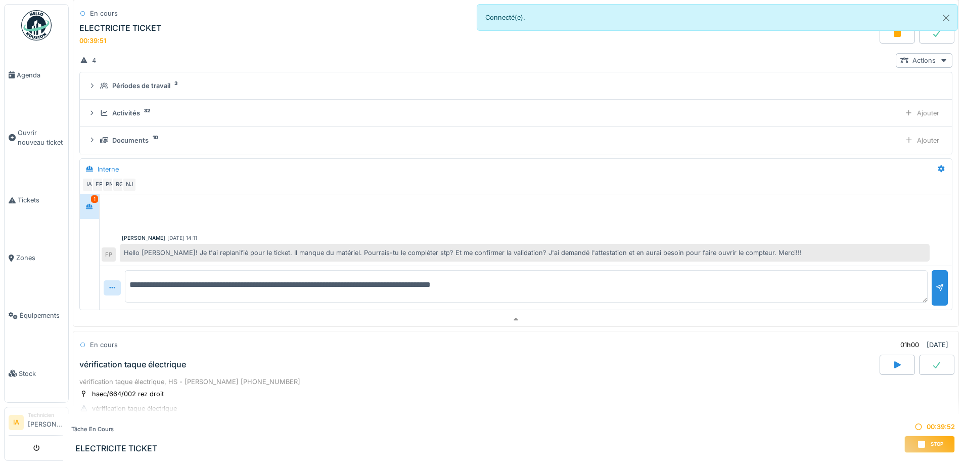
click at [330, 284] on textarea "**********" at bounding box center [526, 286] width 803 height 32
click at [528, 278] on textarea "**********" at bounding box center [526, 286] width 803 height 32
type textarea "**********"
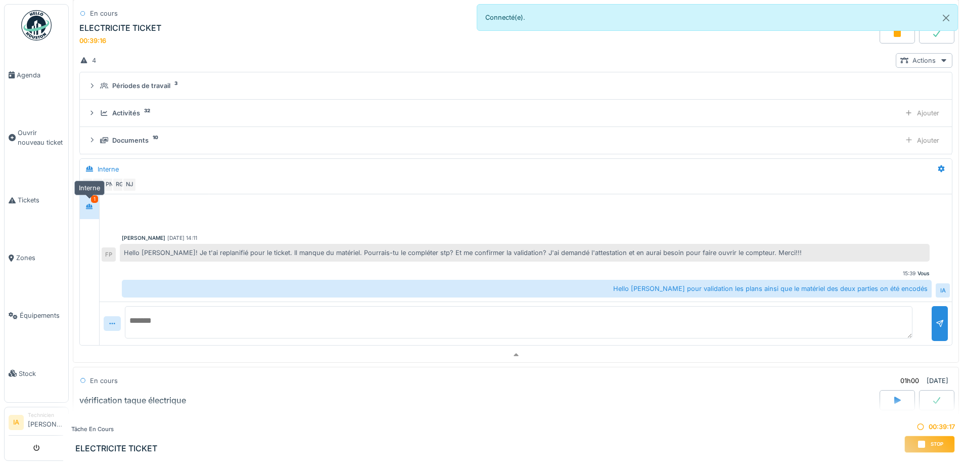
click at [92, 206] on icon at bounding box center [89, 206] width 7 height 6
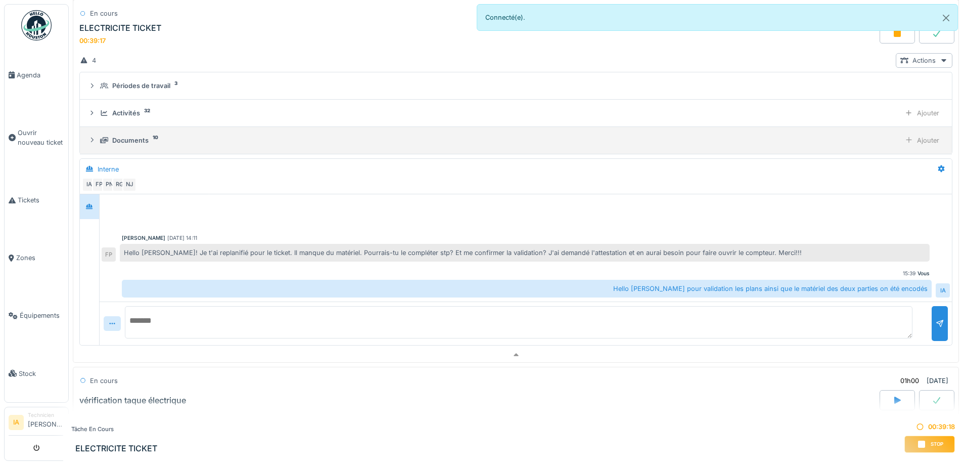
click at [116, 137] on div "Documents" at bounding box center [130, 141] width 36 height 10
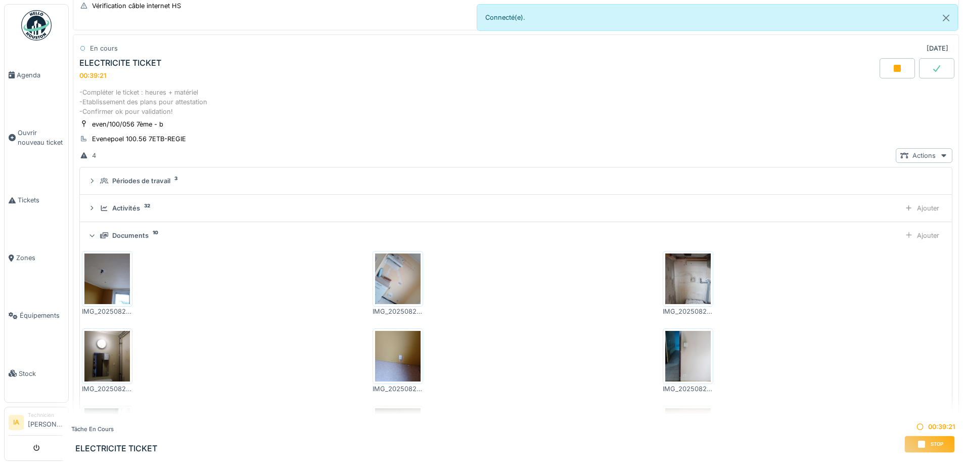
scroll to position [477, 0]
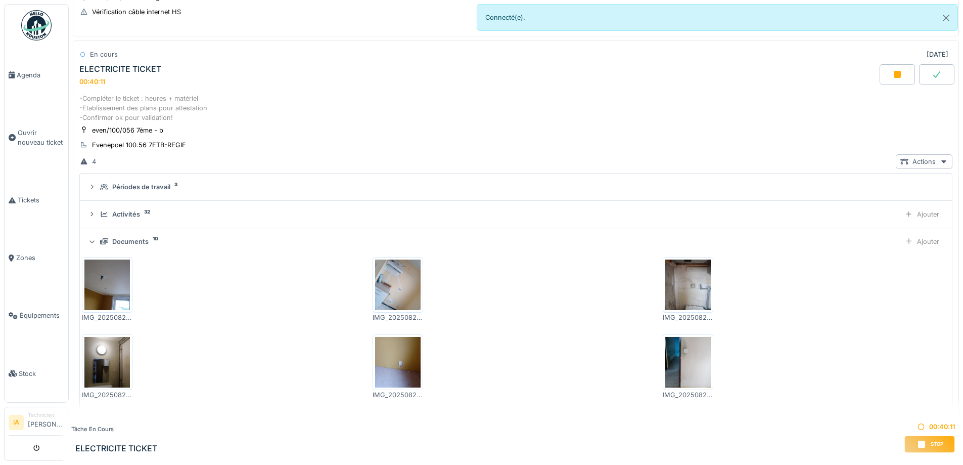
click at [922, 444] on div "Stop" at bounding box center [930, 443] width 51 height 17
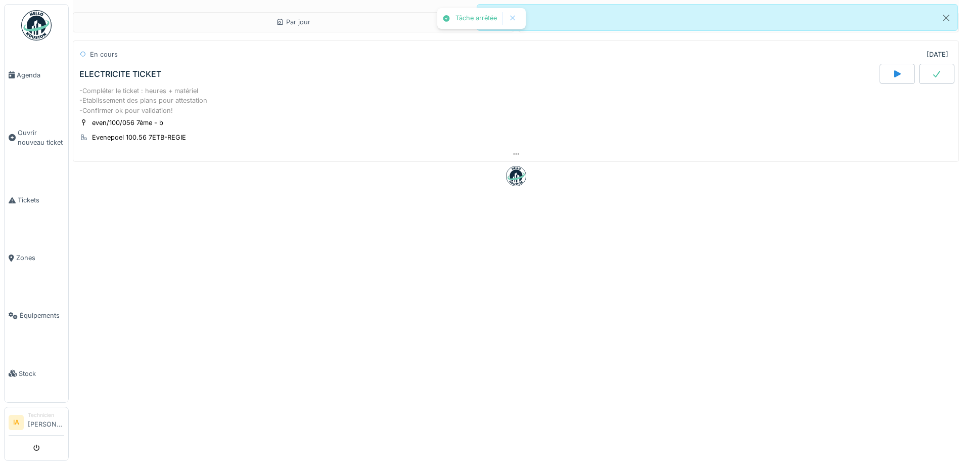
scroll to position [0, 0]
click at [165, 75] on div "ELECTRICITE TICKET" at bounding box center [478, 74] width 803 height 20
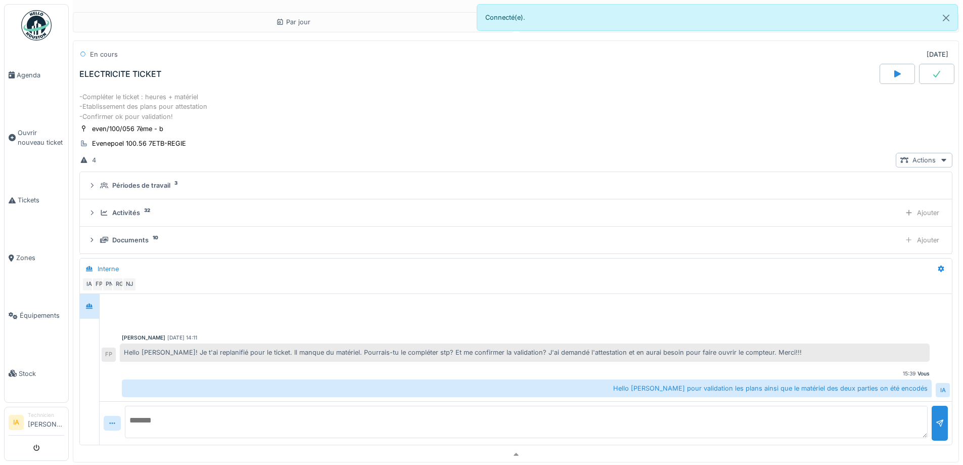
scroll to position [8, 0]
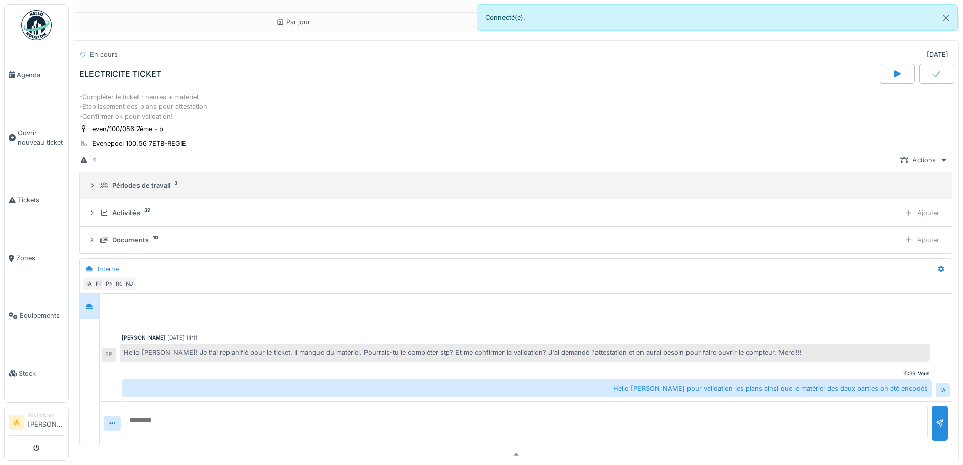
click at [134, 181] on div "Périodes de travail" at bounding box center [141, 186] width 58 height 10
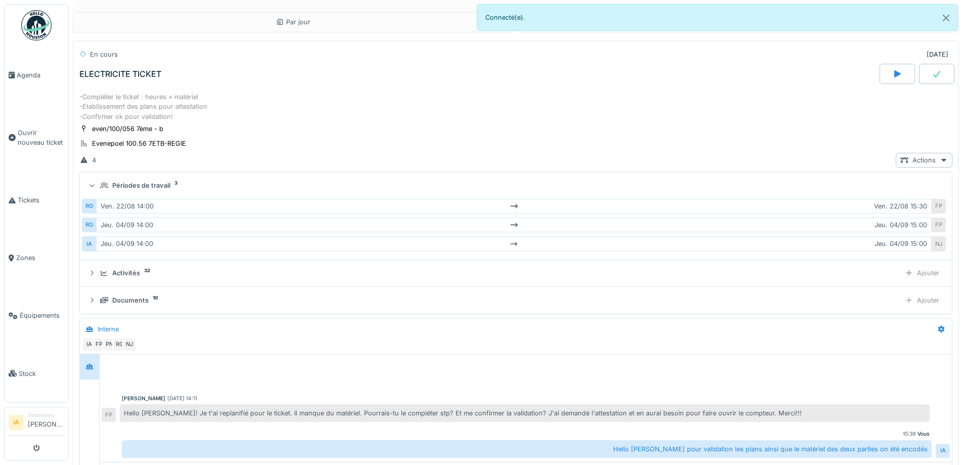
click at [134, 181] on div "Périodes de travail" at bounding box center [141, 186] width 58 height 10
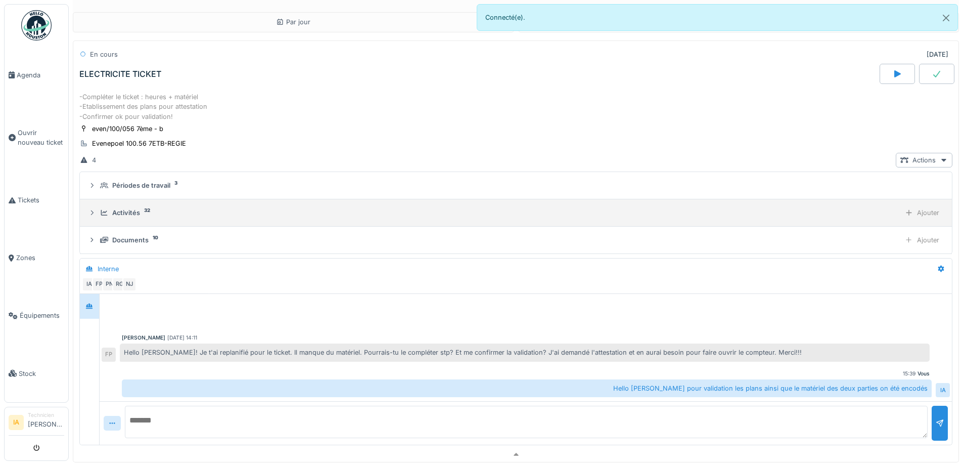
click at [131, 213] on summary "Activités 32 Ajouter" at bounding box center [516, 212] width 864 height 19
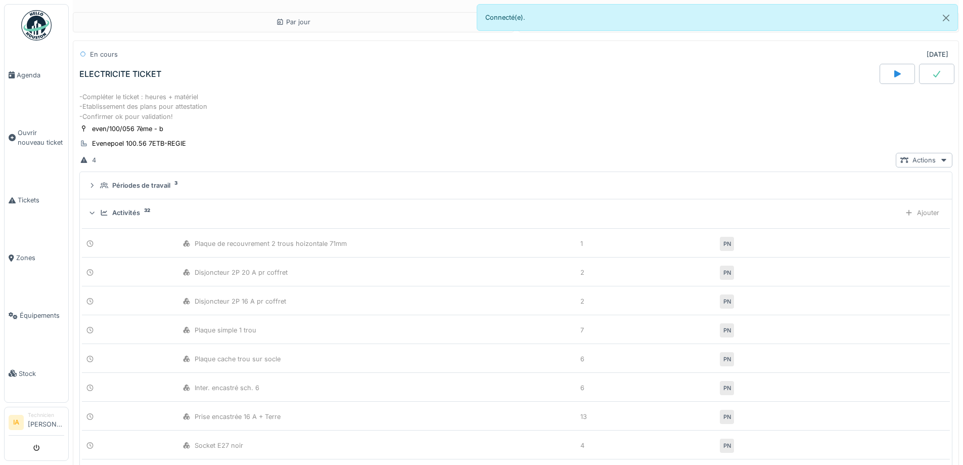
click at [131, 213] on summary "Activités 32 Ajouter" at bounding box center [516, 212] width 864 height 19
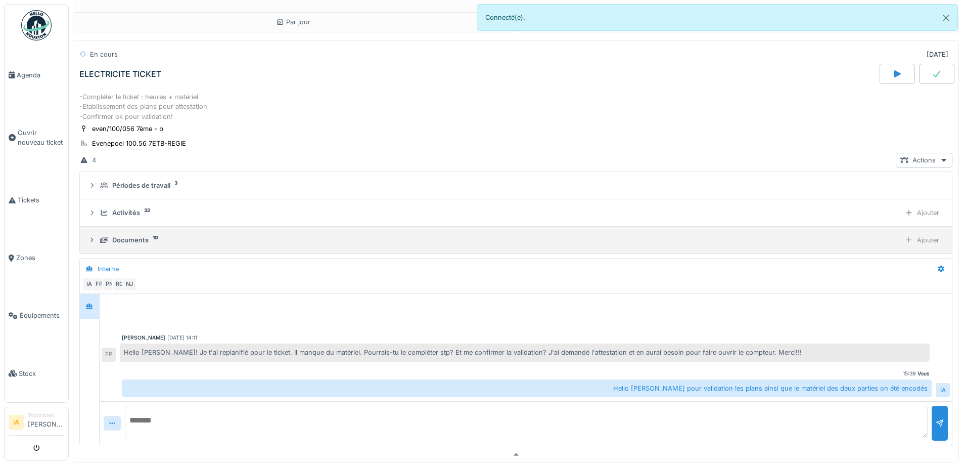
click at [125, 235] on div "Documents" at bounding box center [130, 240] width 36 height 10
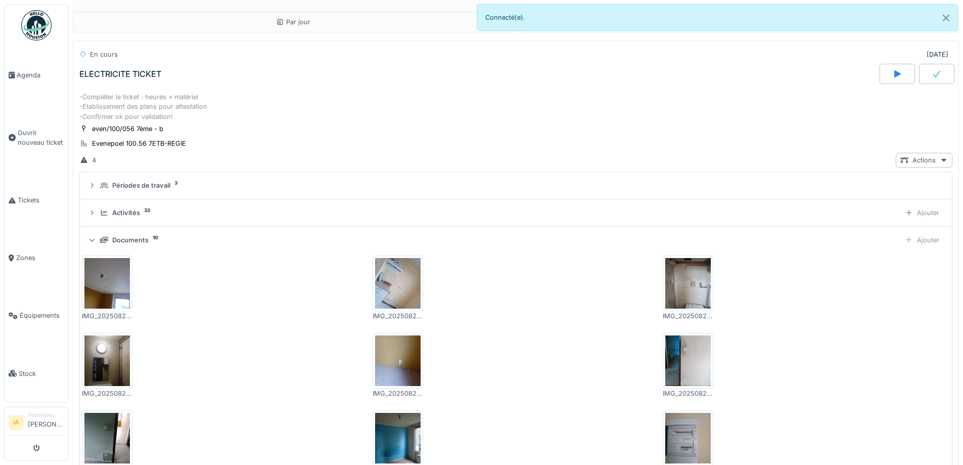
click at [125, 235] on div "Documents" at bounding box center [130, 240] width 36 height 10
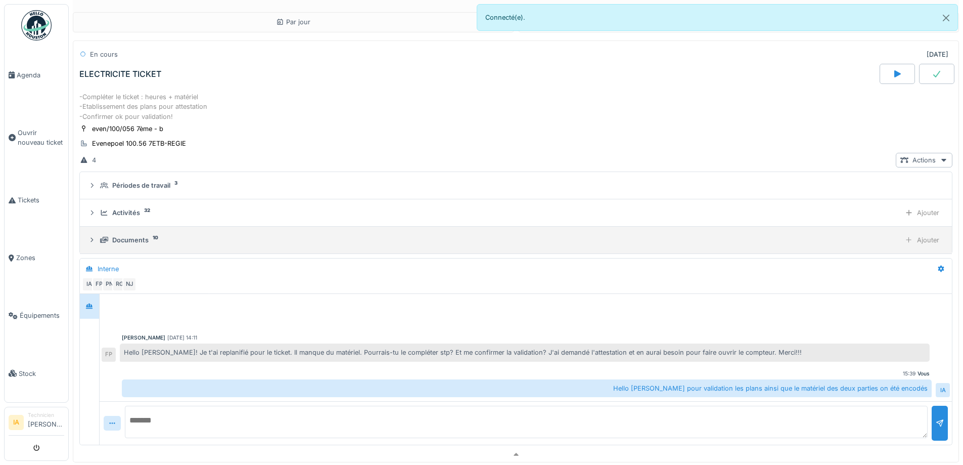
scroll to position [0, 0]
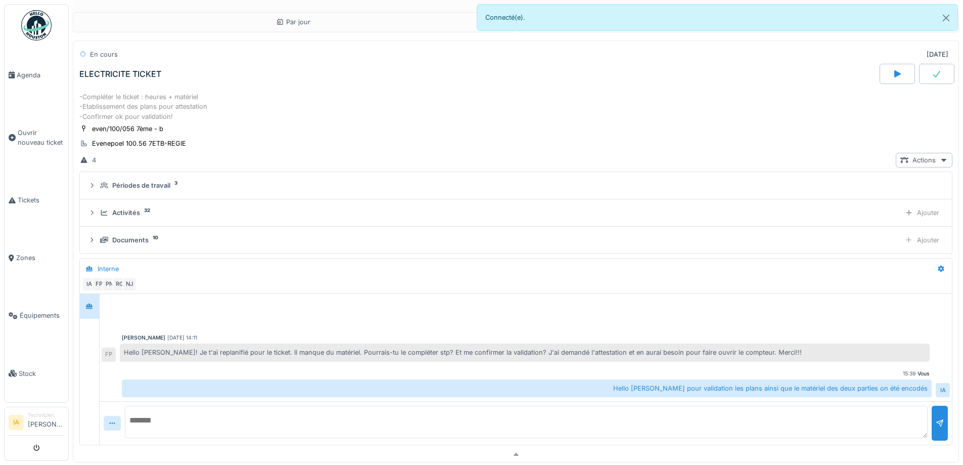
click at [148, 67] on div "ELECTRICITE TICKET" at bounding box center [478, 74] width 803 height 20
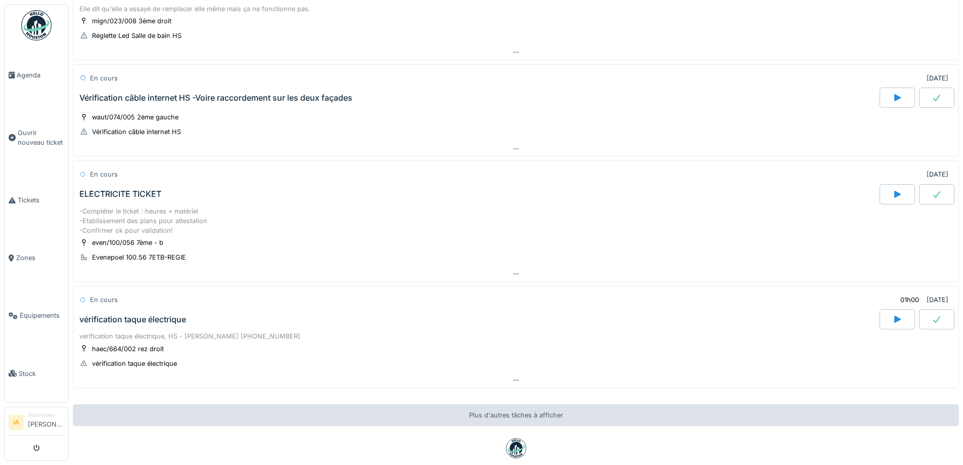
scroll to position [413, 0]
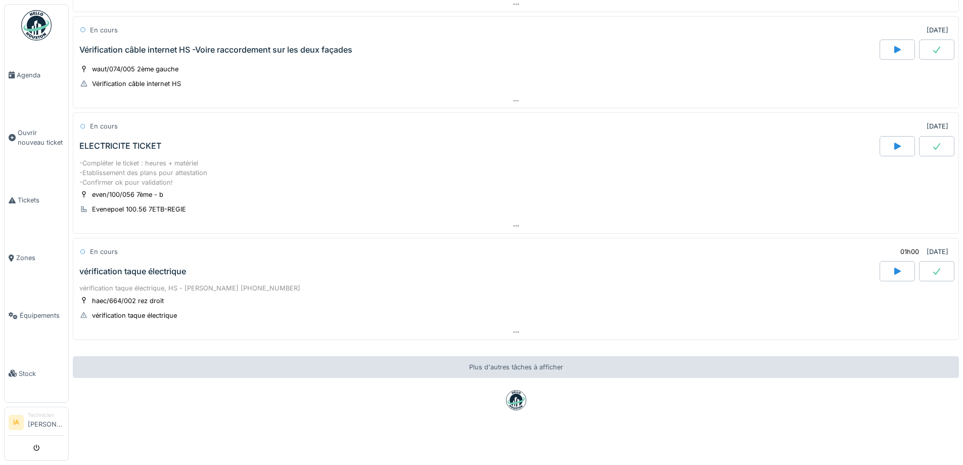
click at [201, 272] on div "vérification taque électrique" at bounding box center [478, 271] width 803 height 20
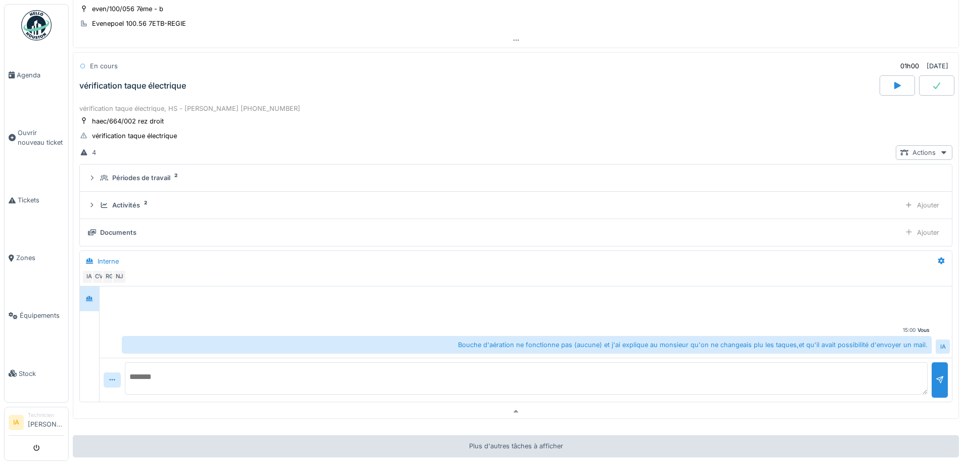
scroll to position [602, 0]
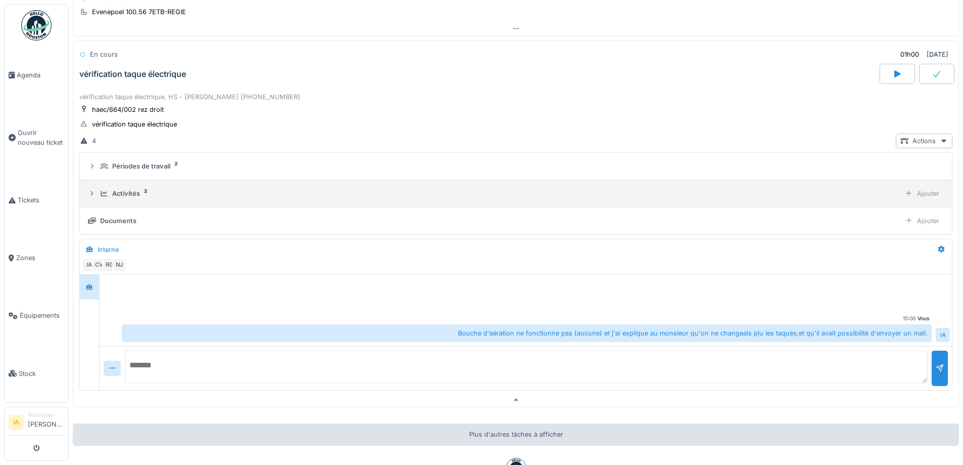
click at [112, 196] on div "Activités" at bounding box center [126, 194] width 28 height 10
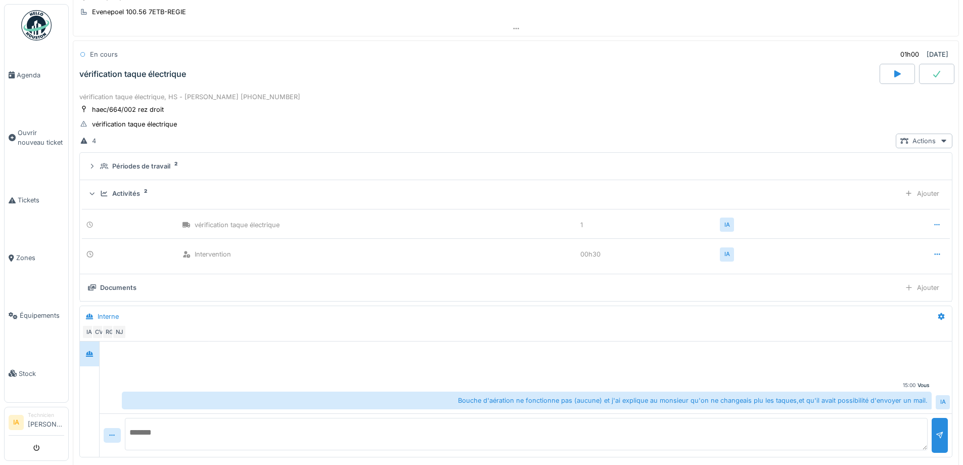
click at [112, 196] on div "Activités" at bounding box center [126, 194] width 28 height 10
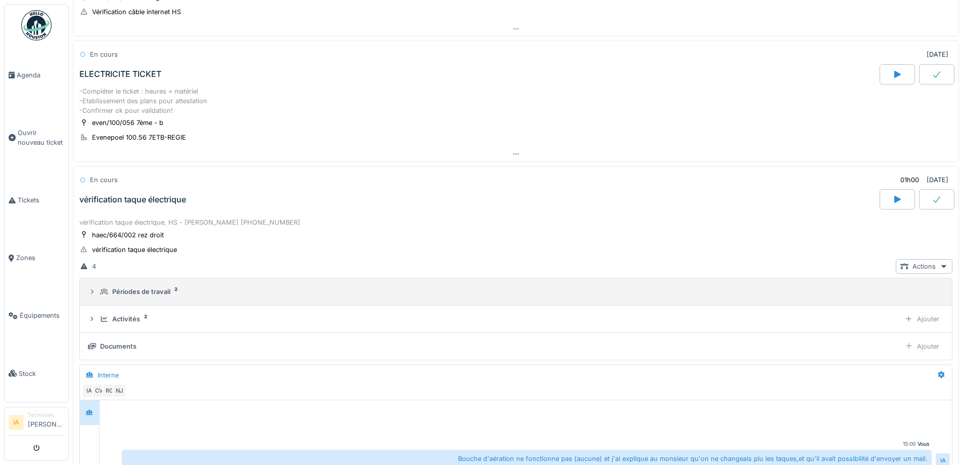
scroll to position [451, 0]
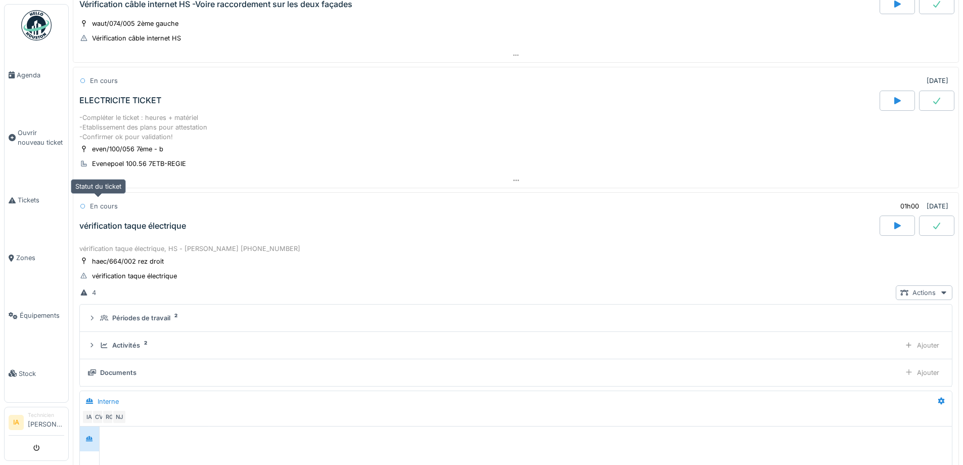
click at [117, 203] on div "En cours" at bounding box center [98, 206] width 39 height 15
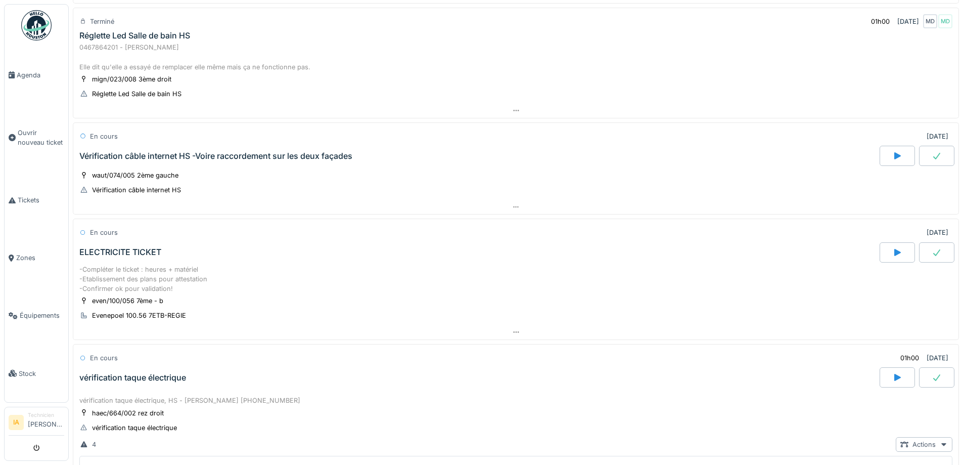
click at [169, 160] on div "Vérification câble internet HS -Voire raccordement sur les deux façades" at bounding box center [215, 156] width 273 height 10
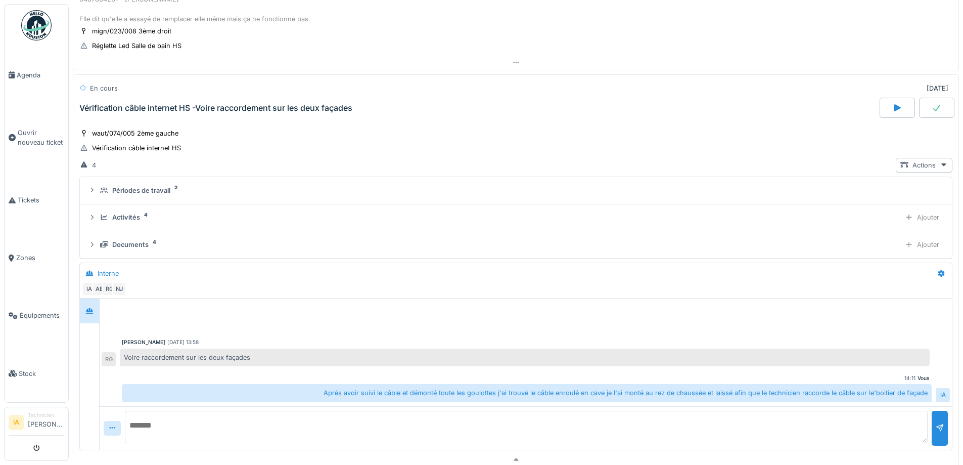
scroll to position [381, 0]
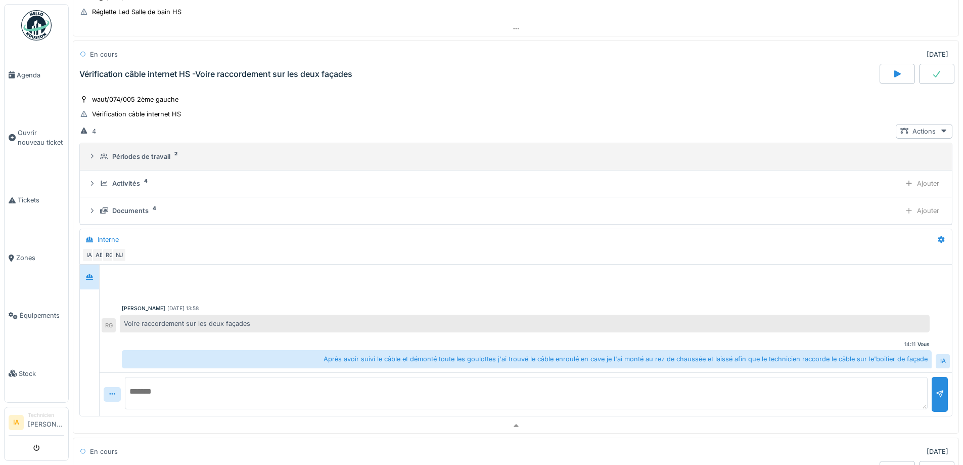
click at [146, 163] on summary "Périodes de travail 2" at bounding box center [516, 156] width 864 height 19
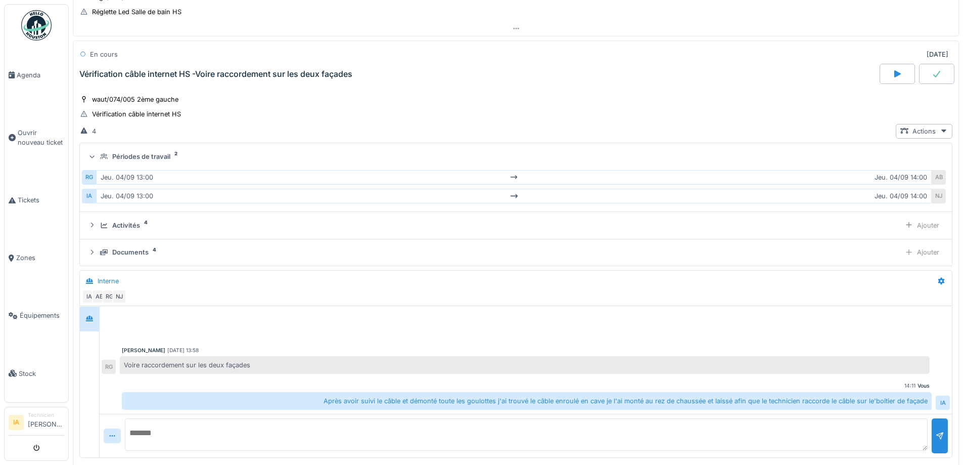
click at [146, 163] on summary "Périodes de travail 2" at bounding box center [516, 156] width 864 height 19
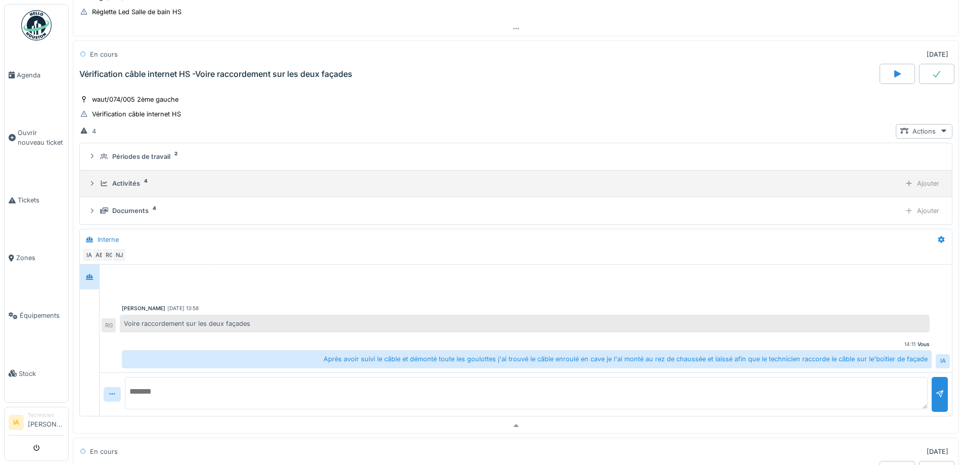
click at [120, 178] on div "Activités 4 Ajouter" at bounding box center [516, 183] width 856 height 15
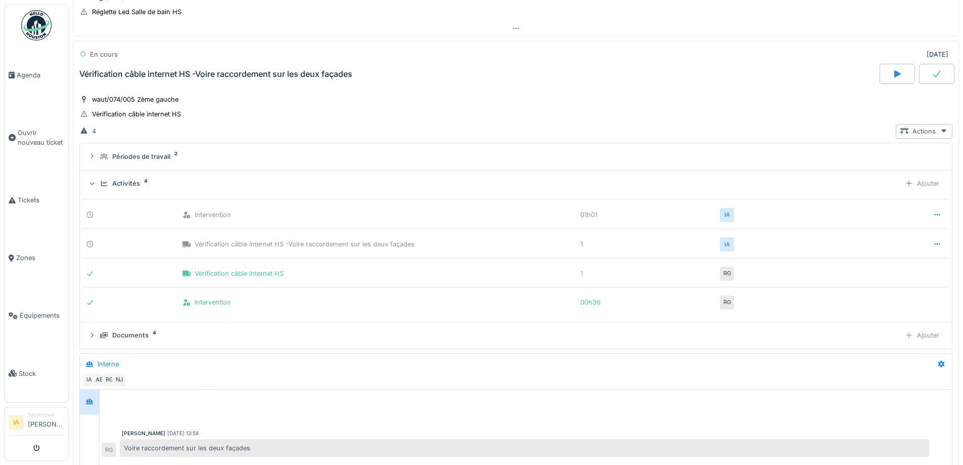
click at [120, 178] on div "Activités 4 Ajouter" at bounding box center [516, 183] width 856 height 15
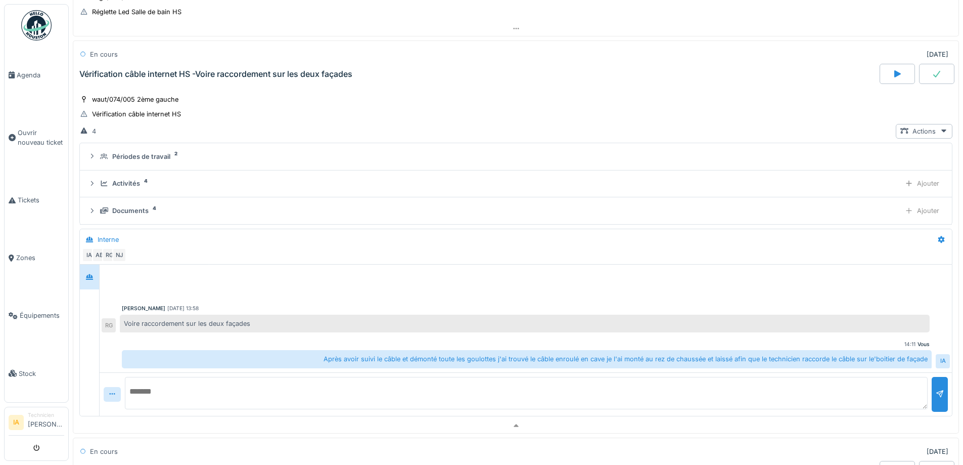
click at [931, 70] on div at bounding box center [936, 74] width 35 height 20
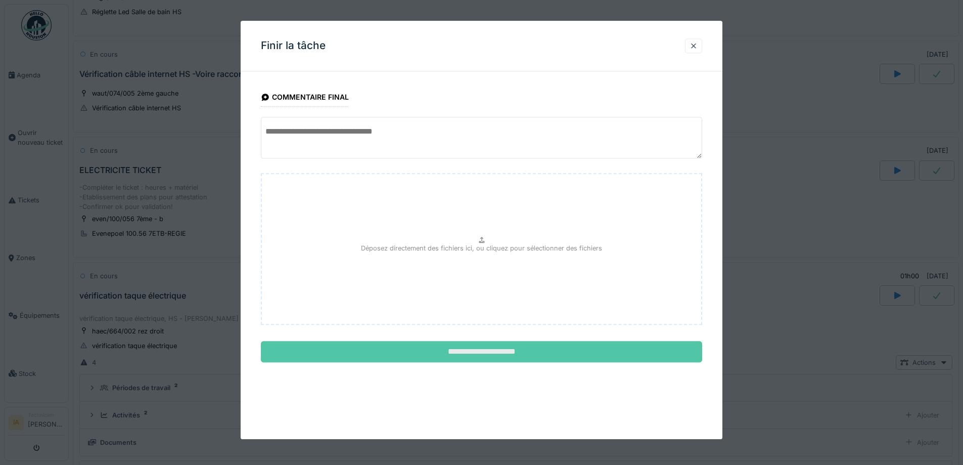
click at [501, 347] on input "**********" at bounding box center [481, 351] width 441 height 21
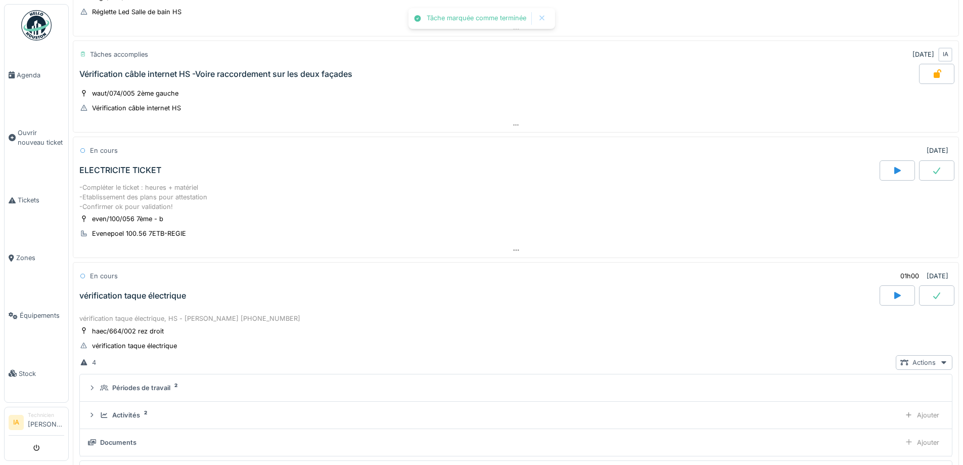
scroll to position [330, 0]
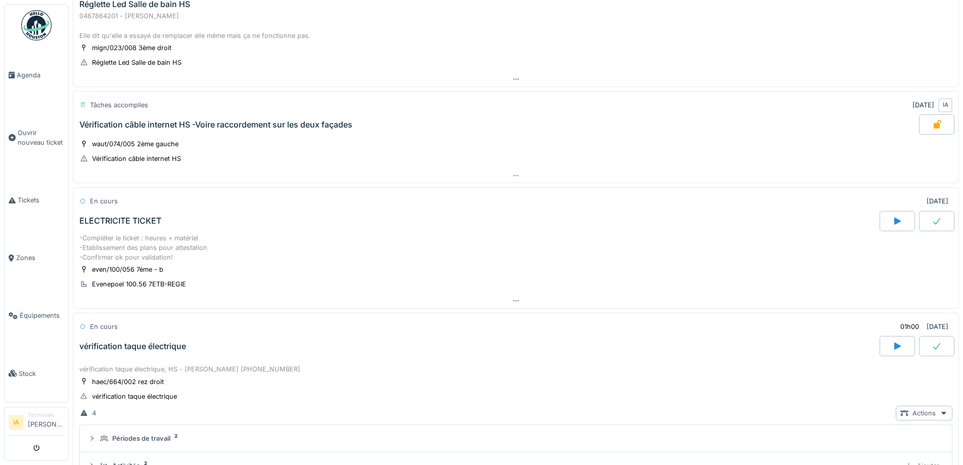
click at [210, 134] on div "Vérification câble internet HS -Voire raccordement sur les deux façades" at bounding box center [498, 124] width 842 height 20
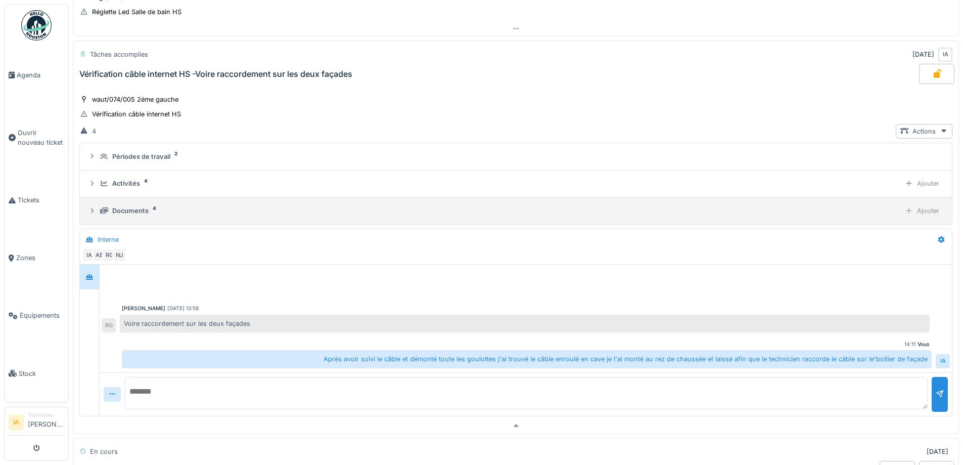
scroll to position [280, 0]
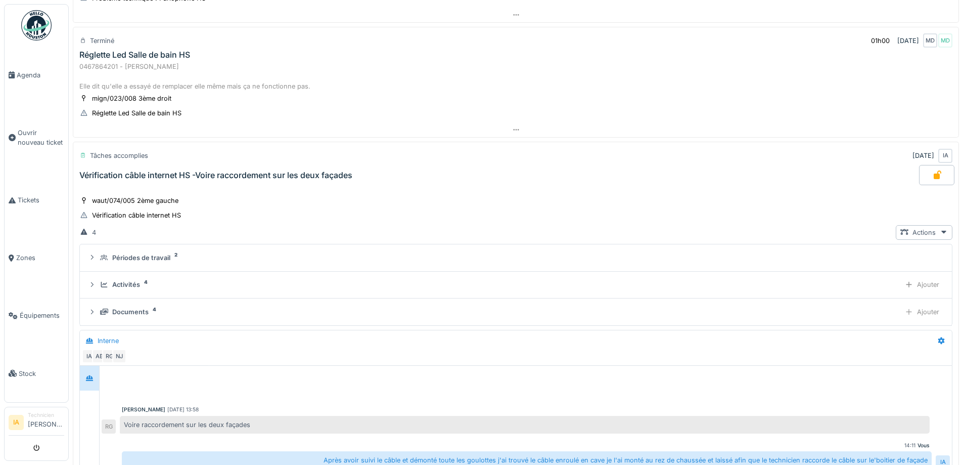
click at [152, 175] on div "Vérification câble internet HS -Voire raccordement sur les deux façades" at bounding box center [215, 175] width 273 height 10
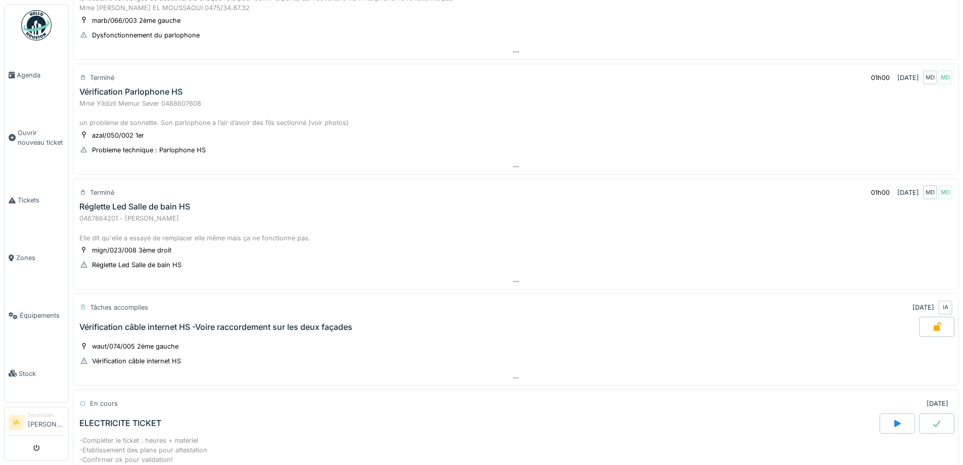
click at [136, 202] on div "Réglette Led Salle de bain HS" at bounding box center [134, 207] width 111 height 10
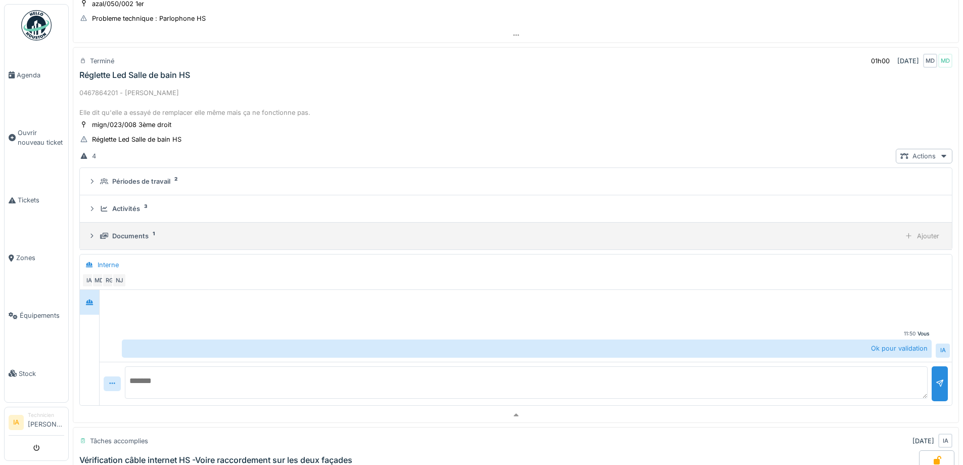
scroll to position [266, 0]
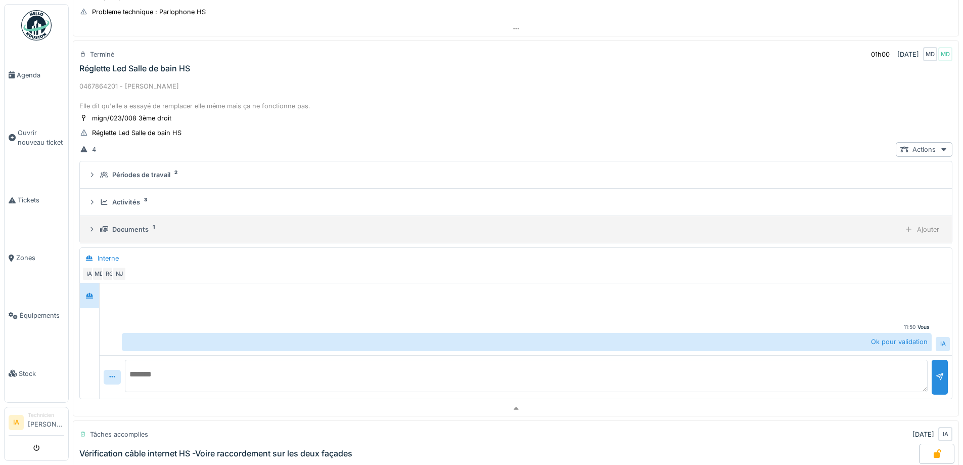
click at [109, 230] on div "Documents 1" at bounding box center [498, 230] width 796 height 10
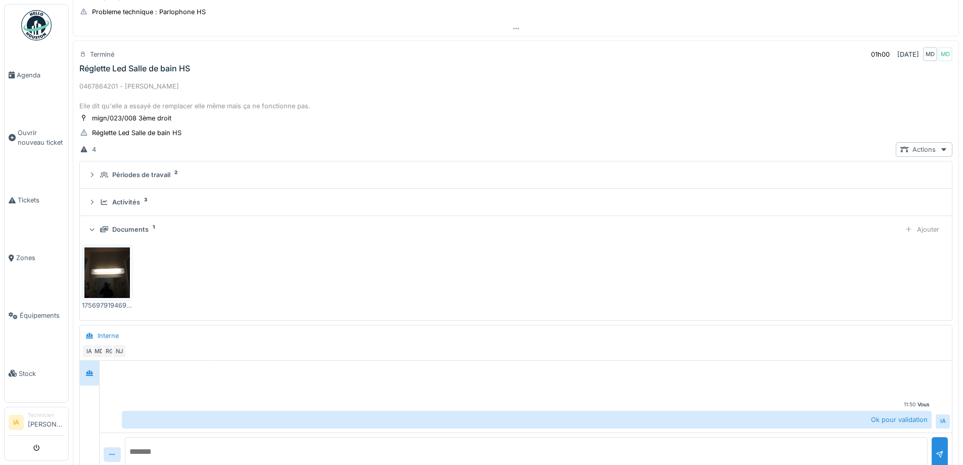
click at [109, 230] on div "Documents 1" at bounding box center [498, 230] width 796 height 10
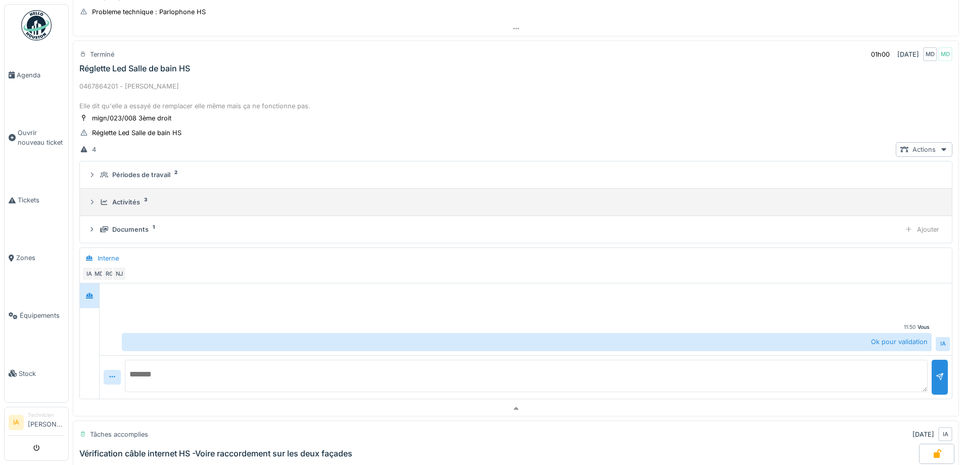
click at [127, 207] on div "Activités" at bounding box center [126, 202] width 28 height 10
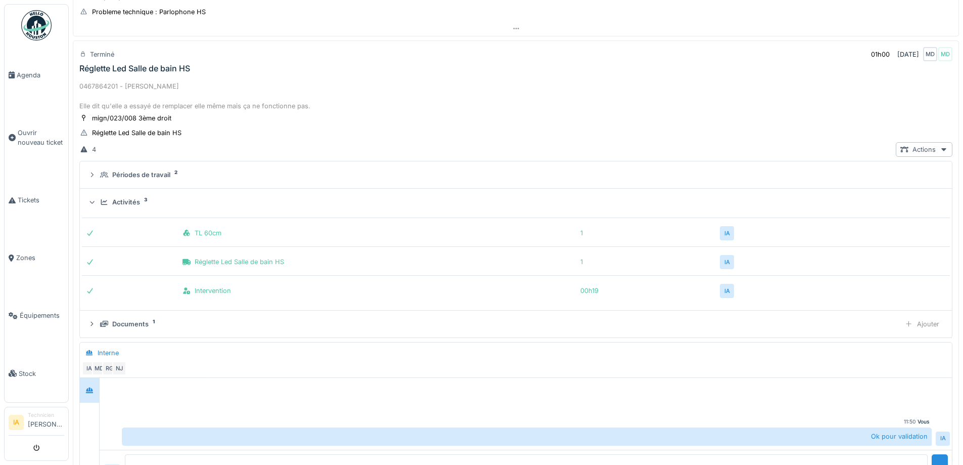
click at [127, 207] on div "Activités" at bounding box center [126, 202] width 28 height 10
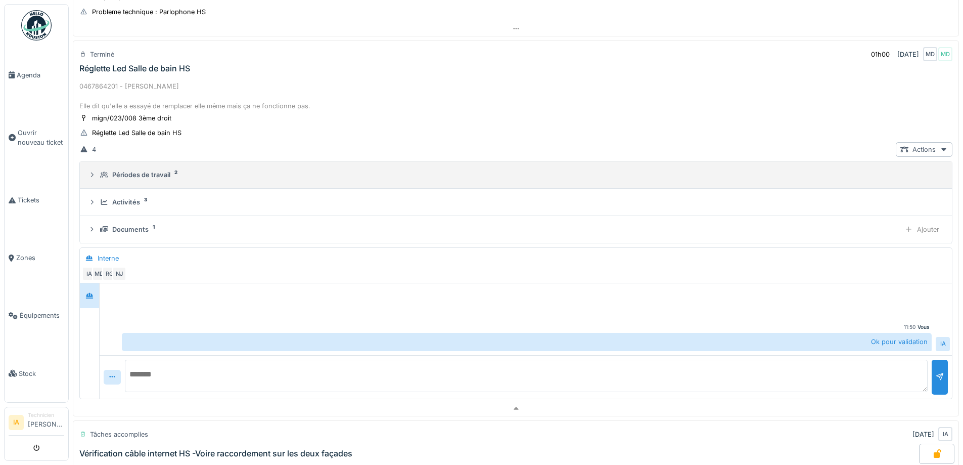
click at [152, 167] on summary "Périodes de travail 2" at bounding box center [516, 174] width 864 height 19
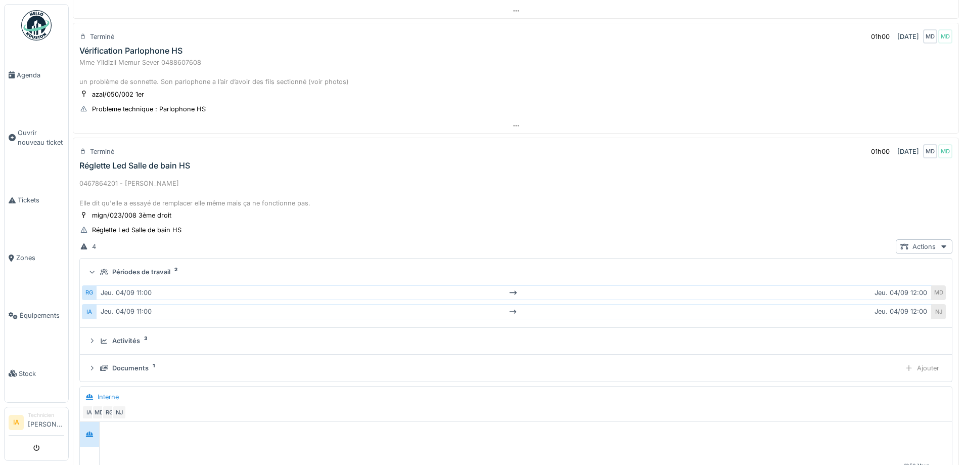
scroll to position [165, 0]
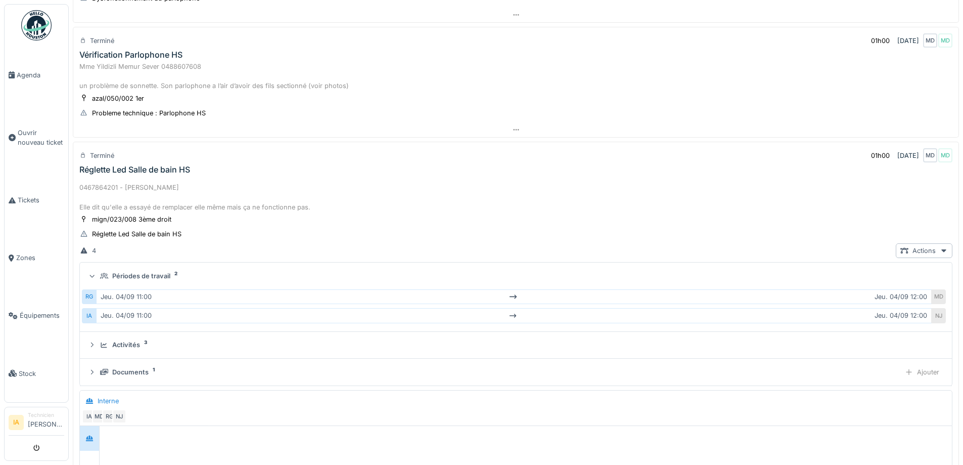
click at [273, 172] on div "Réglette Led Salle de bain HS" at bounding box center [515, 170] width 877 height 10
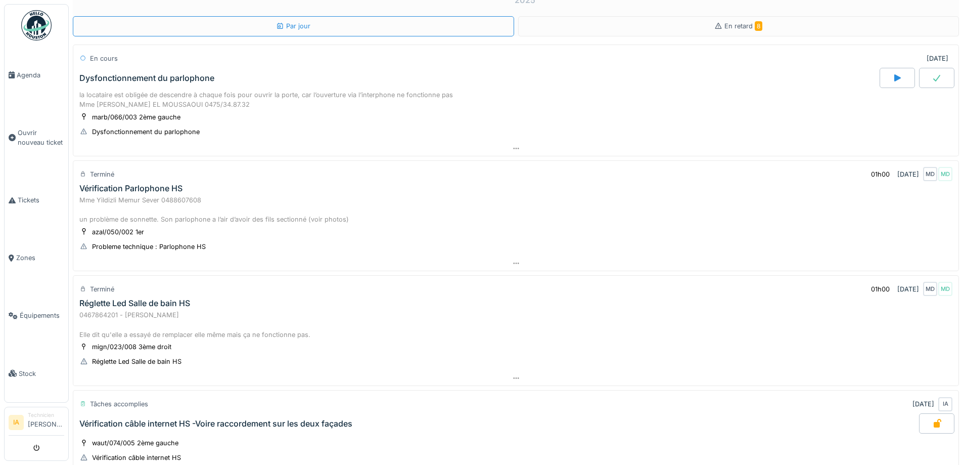
scroll to position [13, 0]
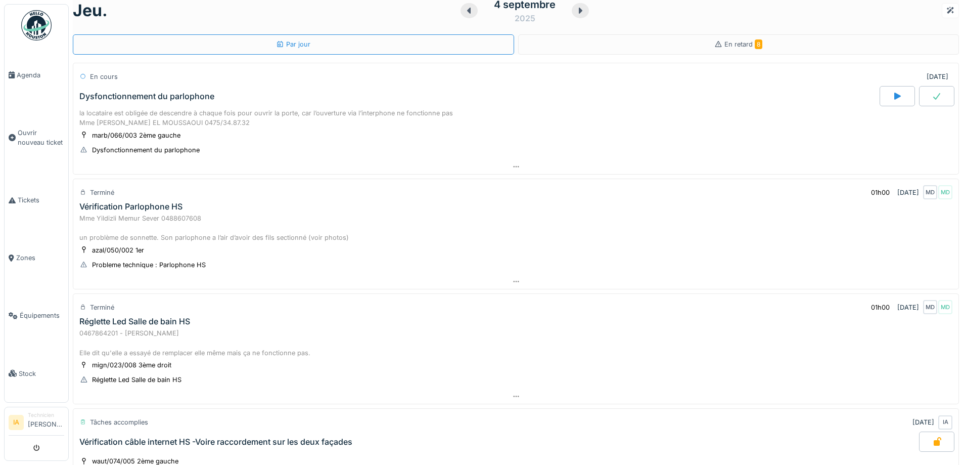
click at [437, 103] on div "Dysfonctionnement du parlophone" at bounding box center [478, 96] width 803 height 20
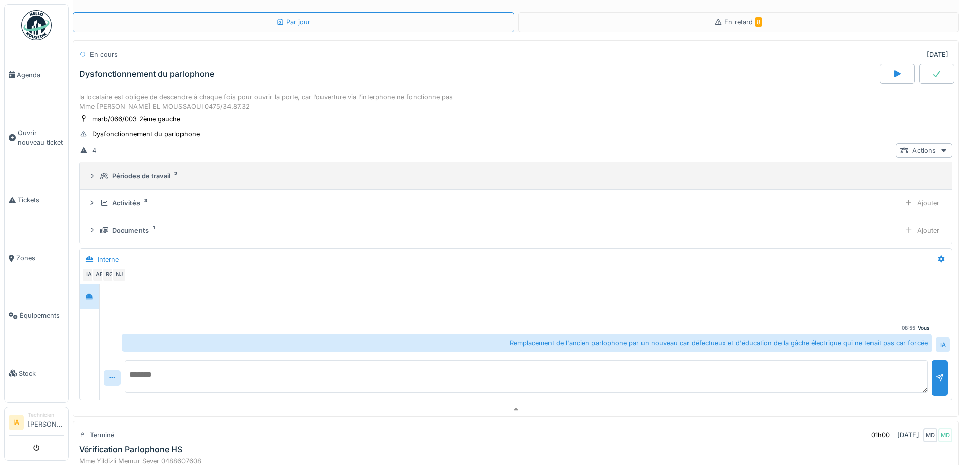
click at [137, 175] on div "Périodes de travail" at bounding box center [141, 176] width 58 height 10
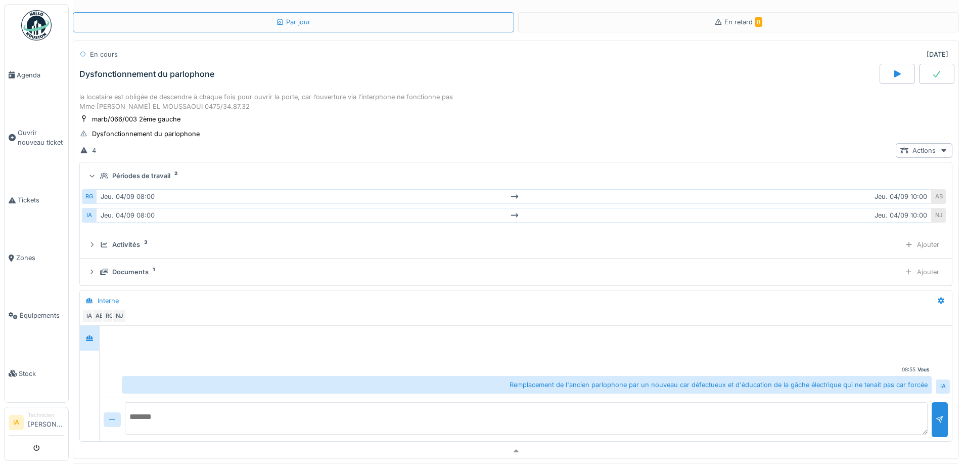
click at [137, 175] on div "Périodes de travail" at bounding box center [141, 176] width 58 height 10
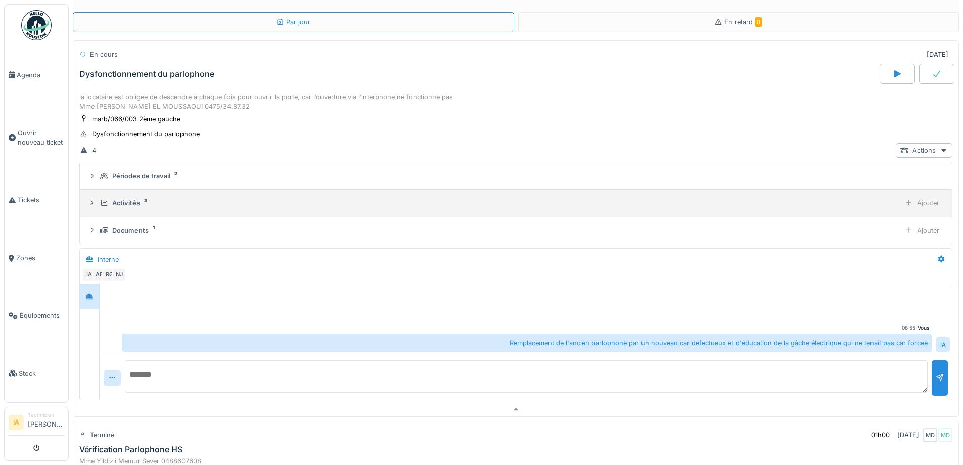
click at [115, 203] on div "Activités" at bounding box center [126, 203] width 28 height 10
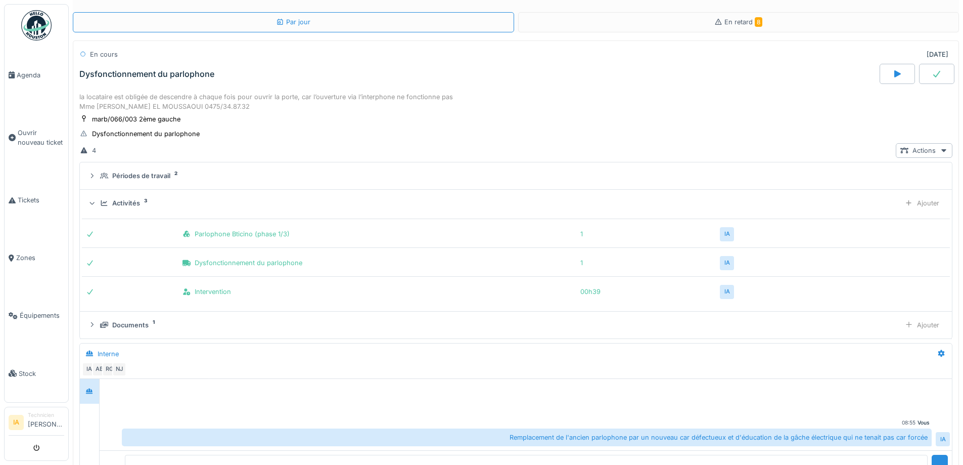
click at [115, 203] on div "Activités" at bounding box center [126, 203] width 28 height 10
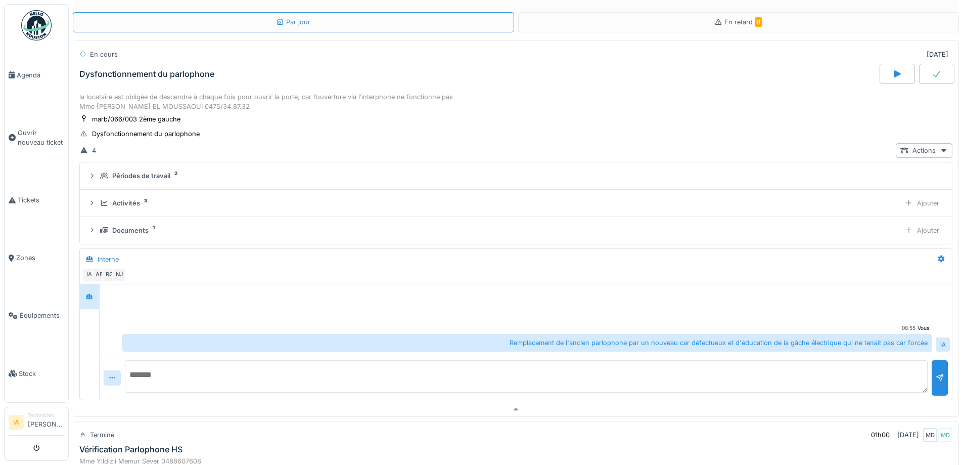
click at [919, 70] on div at bounding box center [936, 74] width 35 height 20
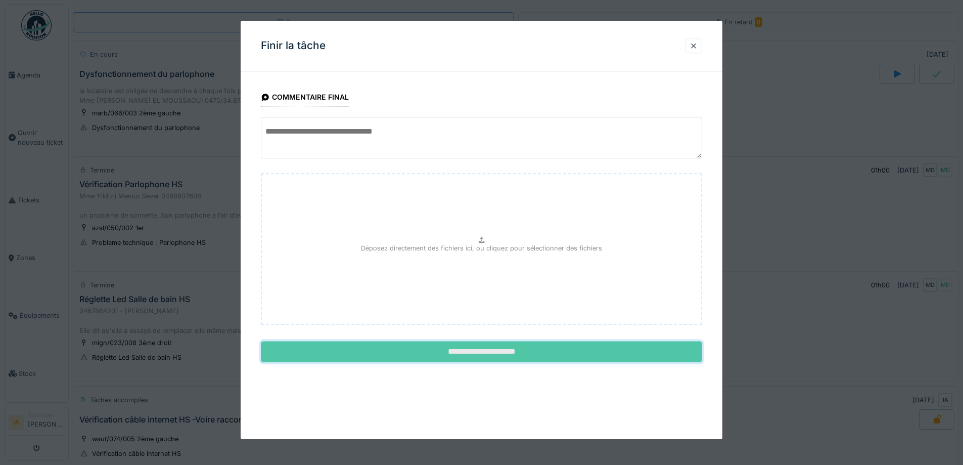
click at [498, 350] on input "**********" at bounding box center [481, 351] width 441 height 21
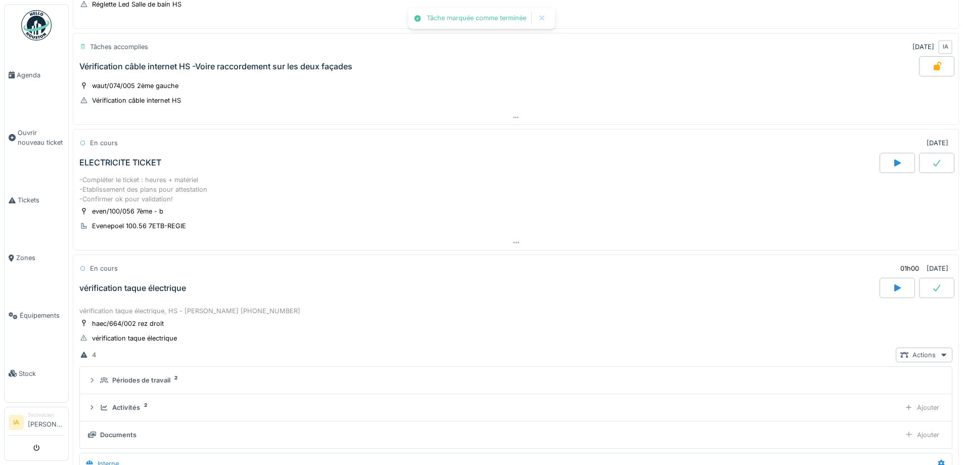
scroll to position [389, 0]
click at [230, 176] on div "-Compléter le ticket : heures + matériel -Etablissement des plans pour attestat…" at bounding box center [515, 188] width 873 height 29
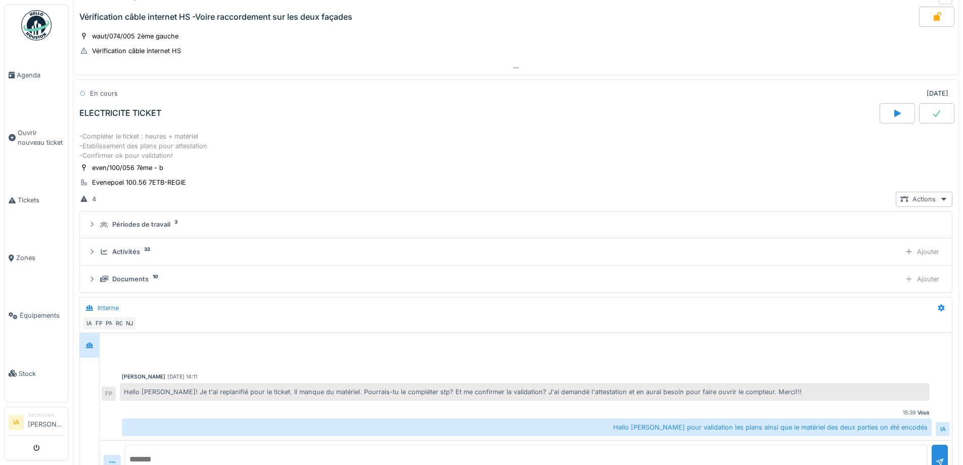
scroll to position [477, 0]
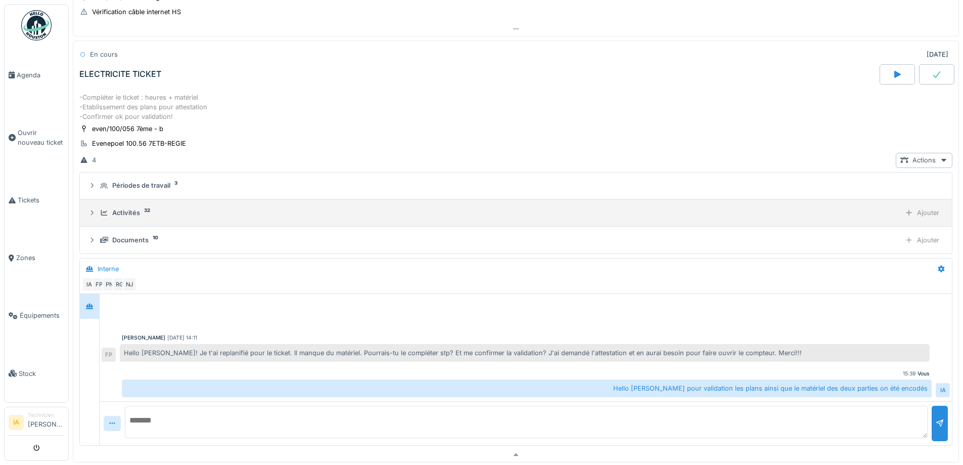
click at [135, 215] on div "Activités" at bounding box center [126, 213] width 28 height 10
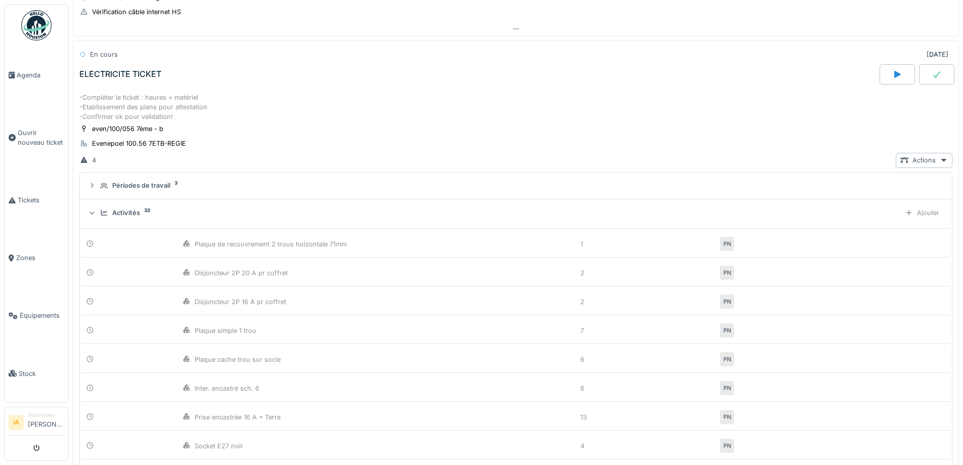
click at [135, 215] on div "Activités" at bounding box center [126, 213] width 28 height 10
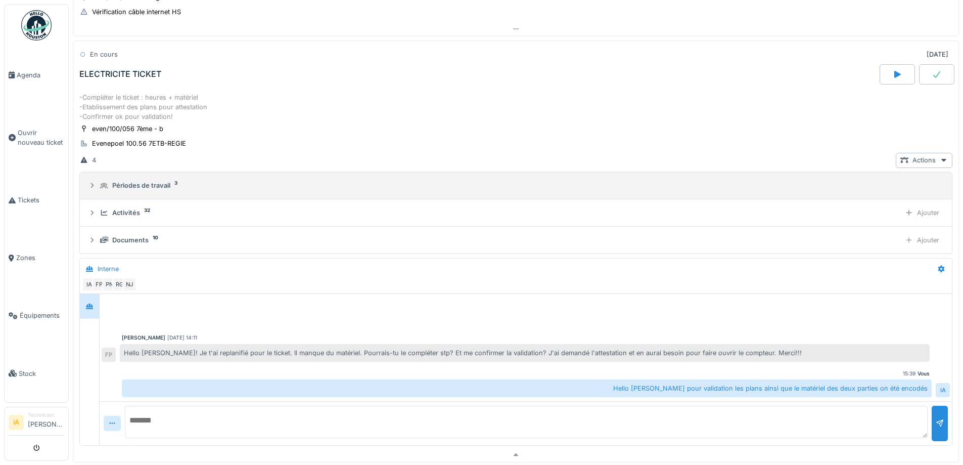
scroll to position [426, 0]
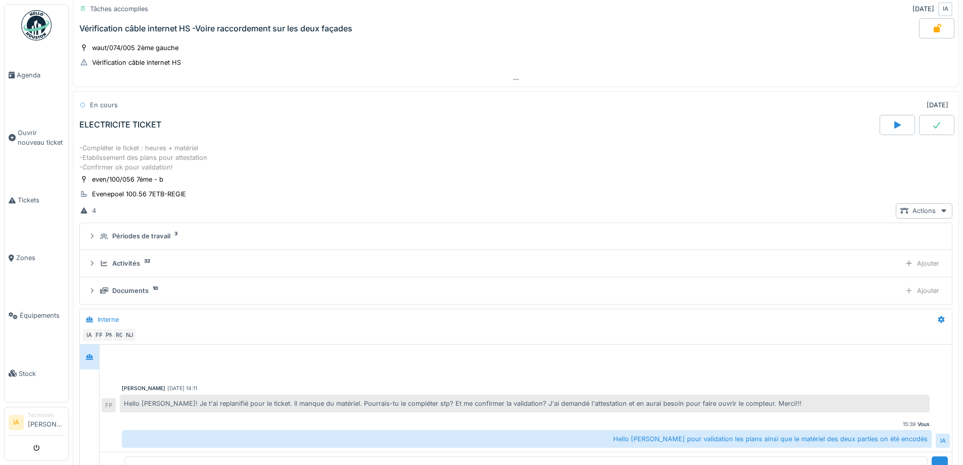
click at [932, 130] on div at bounding box center [936, 125] width 35 height 20
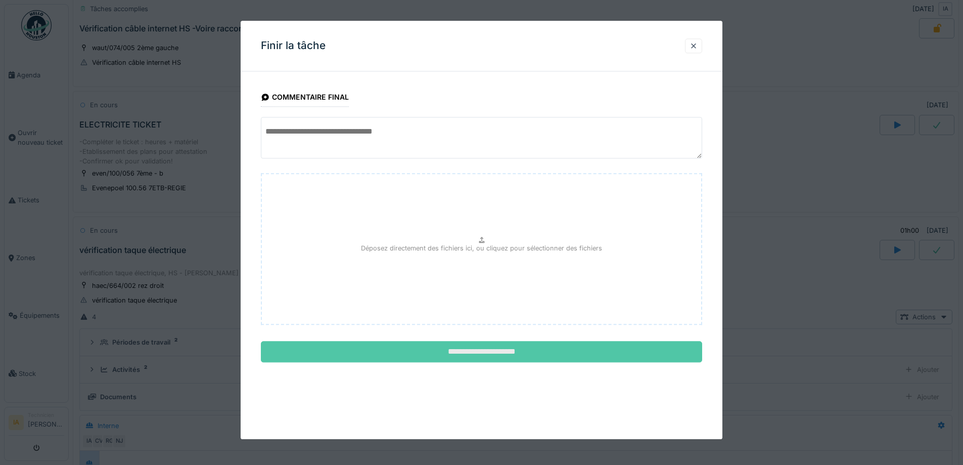
click at [405, 347] on input "**********" at bounding box center [481, 351] width 441 height 21
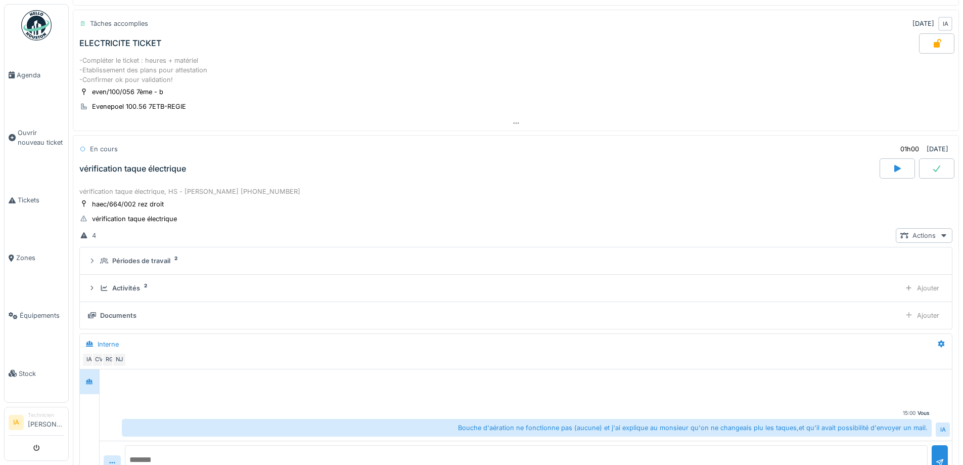
scroll to position [527, 0]
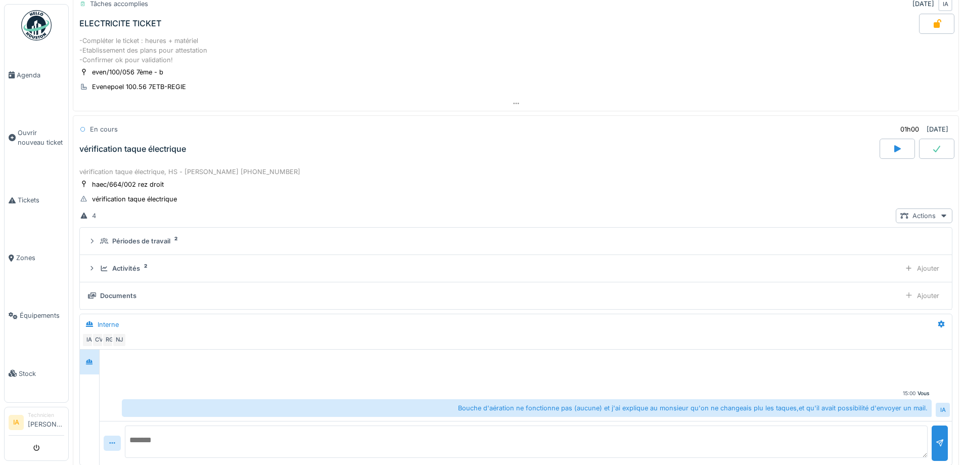
click at [172, 163] on div "En cours 01h00 [DATE] vérification taque électrique" at bounding box center [516, 140] width 886 height 50
click at [125, 147] on div "vérification taque électrique" at bounding box center [132, 149] width 107 height 10
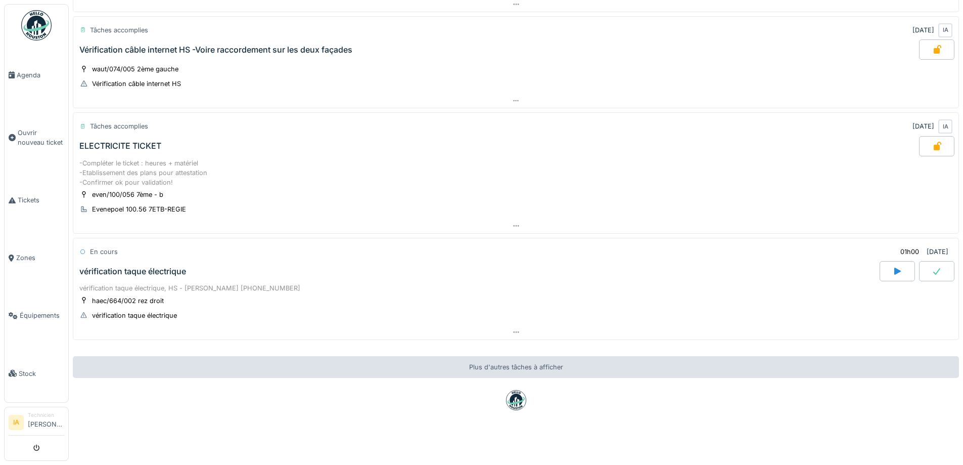
scroll to position [413, 0]
click at [140, 268] on div "vérification taque électrique" at bounding box center [132, 272] width 107 height 10
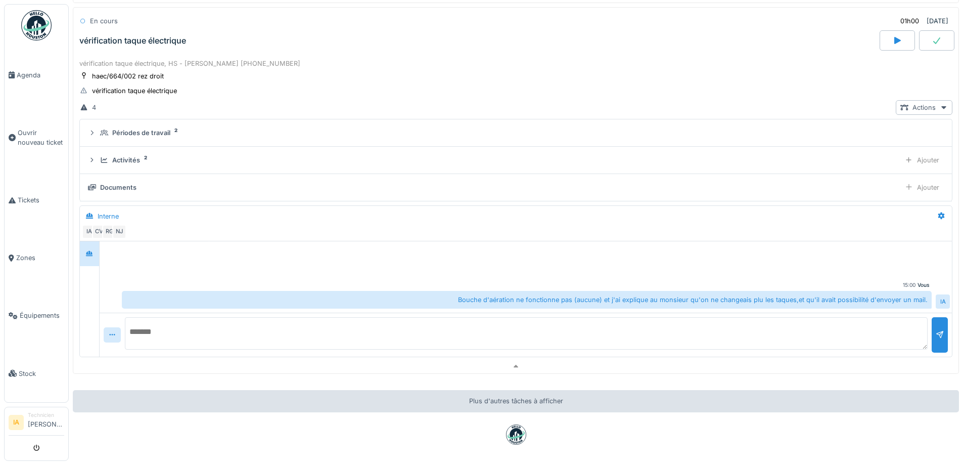
scroll to position [653, 0]
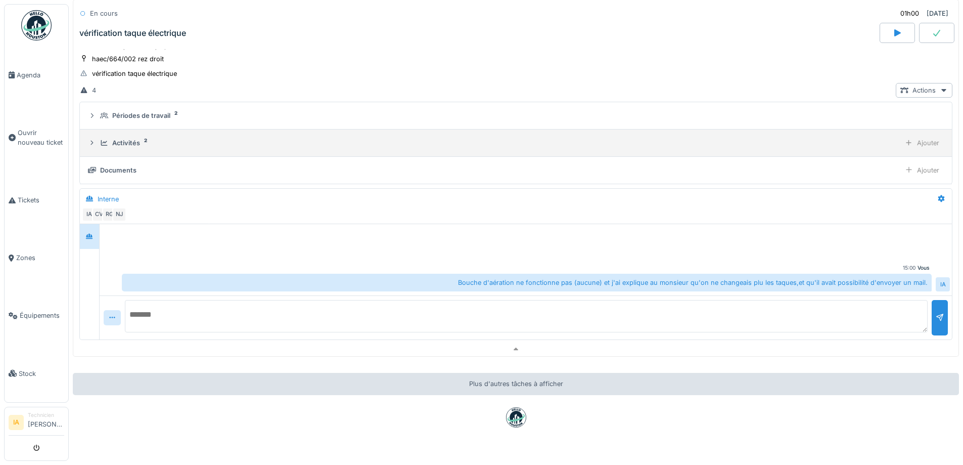
click at [122, 138] on div "Activités" at bounding box center [126, 143] width 28 height 10
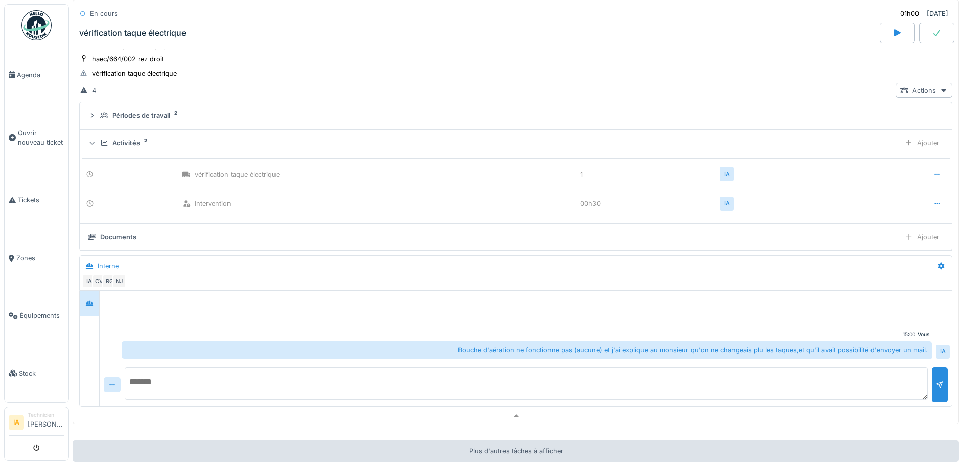
click at [122, 138] on div "Activités" at bounding box center [126, 143] width 28 height 10
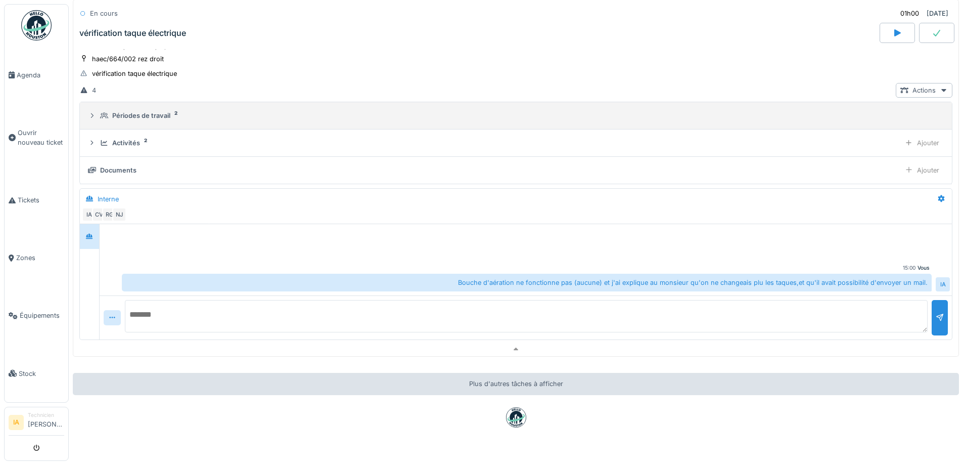
click at [145, 117] on div "Périodes de travail" at bounding box center [141, 116] width 58 height 10
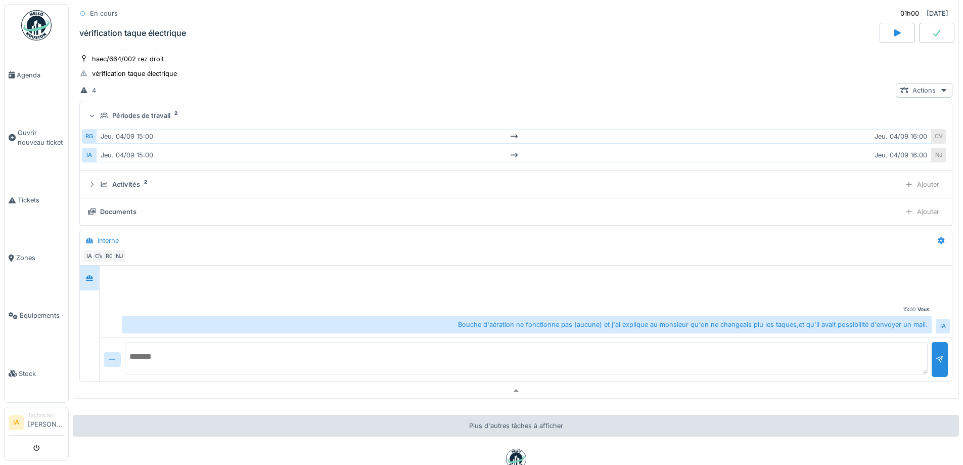
click at [145, 117] on div "Périodes de travail" at bounding box center [141, 116] width 58 height 10
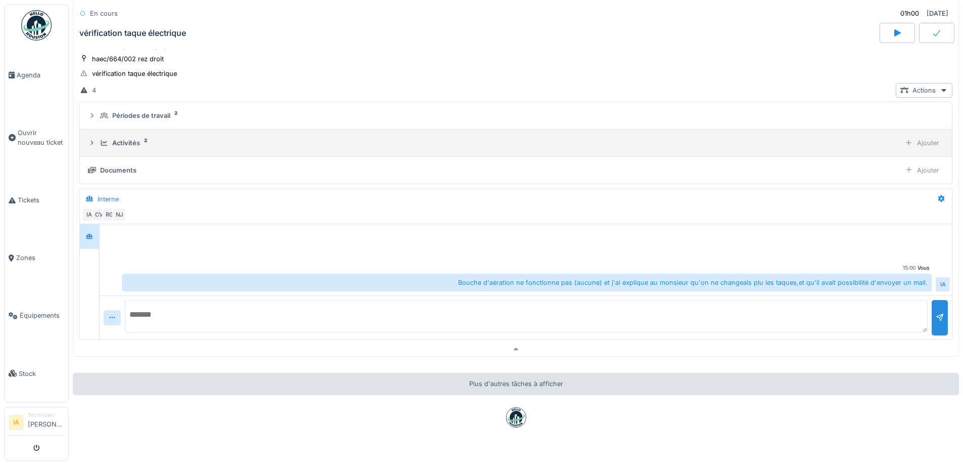
click at [128, 140] on div "Activités" at bounding box center [126, 143] width 28 height 10
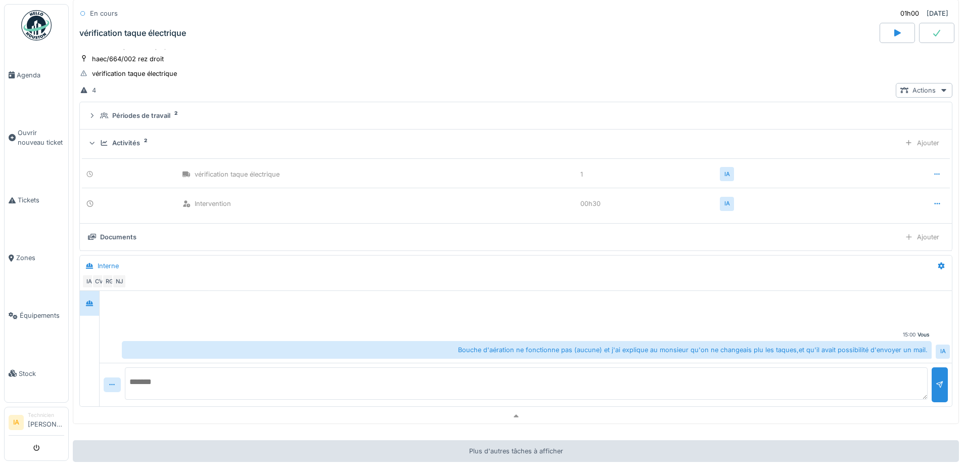
click at [128, 140] on div "Activités" at bounding box center [126, 143] width 28 height 10
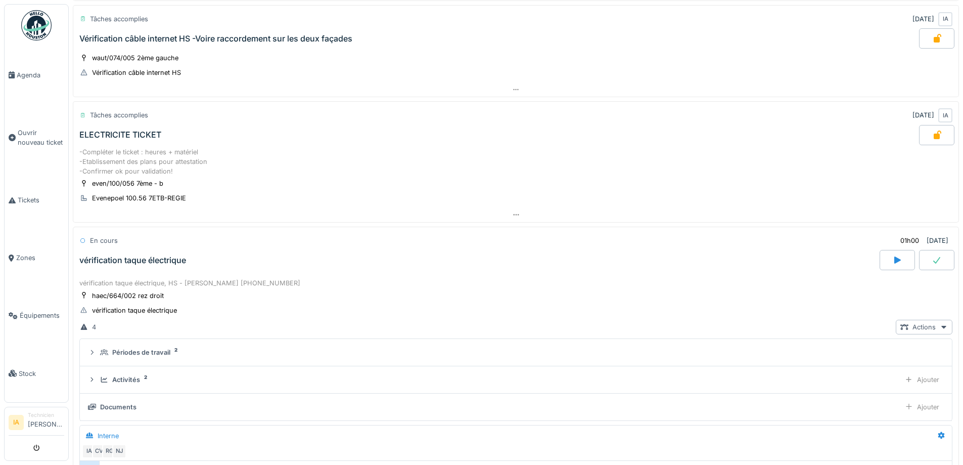
scroll to position [400, 0]
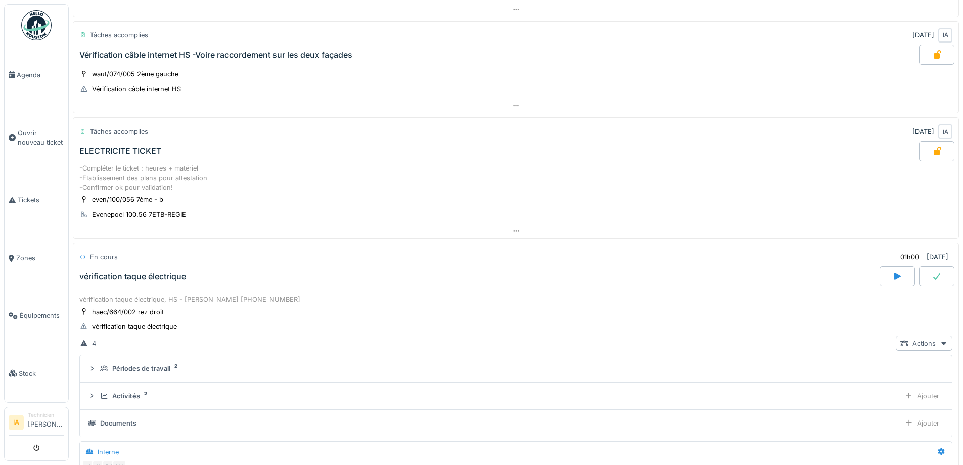
click at [164, 156] on div "ELECTRICITE TICKET" at bounding box center [498, 151] width 842 height 20
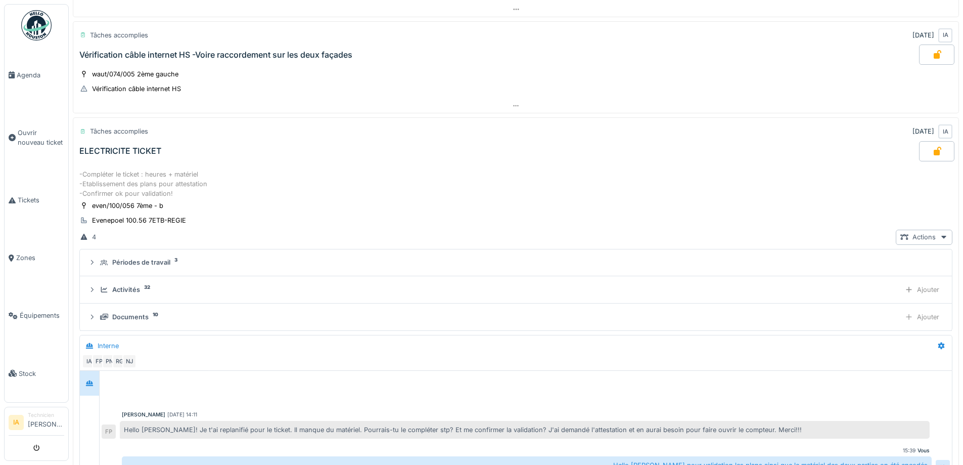
scroll to position [477, 0]
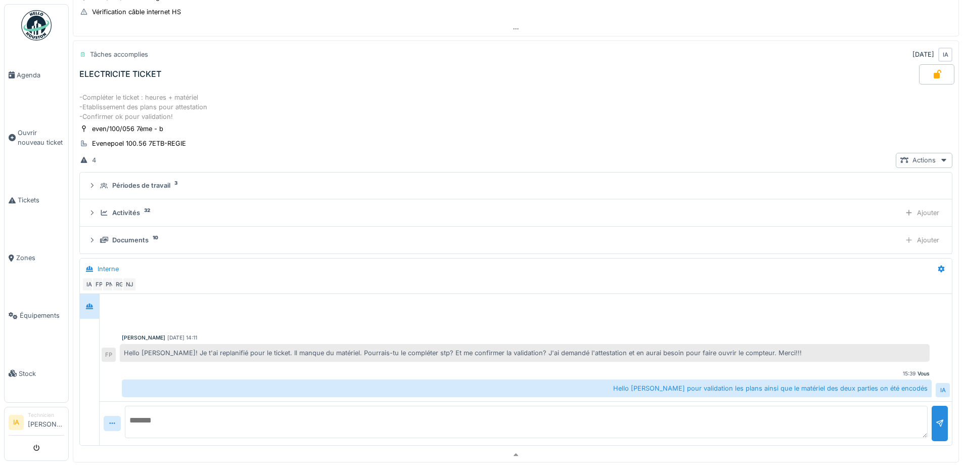
click at [152, 109] on div "-Compléter le ticket : heures + matériel -Etablissement des plans pour attestat…" at bounding box center [515, 107] width 873 height 29
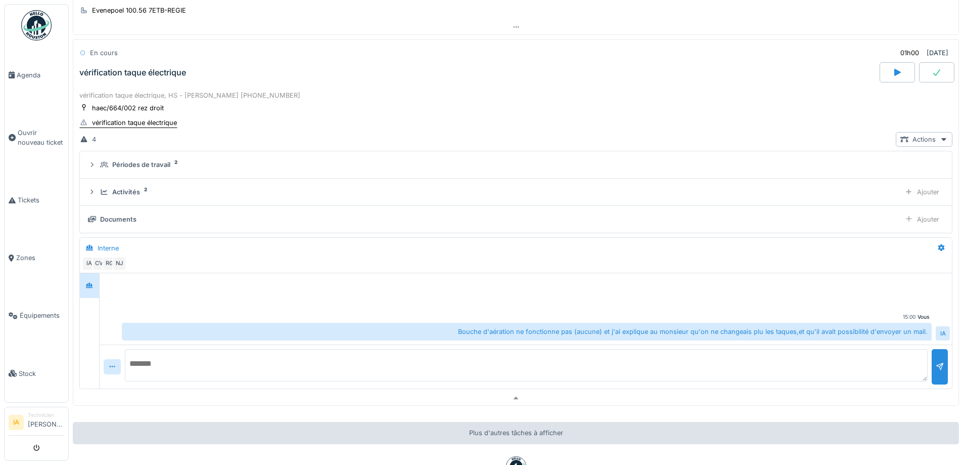
scroll to position [678, 0]
